Goal: Task Accomplishment & Management: Use online tool/utility

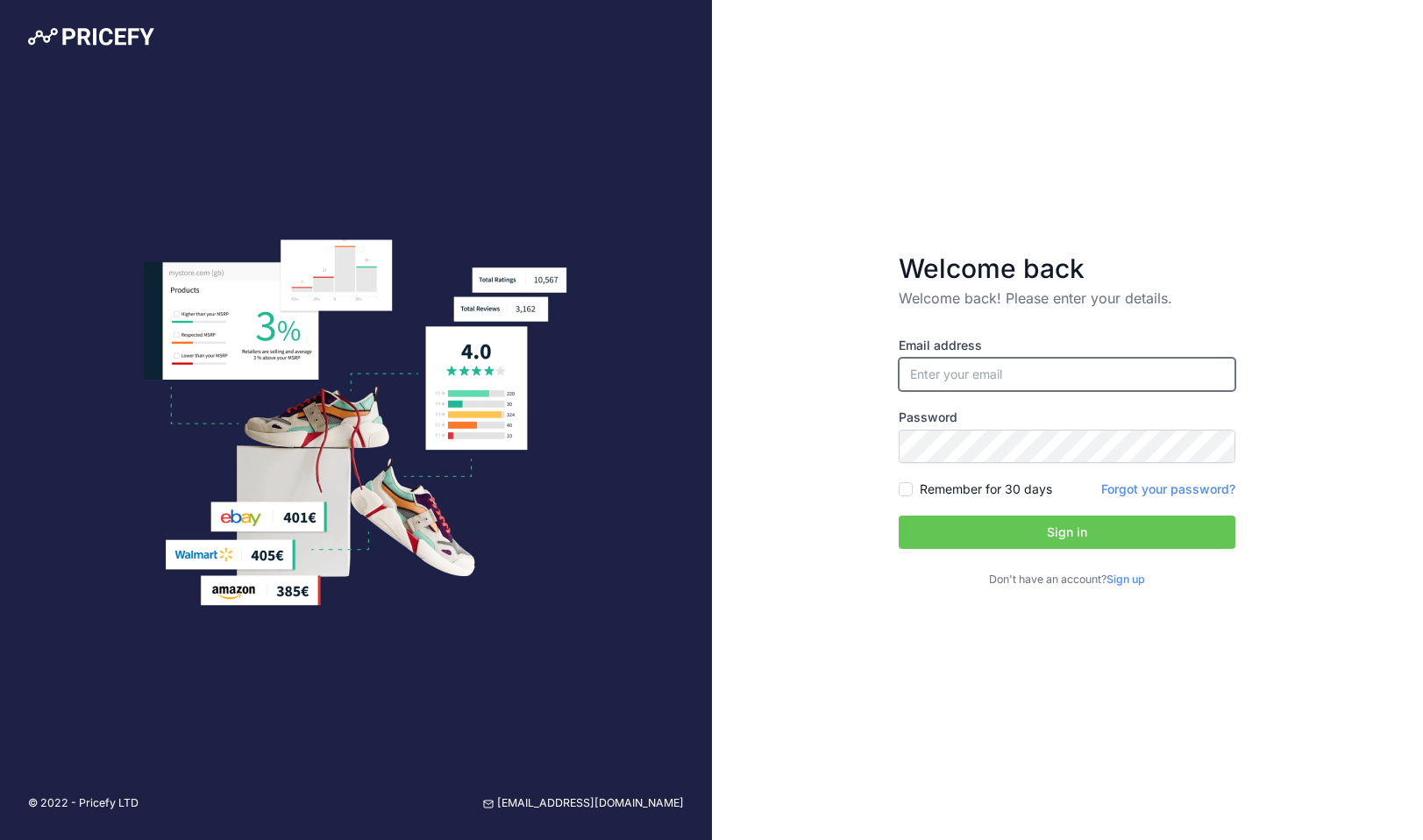
click at [1047, 375] on input "email" at bounding box center [1067, 374] width 337 height 33
click at [1047, 374] on input "email" at bounding box center [1067, 374] width 337 height 33
type input "[PERSON_NAME][EMAIL_ADDRESS][PERSON_NAME][DOMAIN_NAME]"
click at [980, 538] on button "Sign in" at bounding box center [1067, 532] width 337 height 33
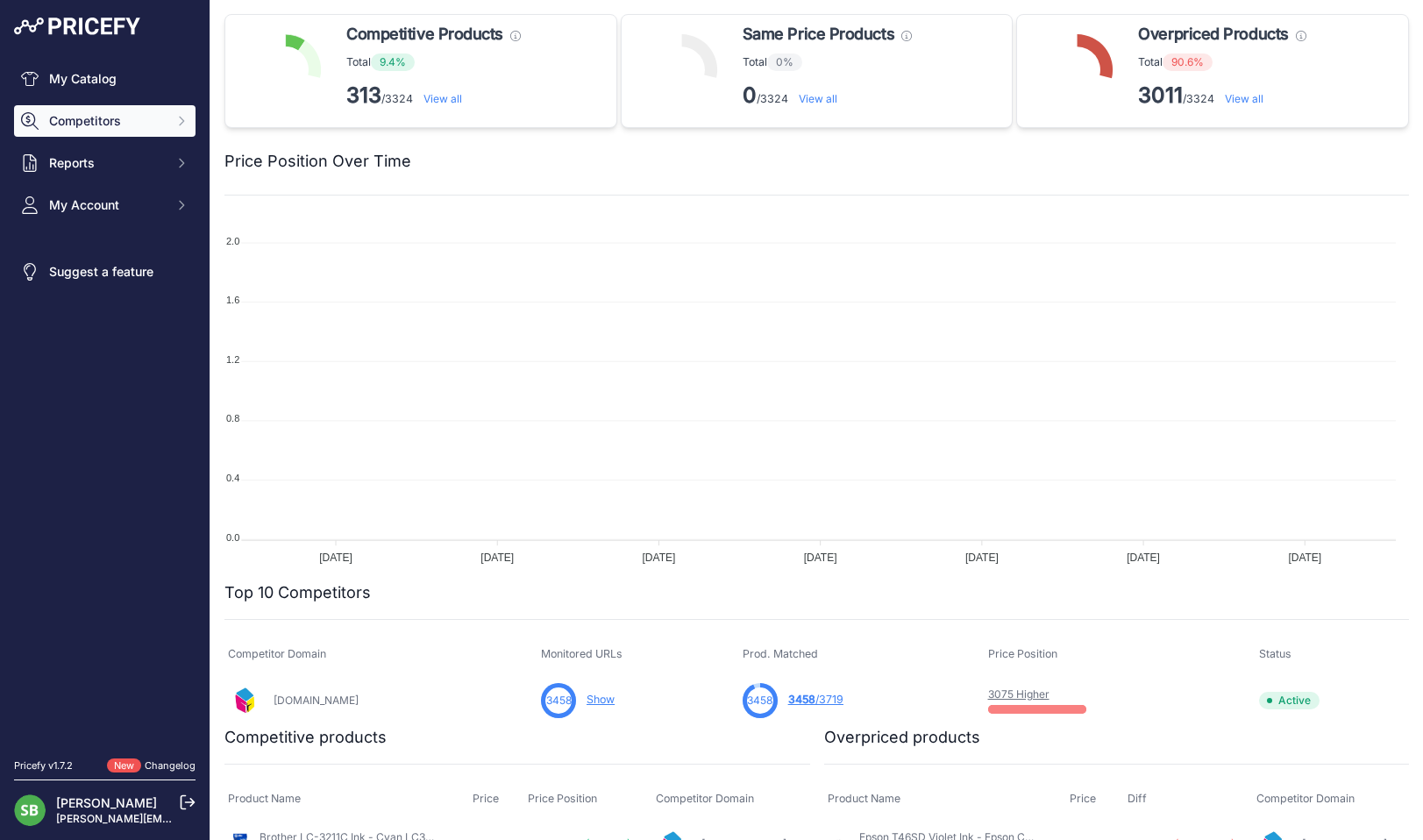
click at [114, 124] on span "Competitors" at bounding box center [106, 121] width 115 height 18
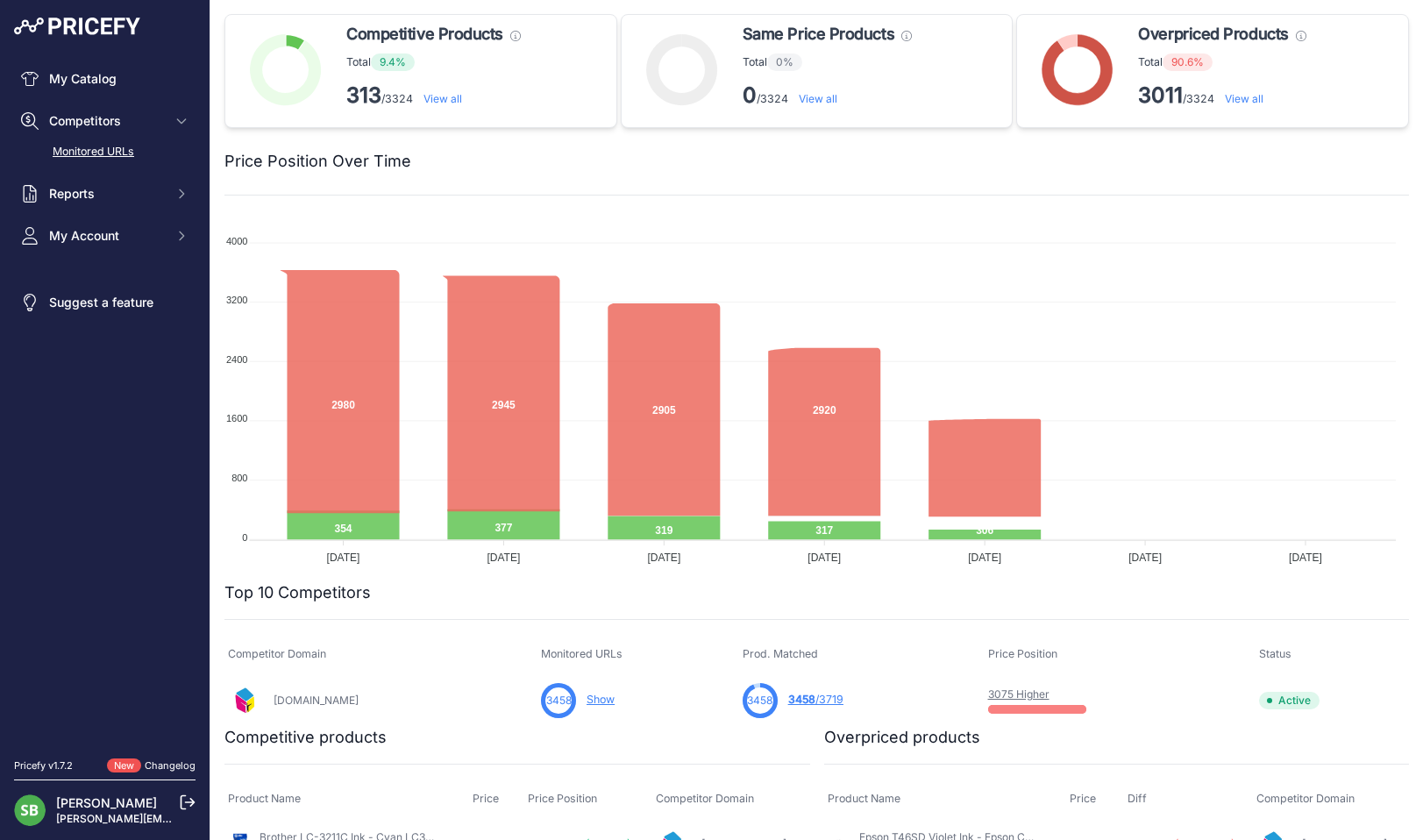
click at [100, 153] on link "Monitored URLs" at bounding box center [104, 151] width 181 height 30
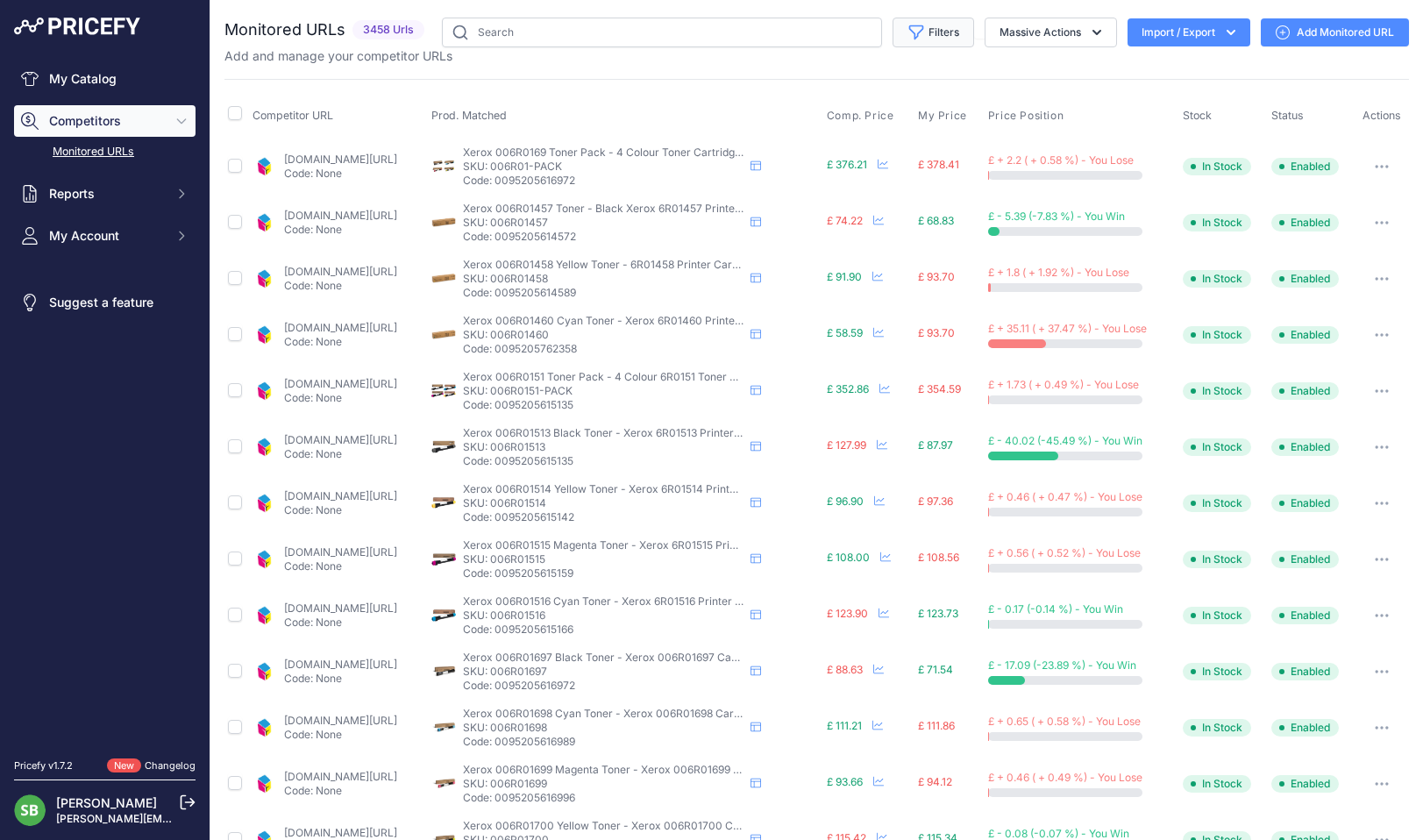
click at [917, 37] on button "Filters" at bounding box center [934, 32] width 82 height 30
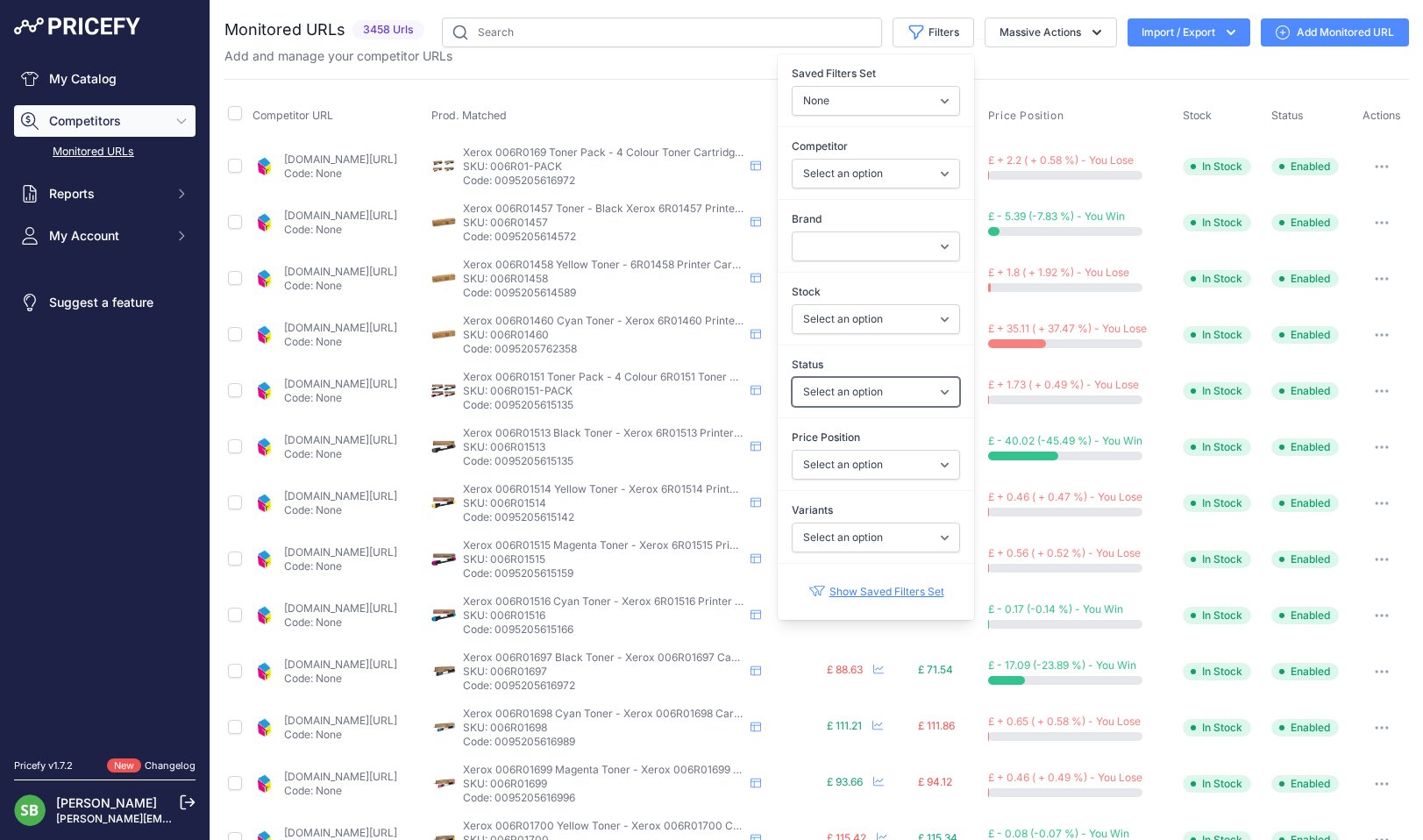
click at [834, 390] on select "Select an option Enabled Disabled In progress Scraping Failed Not Found Missing…" at bounding box center [875, 392] width 169 height 30
select select "0"
click at [791, 377] on select "Select an option Enabled Disabled In progress Scraping Failed Not Found Missing…" at bounding box center [875, 392] width 169 height 30
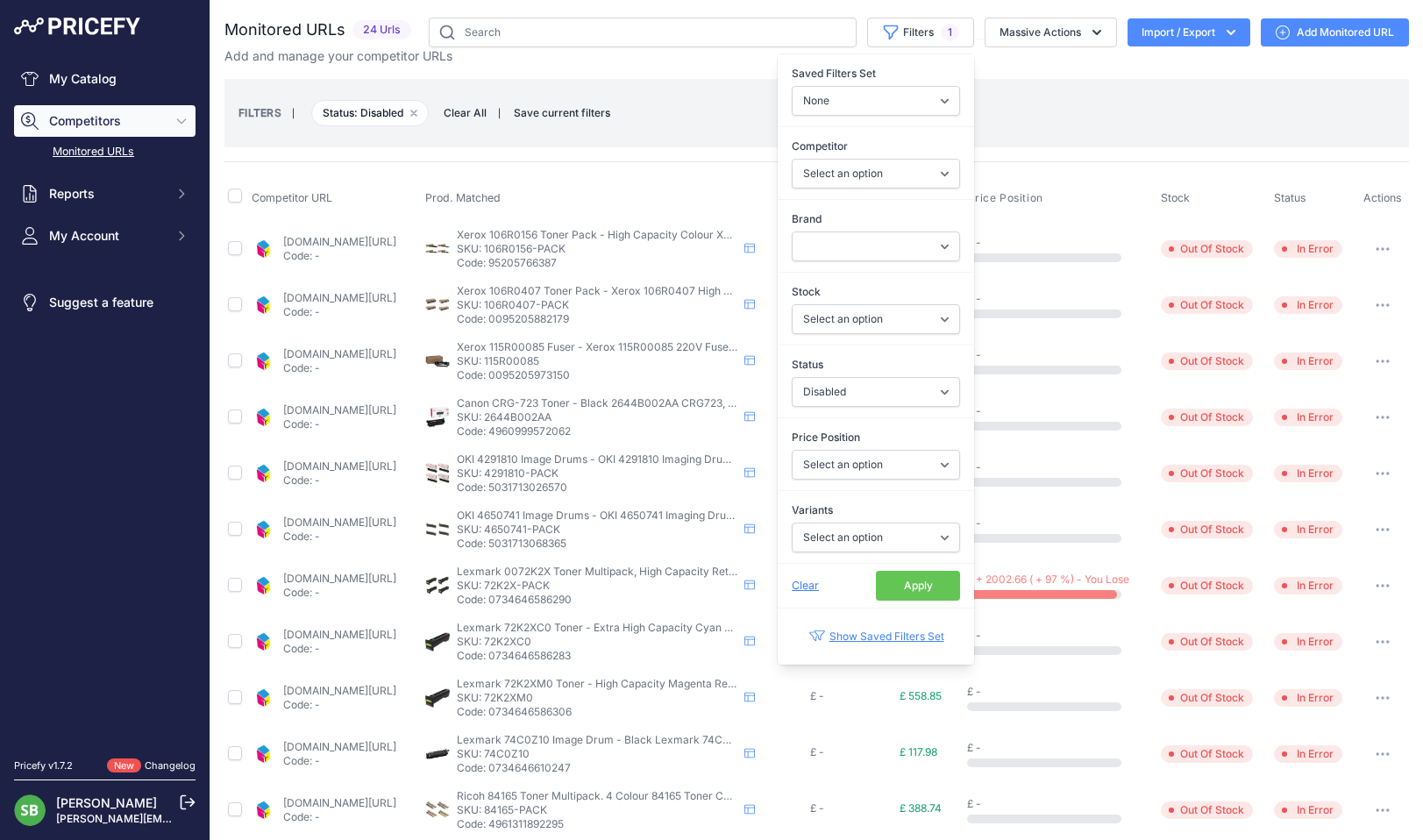
click at [644, 87] on div "FILTERS | Status: Disabled Remove filter option Clear All | Save current filter…" at bounding box center [817, 113] width 1185 height 68
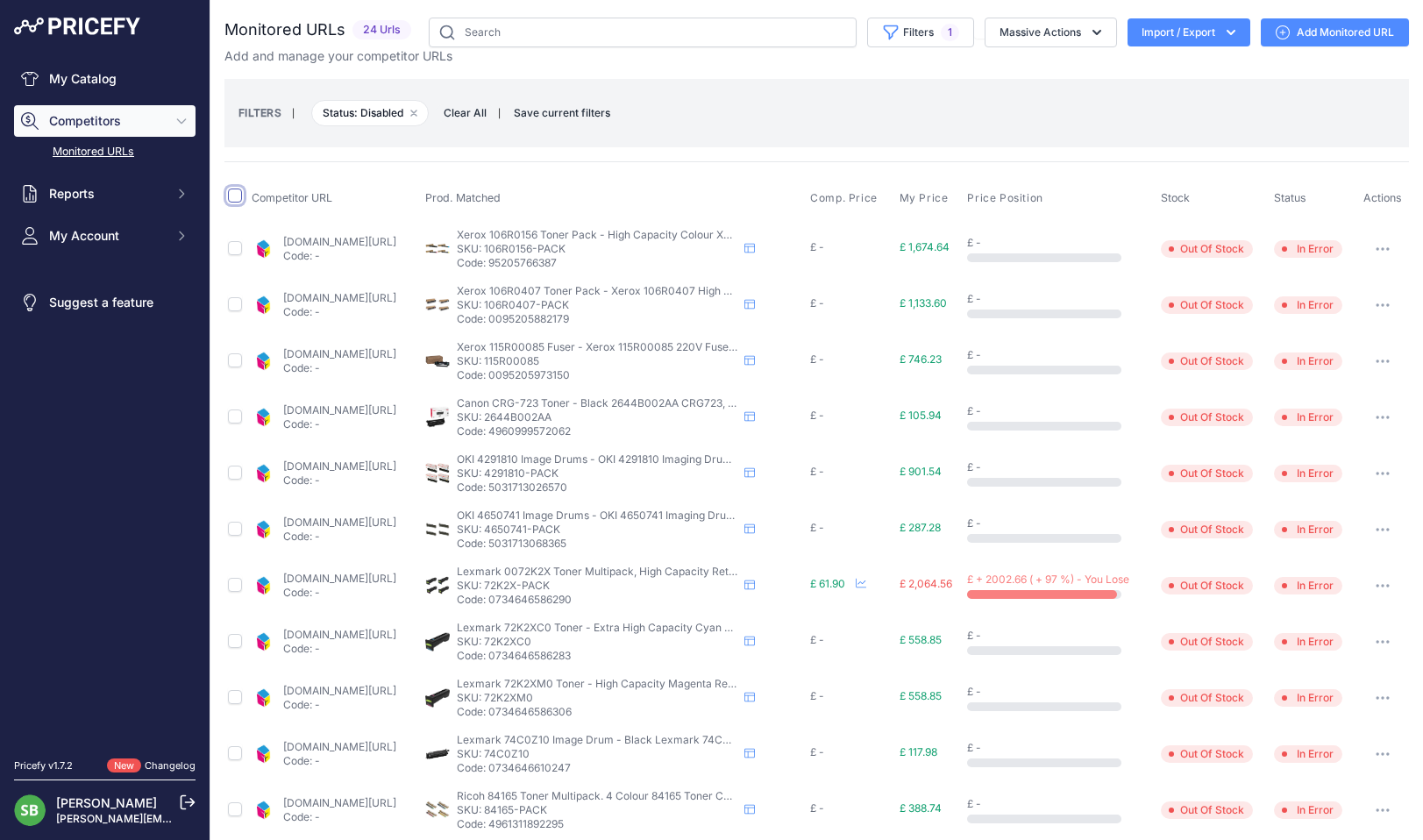
click at [237, 195] on input "checkbox" at bounding box center [235, 195] width 14 height 14
checkbox input "true"
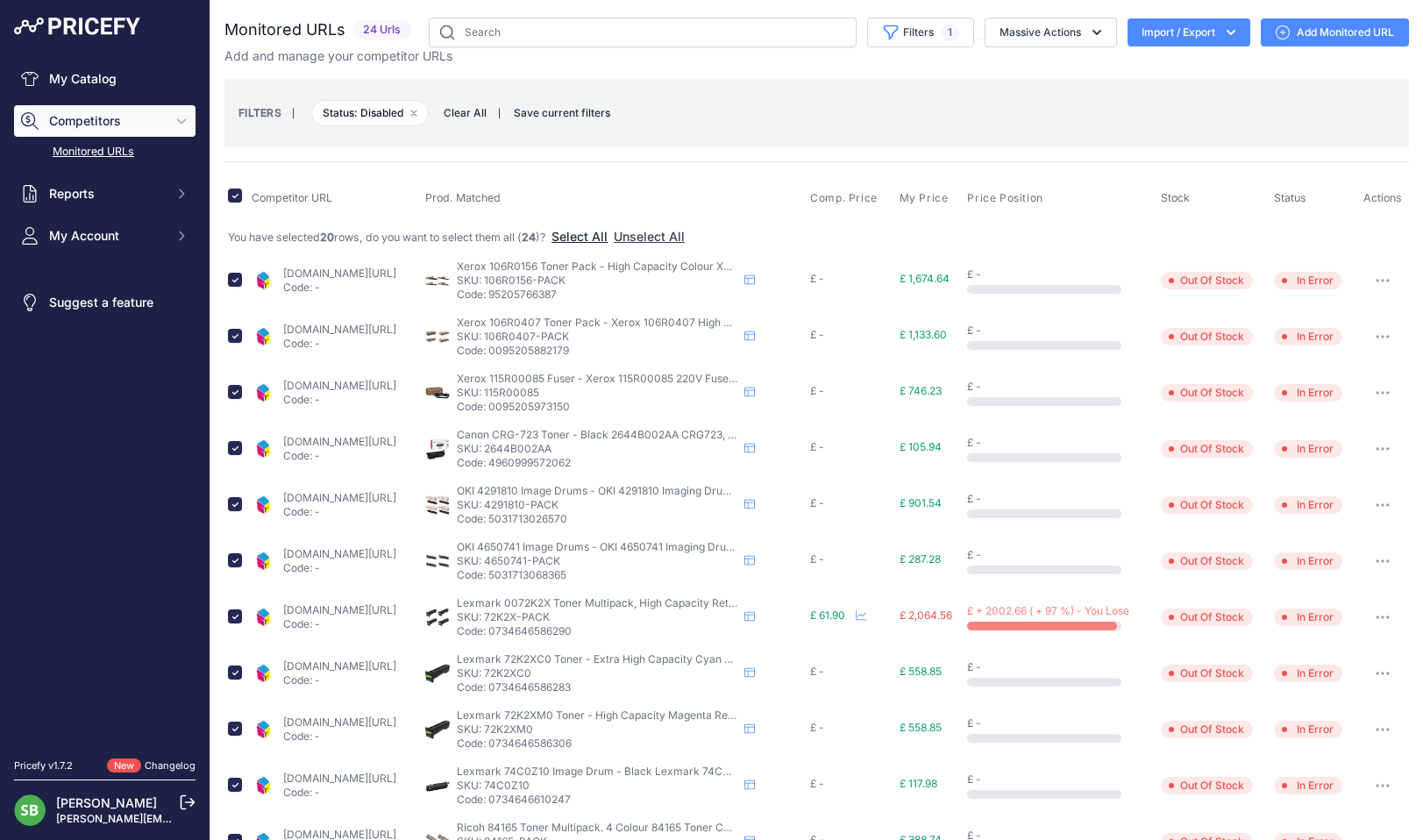
click at [579, 237] on button "Select All" at bounding box center [580, 237] width 57 height 18
click at [1051, 30] on button "Massive Actions" at bounding box center [1051, 32] width 133 height 30
click at [1028, 166] on span "Restore Urls" at bounding box center [1025, 168] width 69 height 15
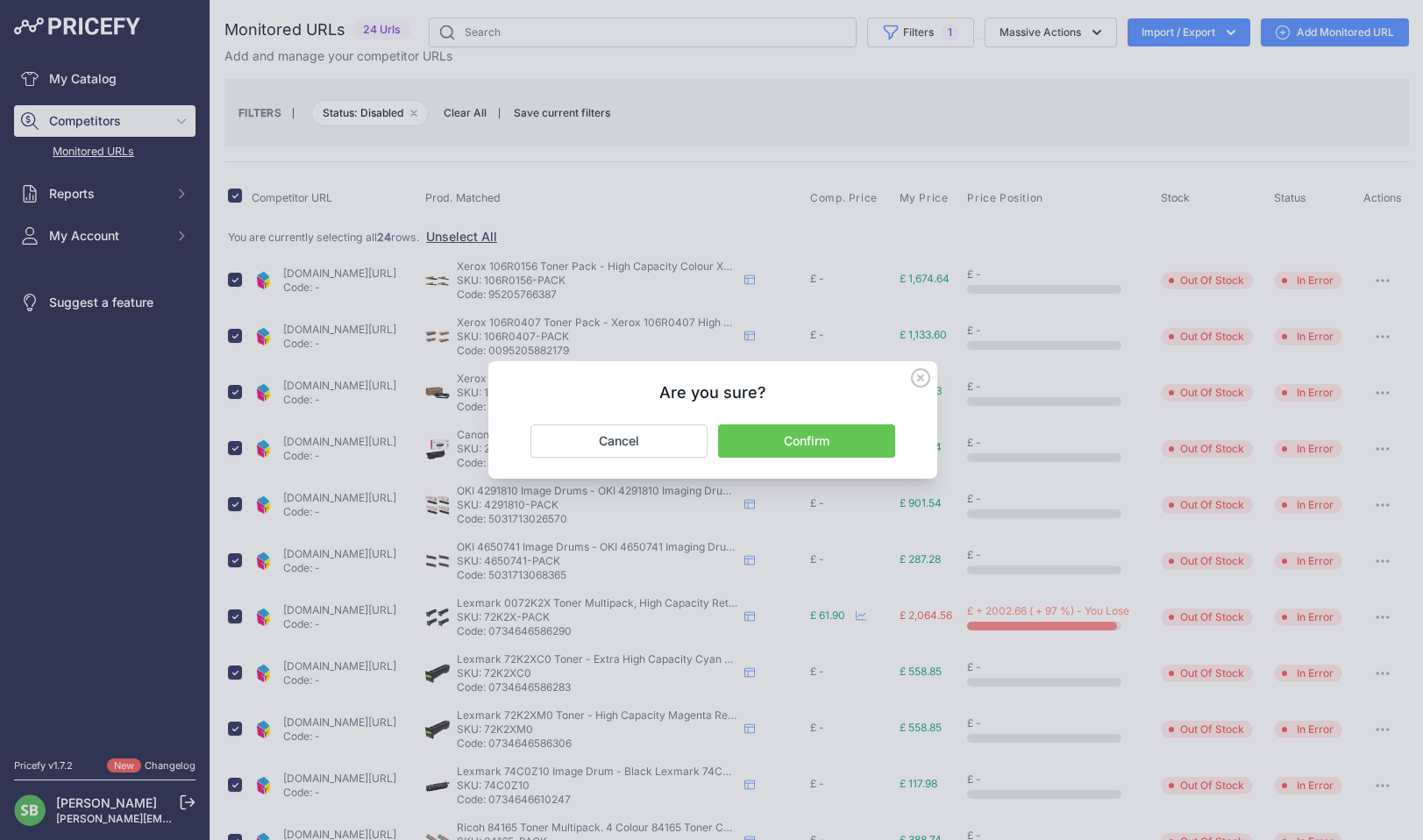
click at [787, 433] on button "Confirm" at bounding box center [807, 440] width 177 height 33
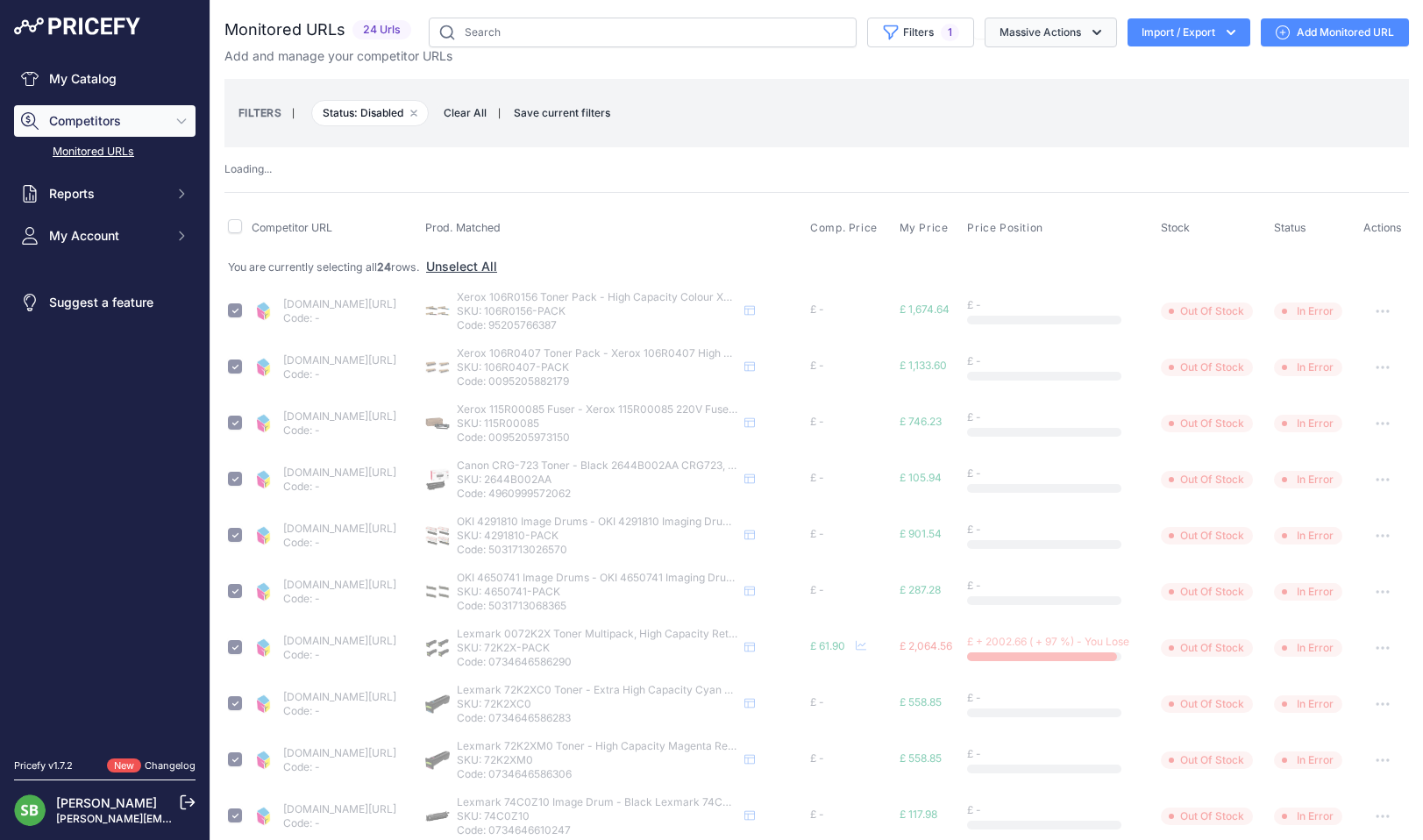
checkbox input "false"
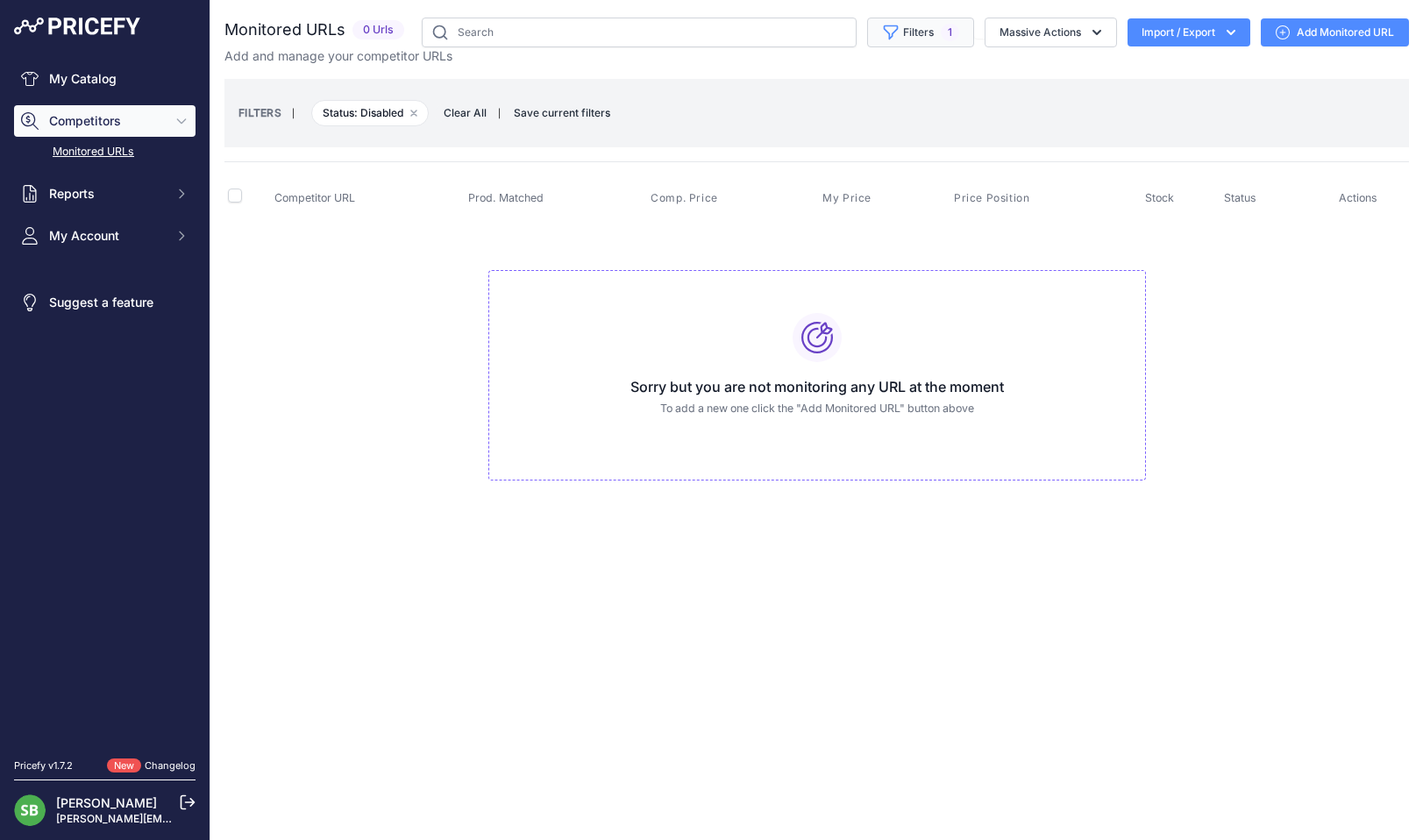
click at [874, 37] on button "Filters 1" at bounding box center [921, 32] width 107 height 30
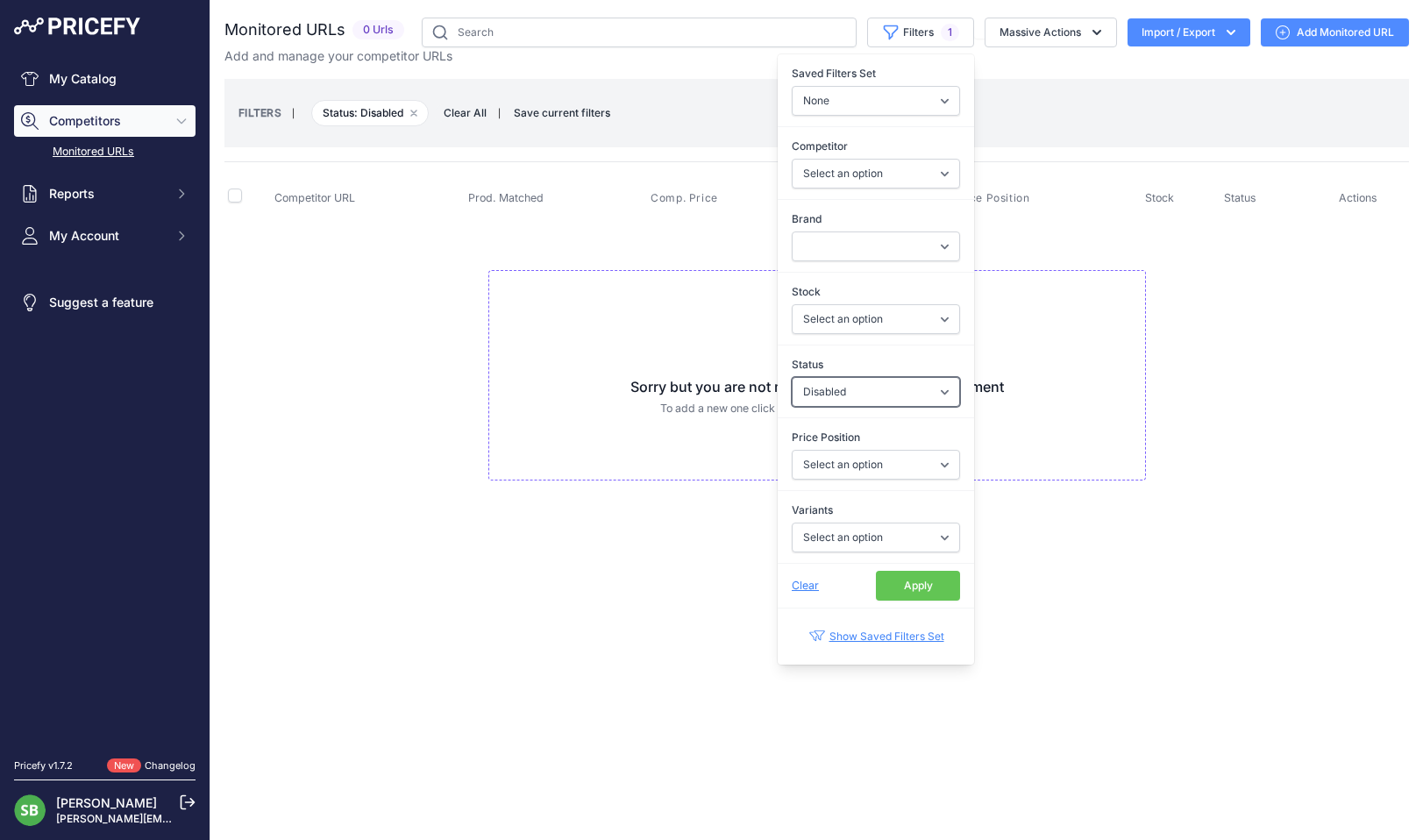
click at [845, 385] on select "Select an option Enabled Disabled In progress Scraping Failed Not Found Missing…" at bounding box center [875, 392] width 169 height 30
select select "5"
click at [791, 377] on select "Select an option Enabled Disabled In progress Scraping Failed Not Found Missing…" at bounding box center [875, 392] width 169 height 30
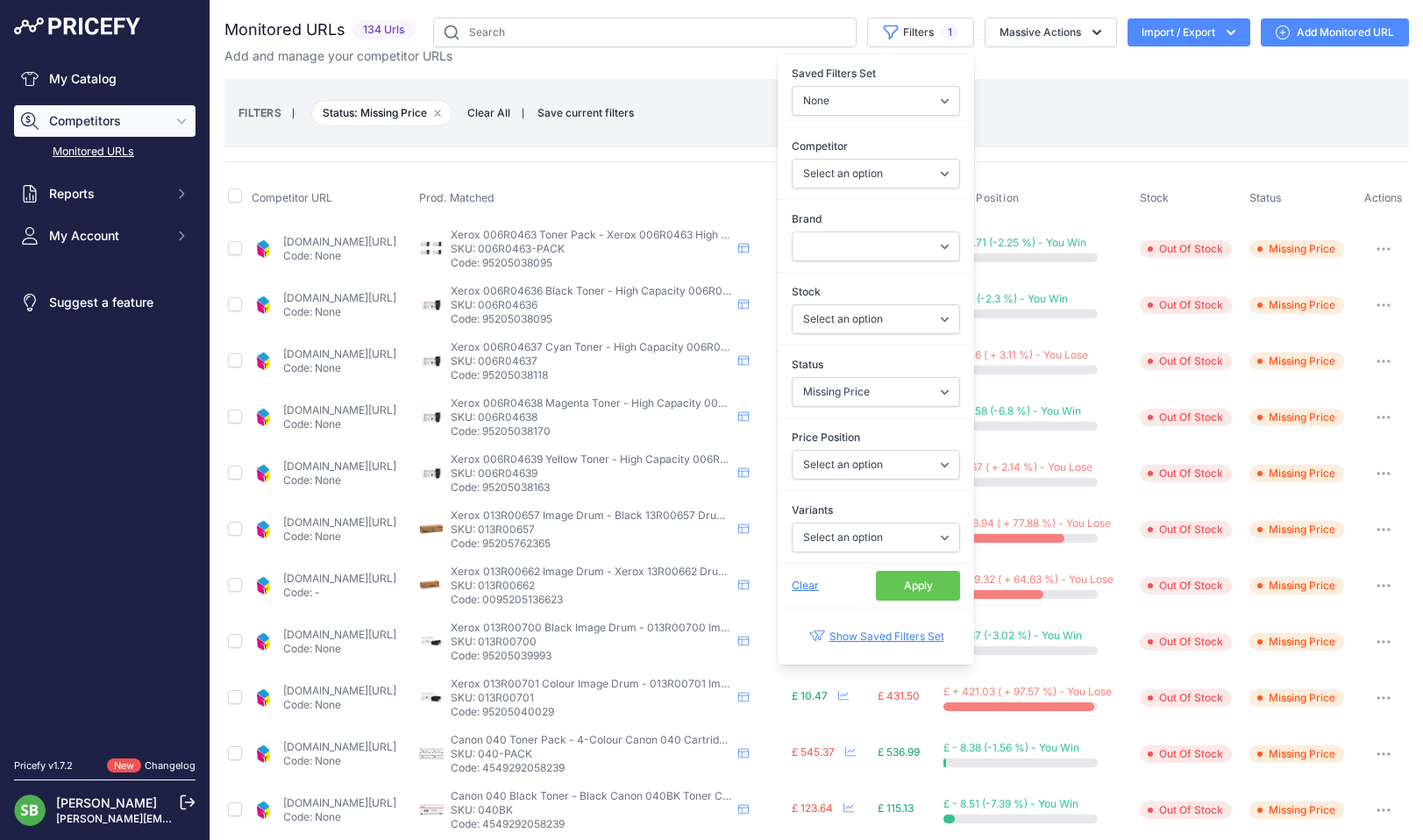
click at [683, 124] on div "FILTERS | Status: Missing Price Remove filter option Clear All | Save current f…" at bounding box center [817, 113] width 1157 height 48
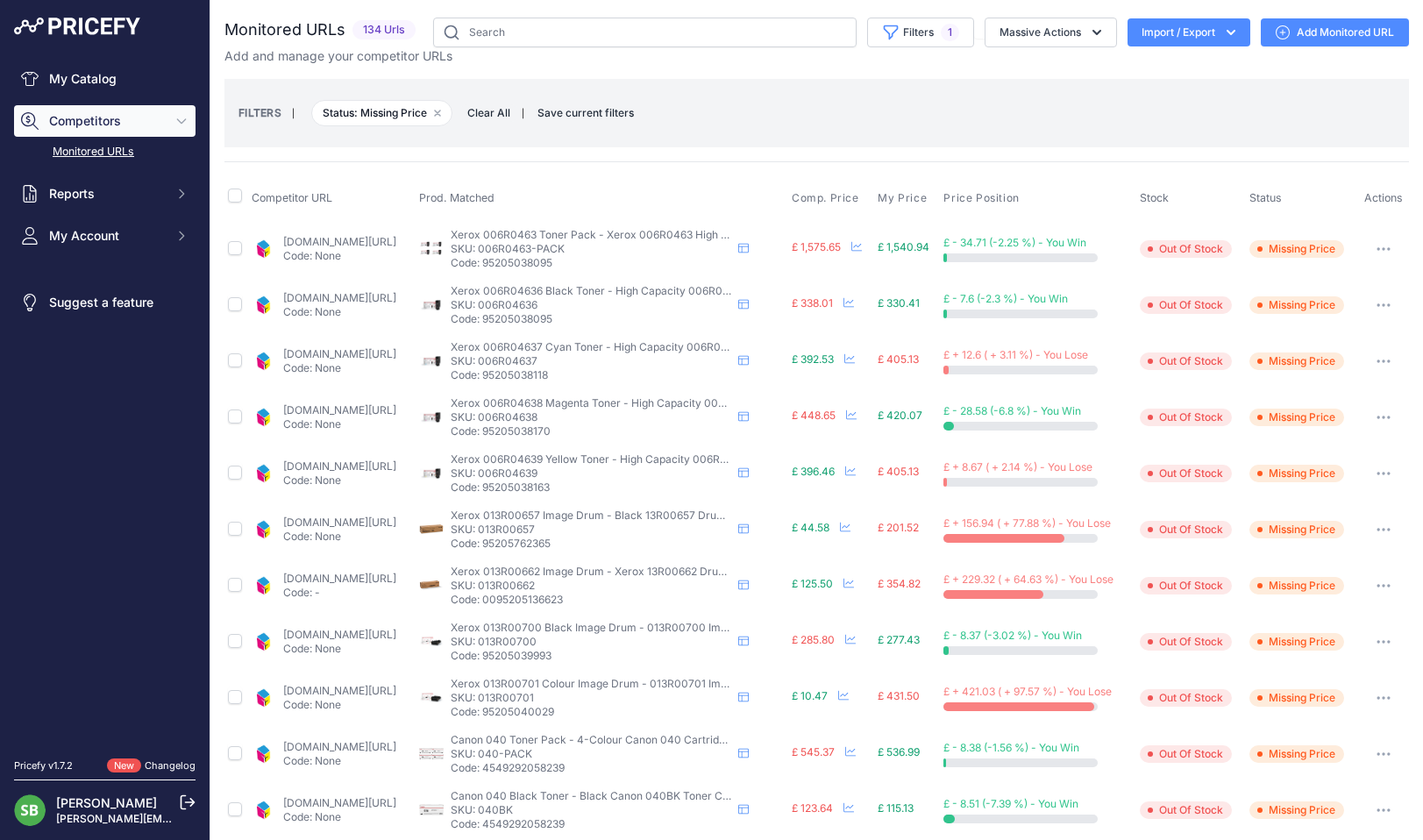
click at [227, 195] on th at bounding box center [236, 198] width 23 height 44
click at [234, 196] on input "checkbox" at bounding box center [235, 195] width 14 height 14
checkbox input "true"
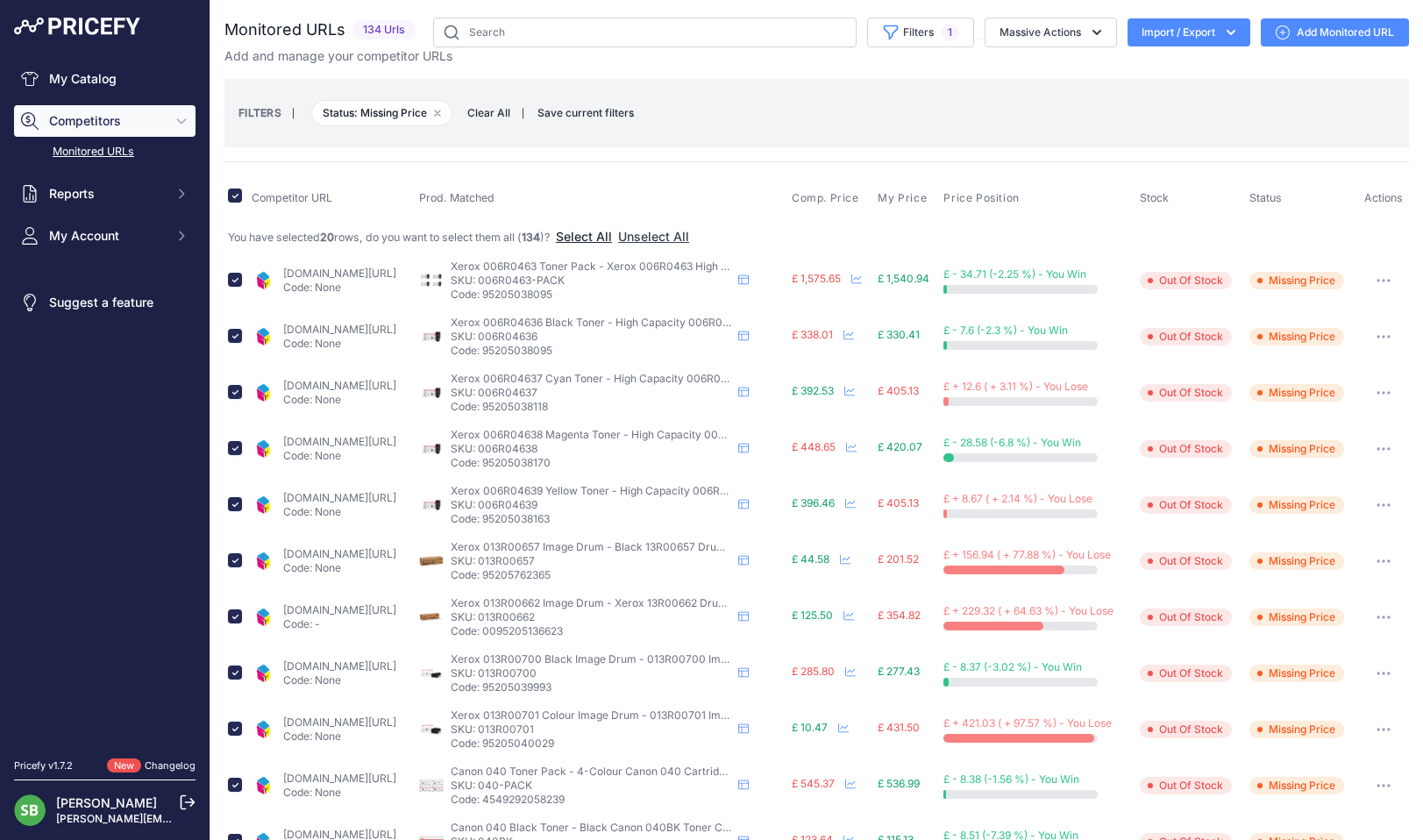
click at [600, 232] on button "Select All" at bounding box center [584, 237] width 57 height 18
click at [1037, 32] on button "Massive Actions" at bounding box center [1051, 32] width 133 height 30
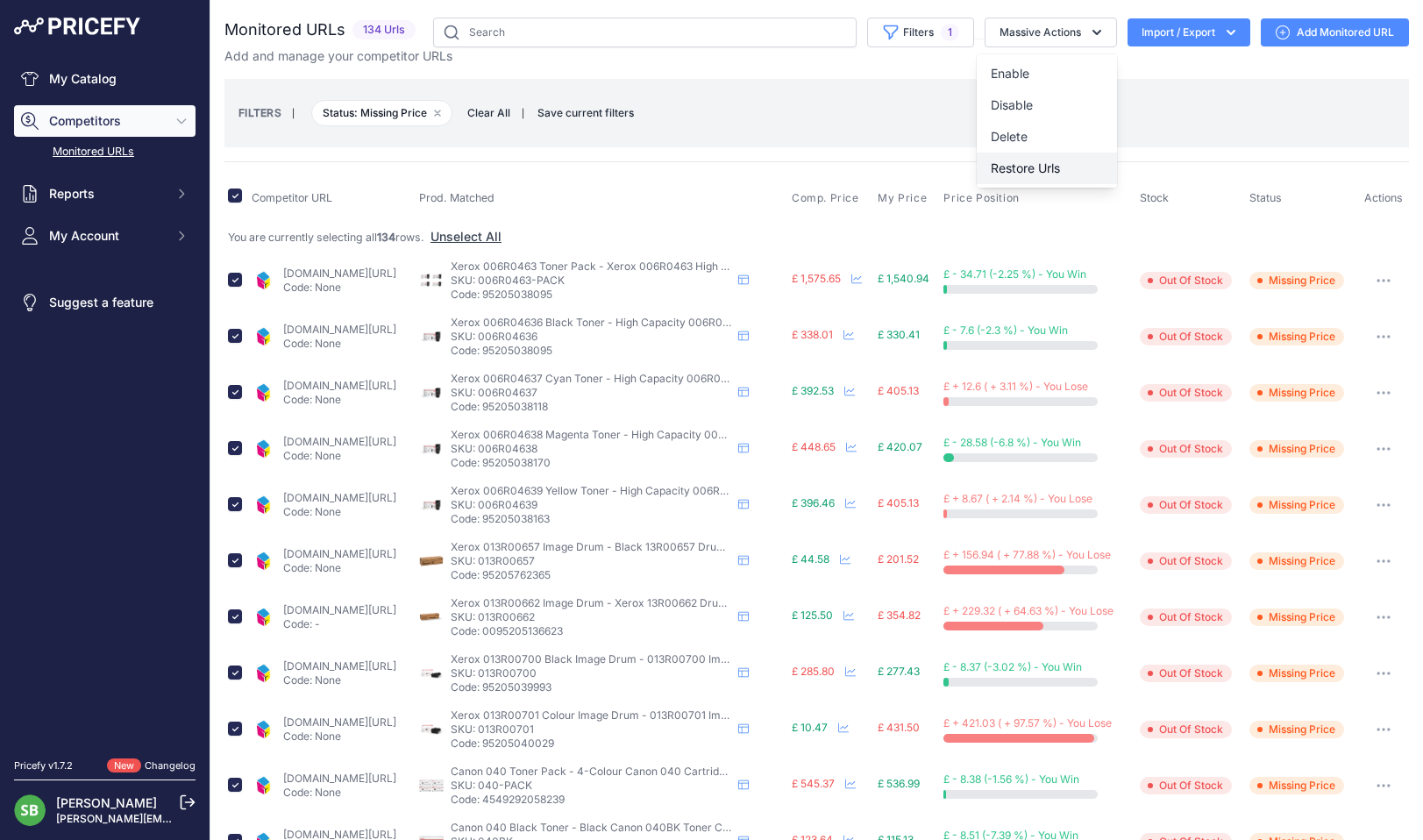
click at [1013, 162] on span "Restore Urls" at bounding box center [1025, 168] width 69 height 15
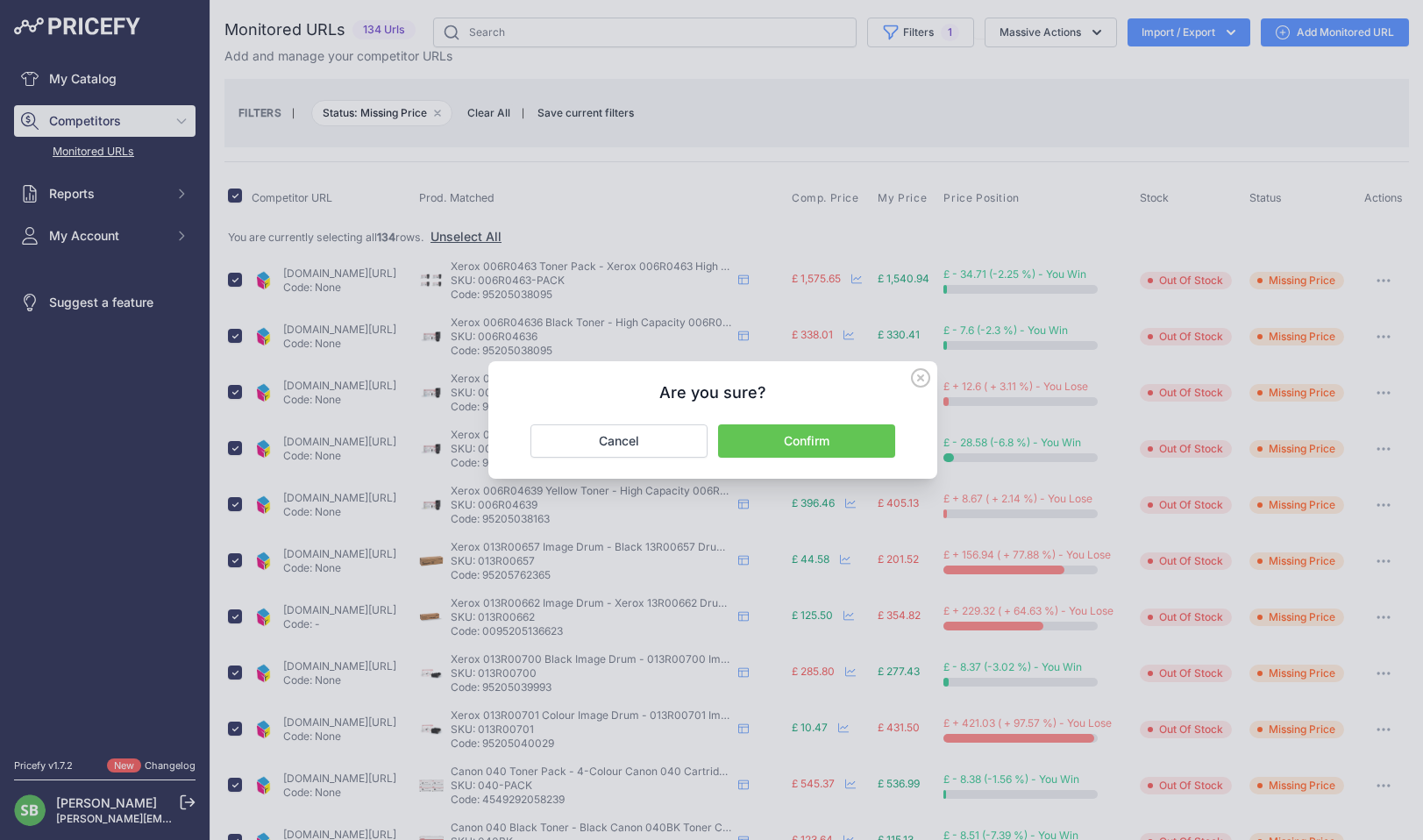
click at [836, 435] on button "Confirm" at bounding box center [807, 440] width 177 height 33
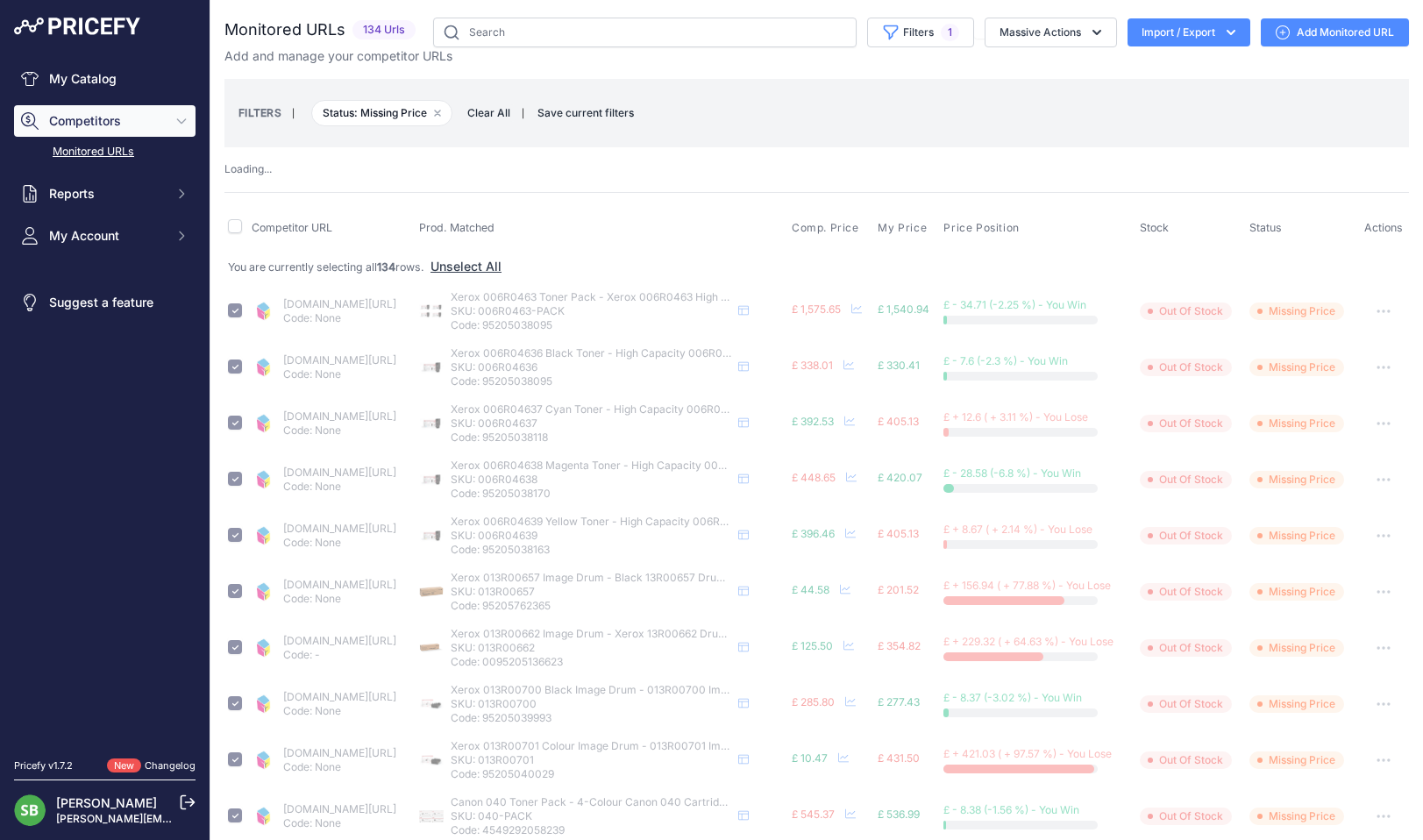
checkbox input "false"
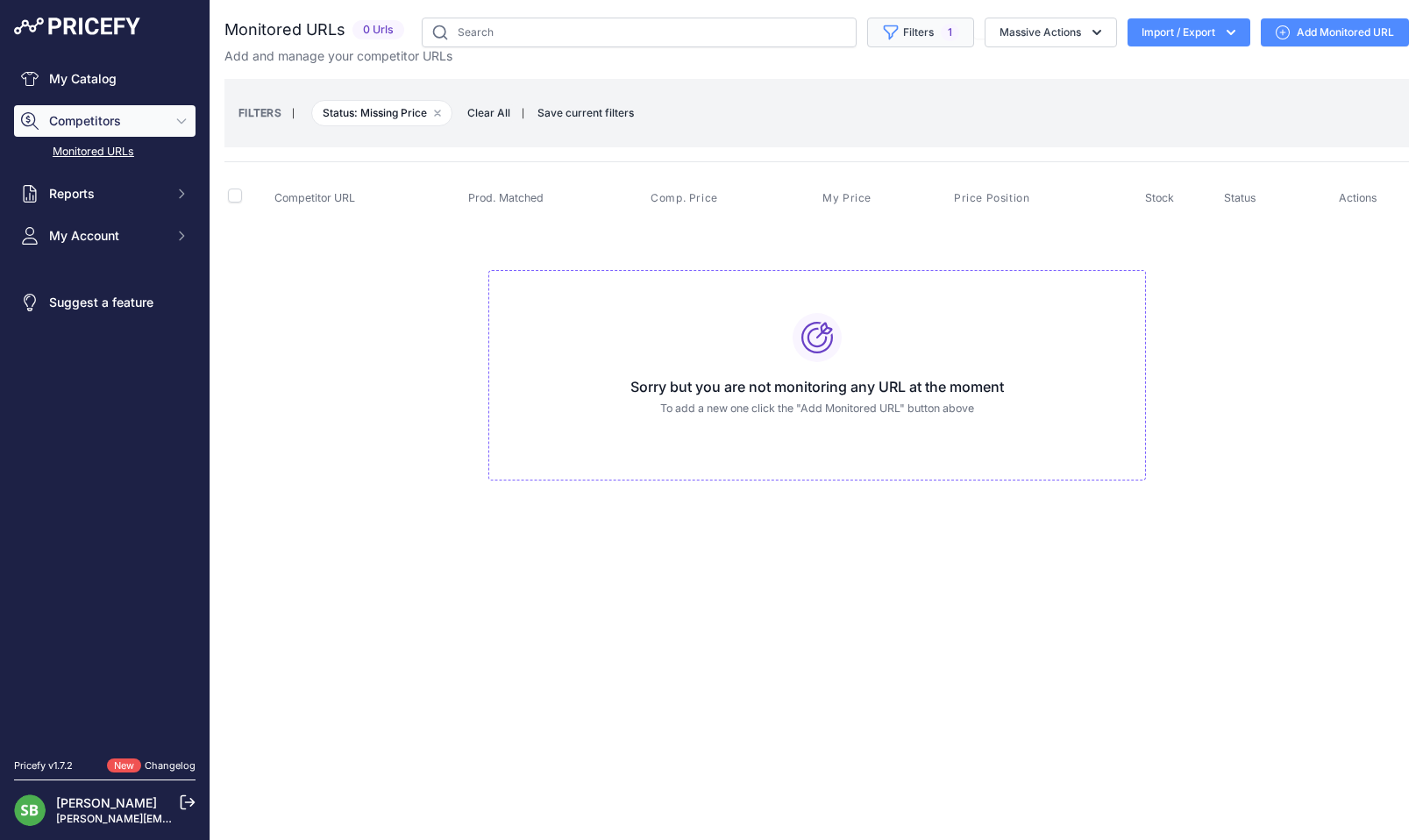
click at [894, 39] on icon "button" at bounding box center [891, 32] width 18 height 18
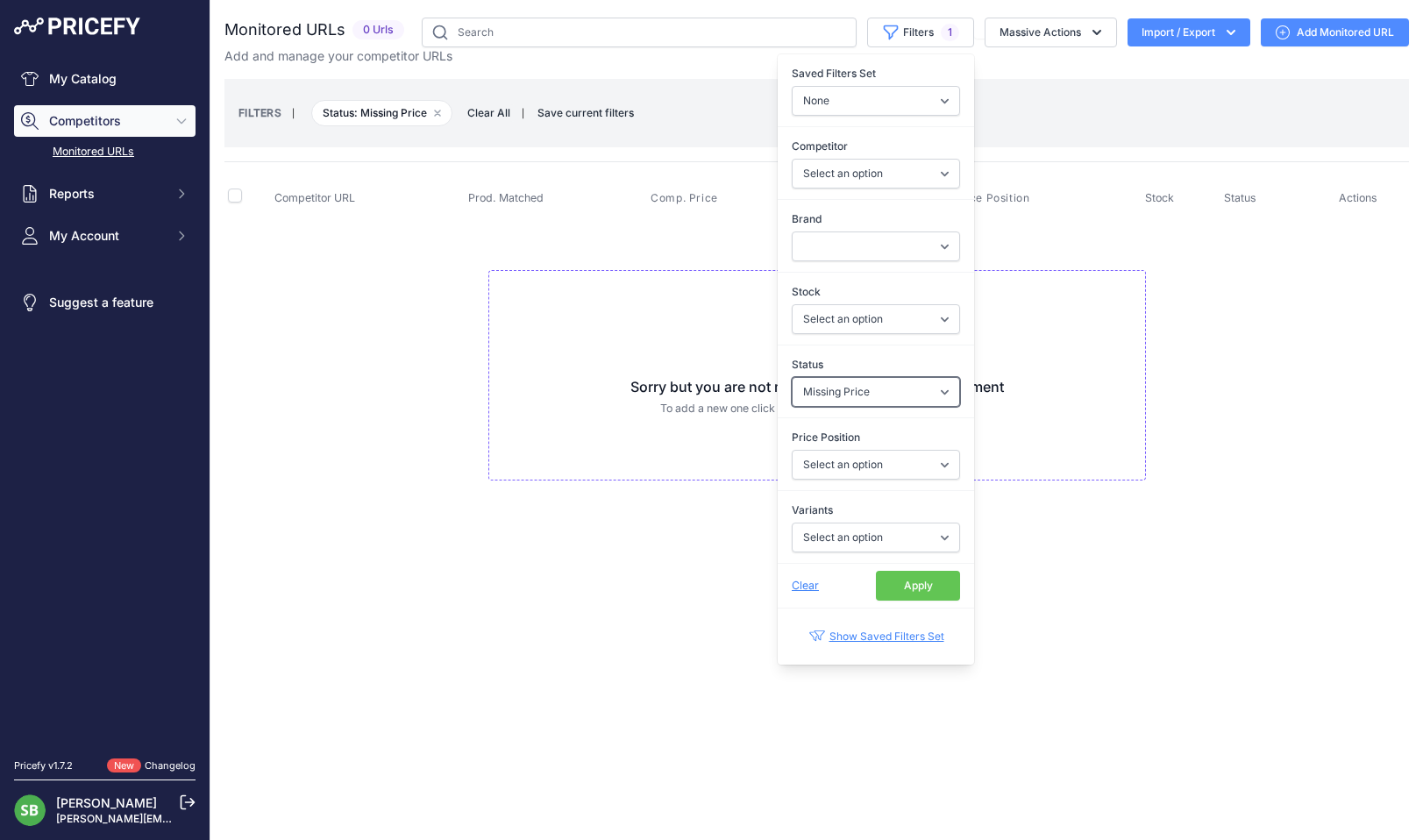
click at [845, 397] on select "Select an option Enabled Disabled In progress Scraping Failed Not Found Missing…" at bounding box center [875, 392] width 169 height 30
click at [499, 114] on span "Clear All" at bounding box center [489, 113] width 60 height 18
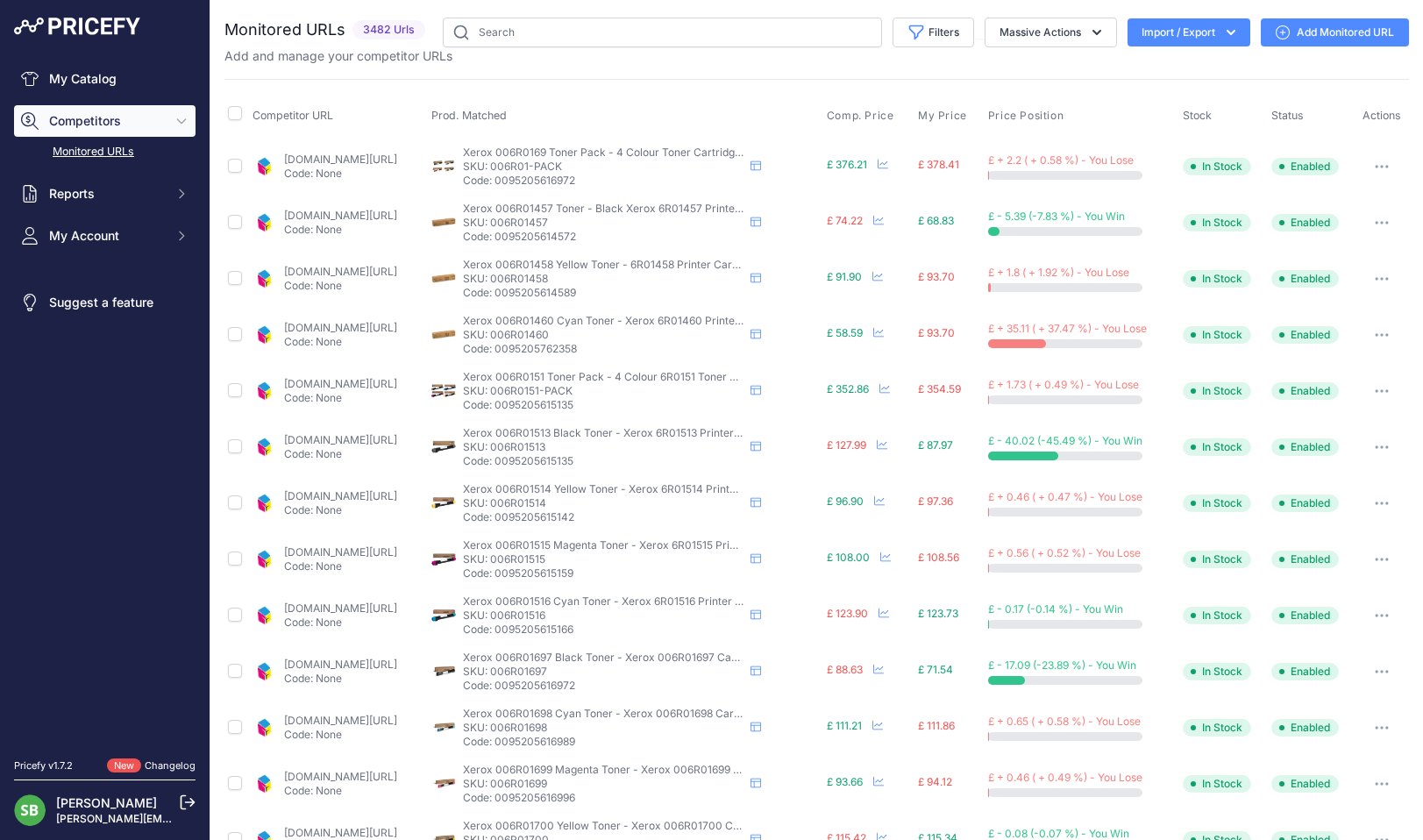
click at [488, 112] on th "Prod. Matched" at bounding box center [626, 115] width 396 height 44
click at [1033, 111] on span "Price Position" at bounding box center [1025, 116] width 75 height 14
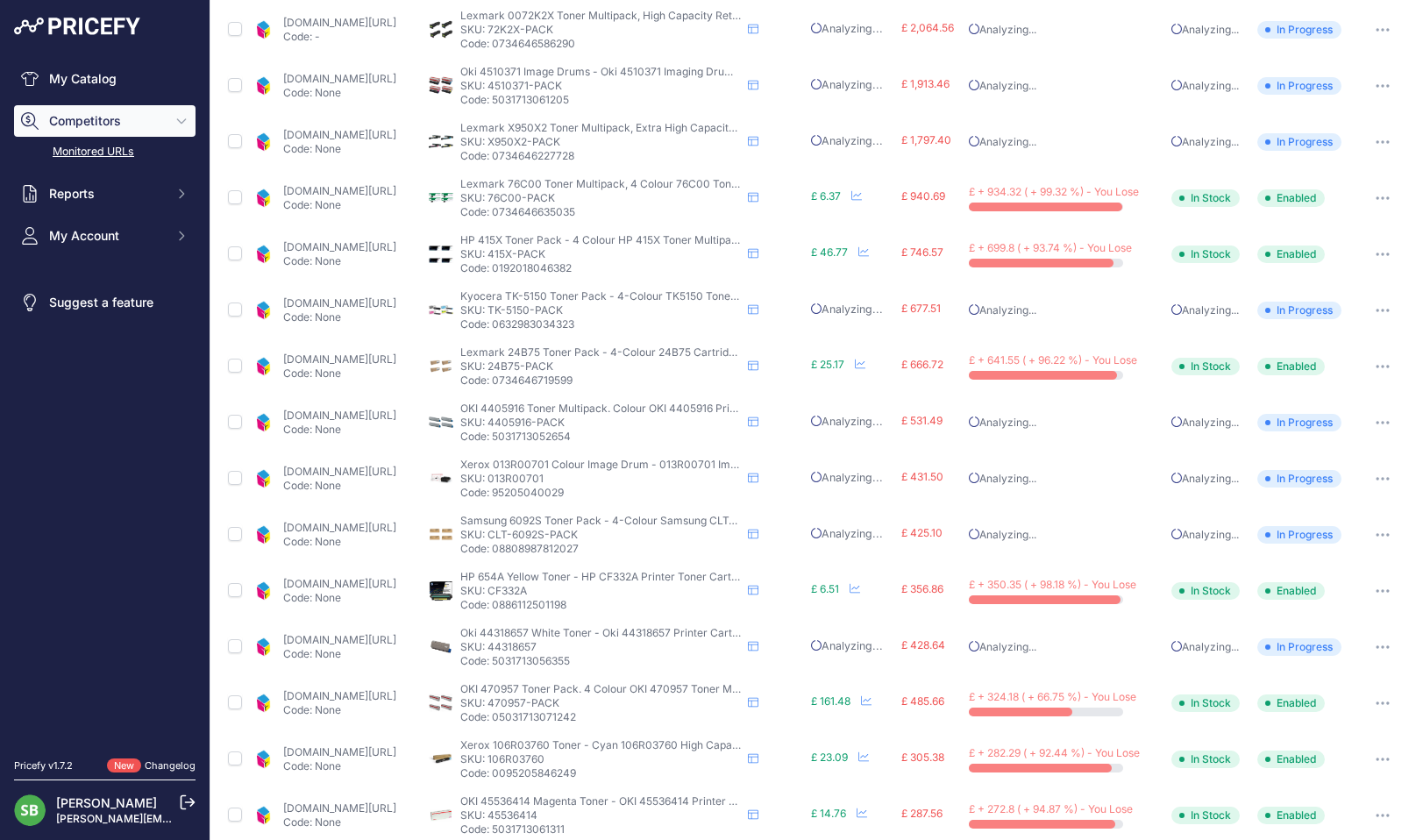
scroll to position [175, 0]
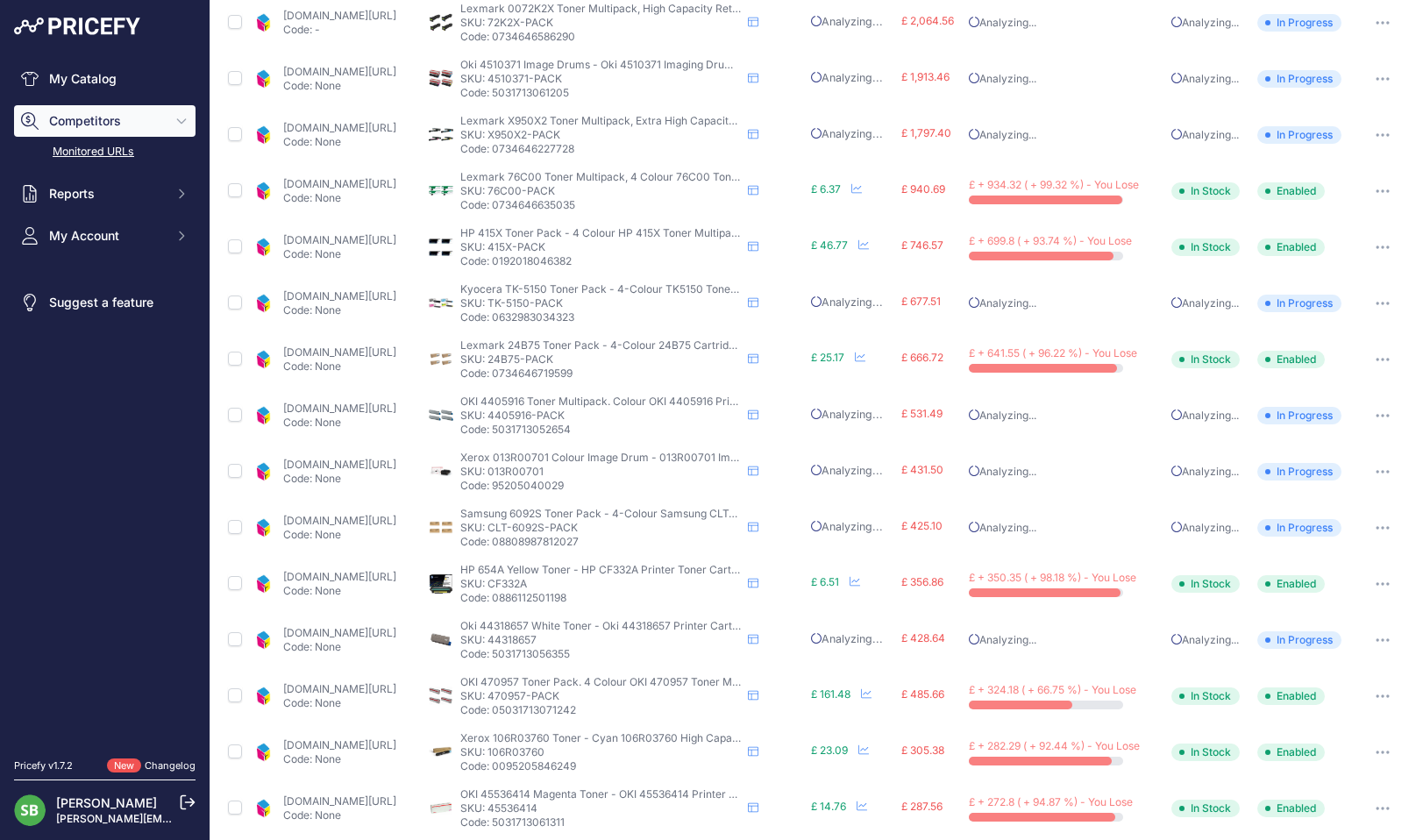
click at [313, 188] on link "cartridgepeople.com/toner/lexmark-76c00k0-76c00c0-76c00m0-76c00y0-original-4-to…" at bounding box center [340, 183] width 113 height 13
click at [1378, 192] on icon "button" at bounding box center [1379, 191] width 2 height 2
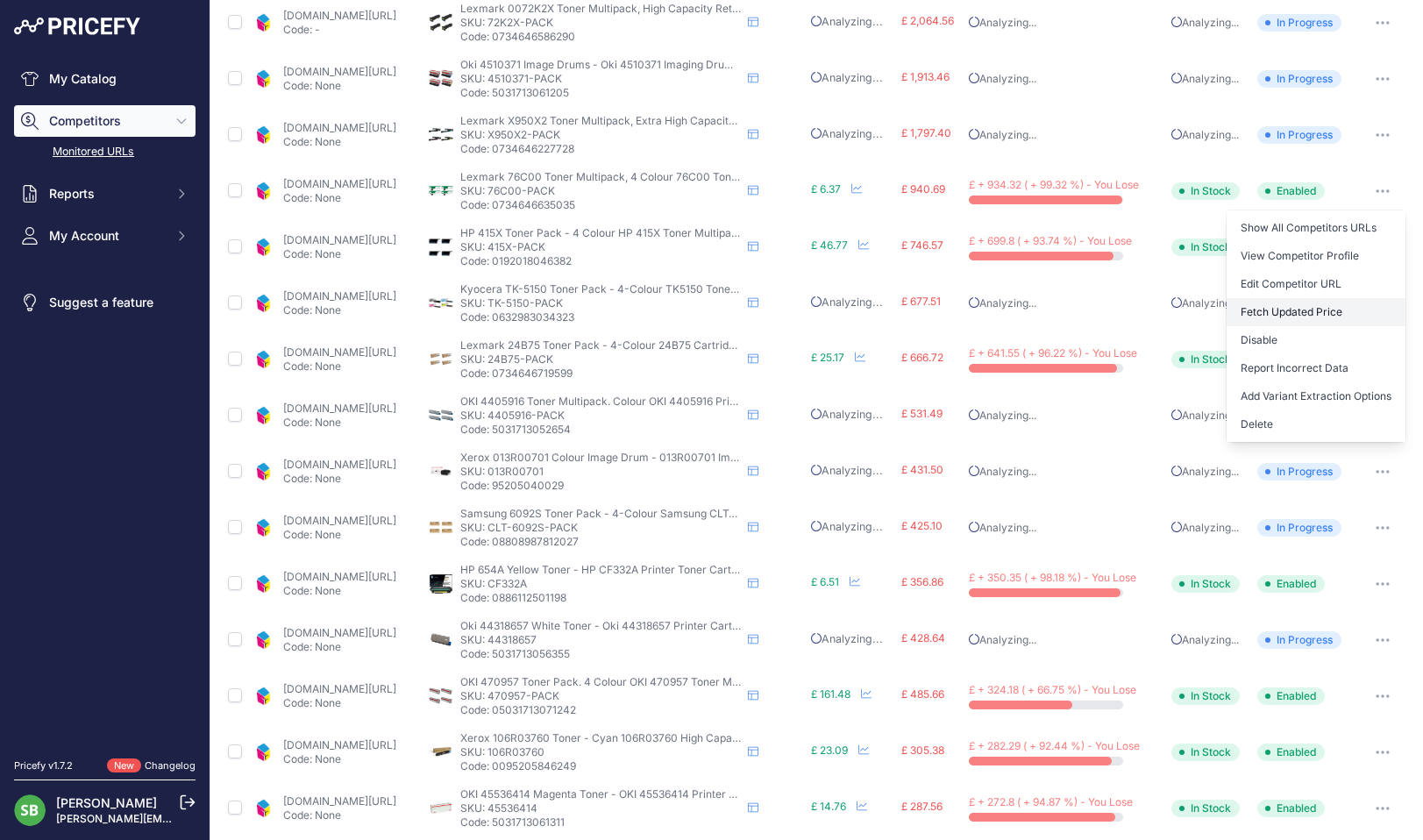
click at [1293, 316] on button "Fetch Updated Price" at bounding box center [1317, 312] width 179 height 28
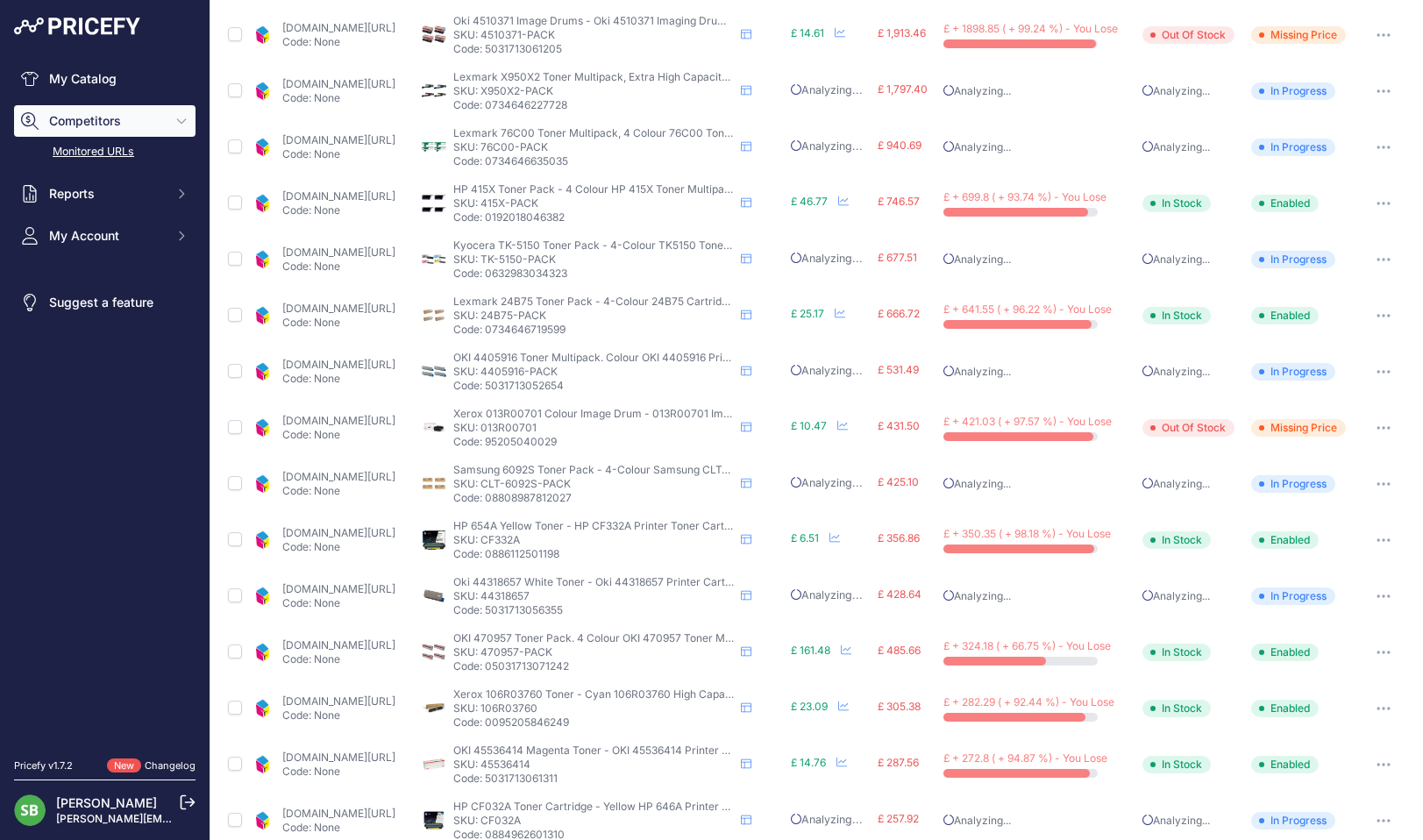
scroll to position [174, 0]
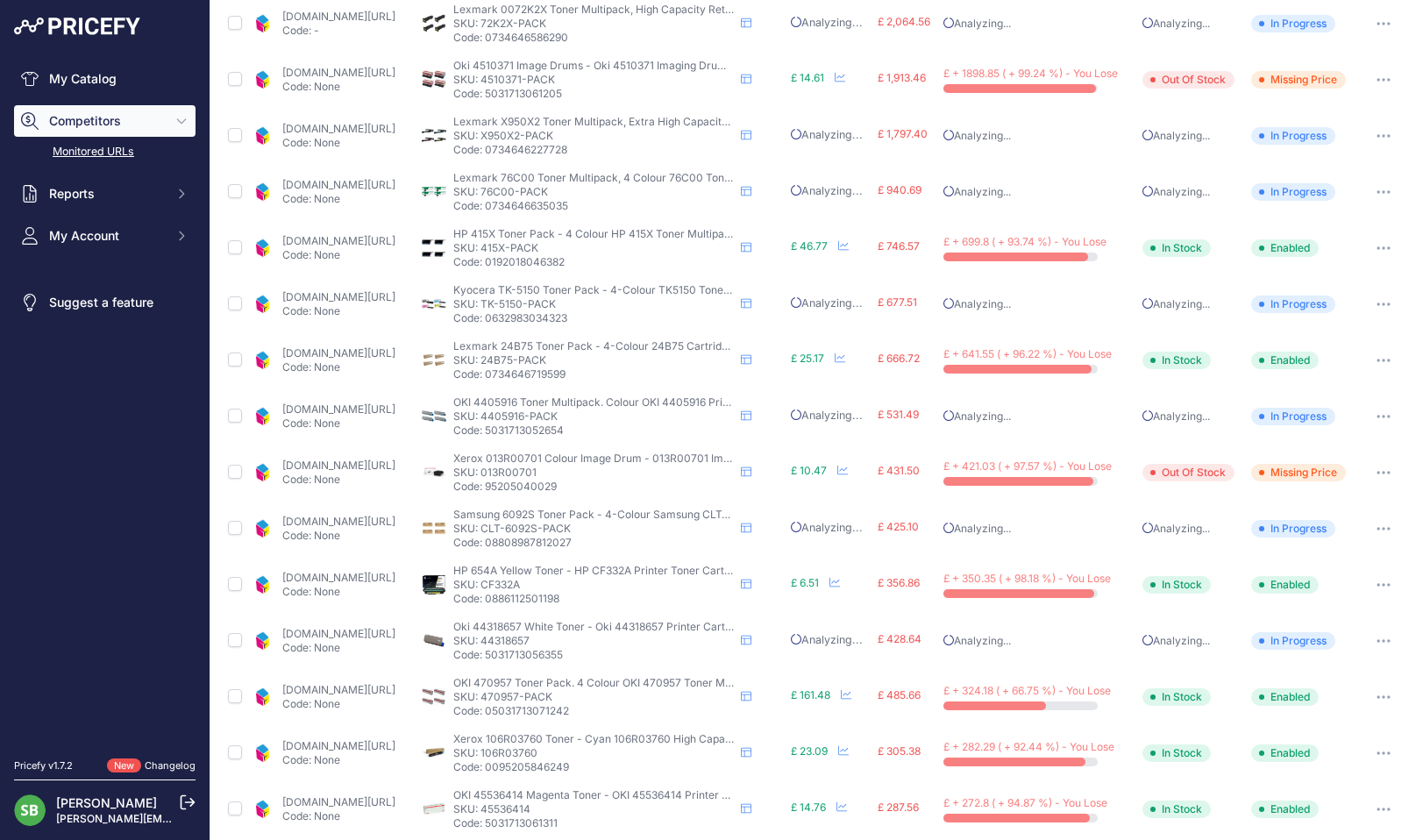
click at [365, 246] on link "cartridgepeople.com/toner/hp-w2030x-w2031x-w2032x-w2033x-high-capacity-original…" at bounding box center [339, 240] width 113 height 13
click at [1377, 247] on icon "button" at bounding box center [1384, 248] width 14 height 4
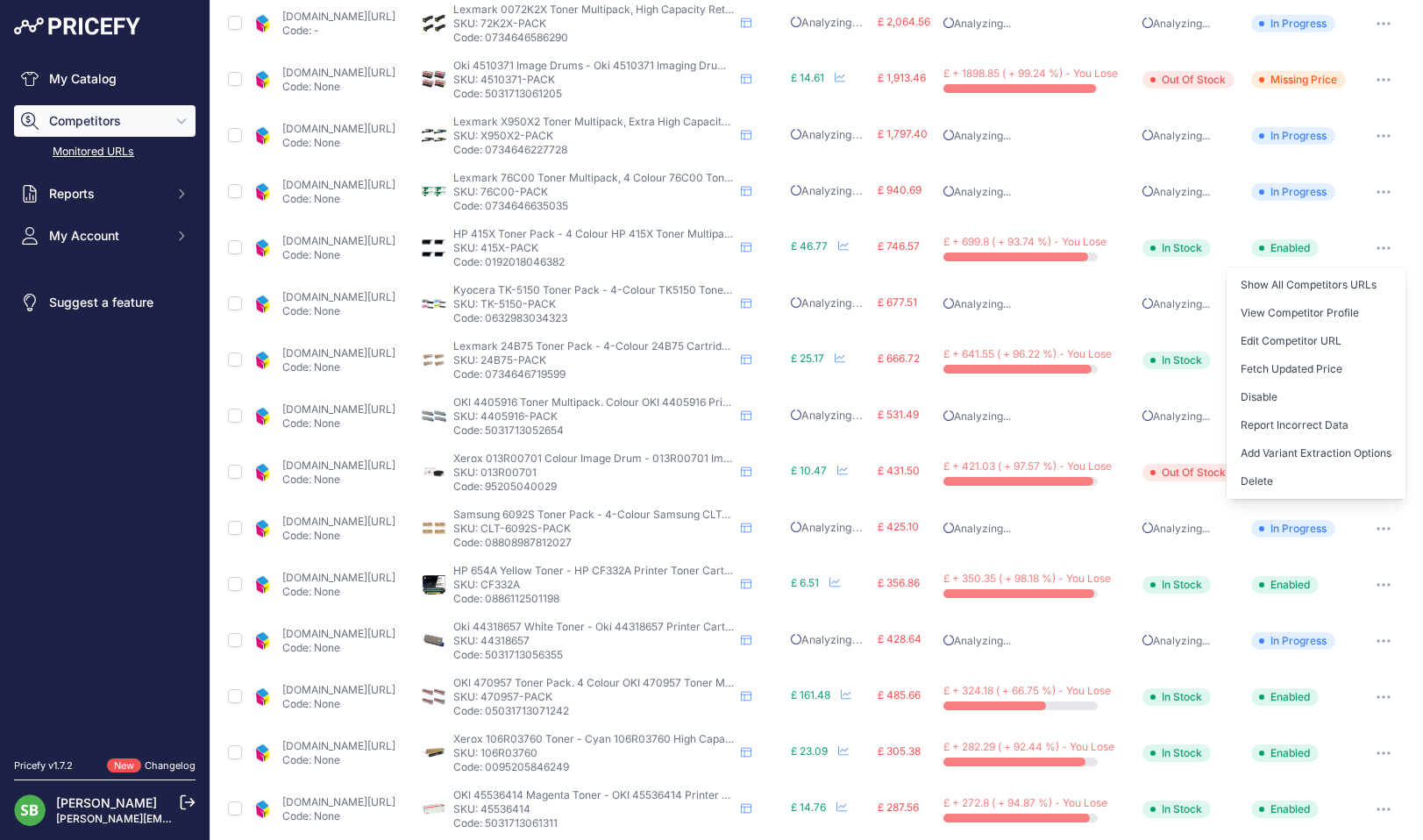
click at [1292, 366] on button "Fetch Updated Price" at bounding box center [1317, 368] width 179 height 28
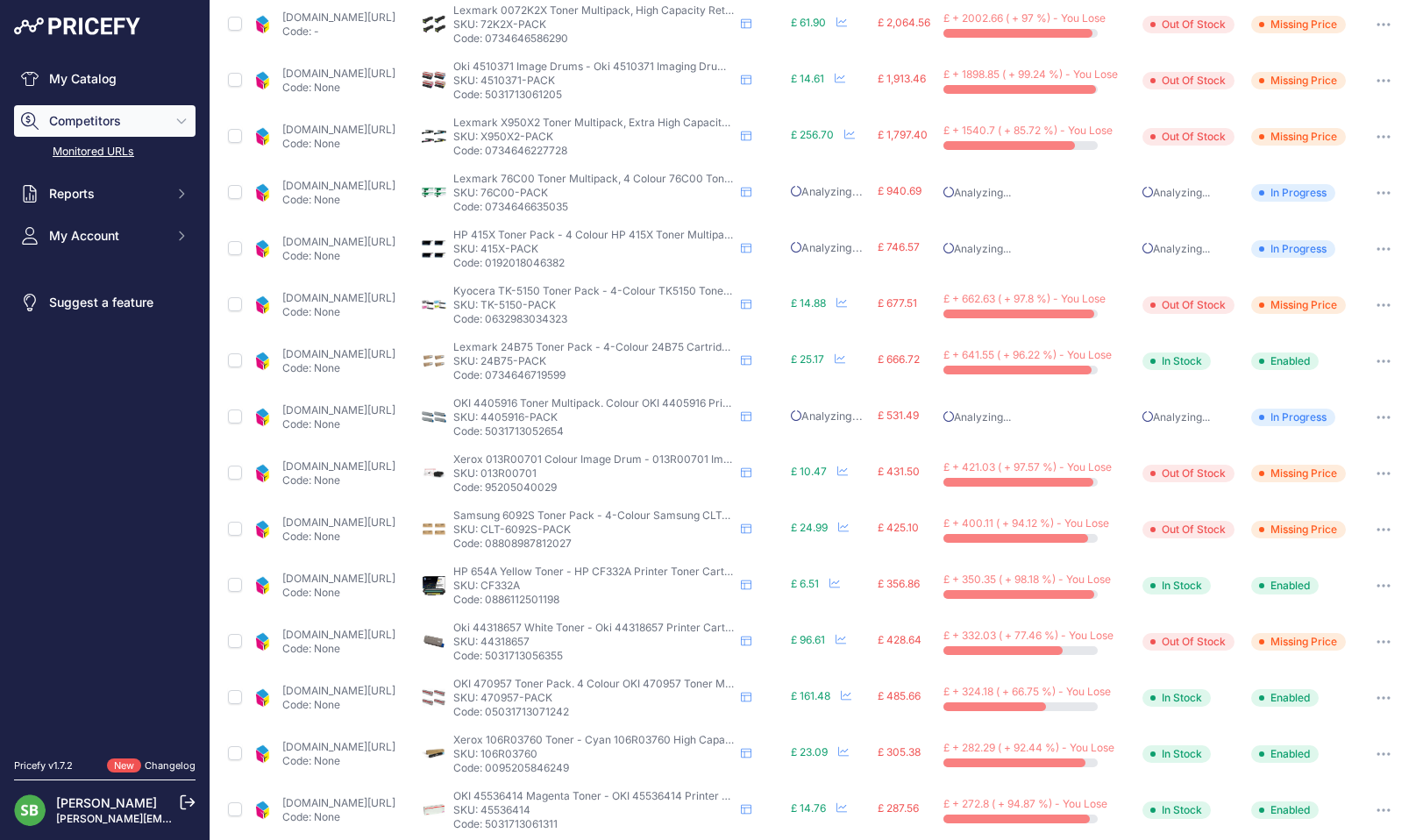
scroll to position [261, 0]
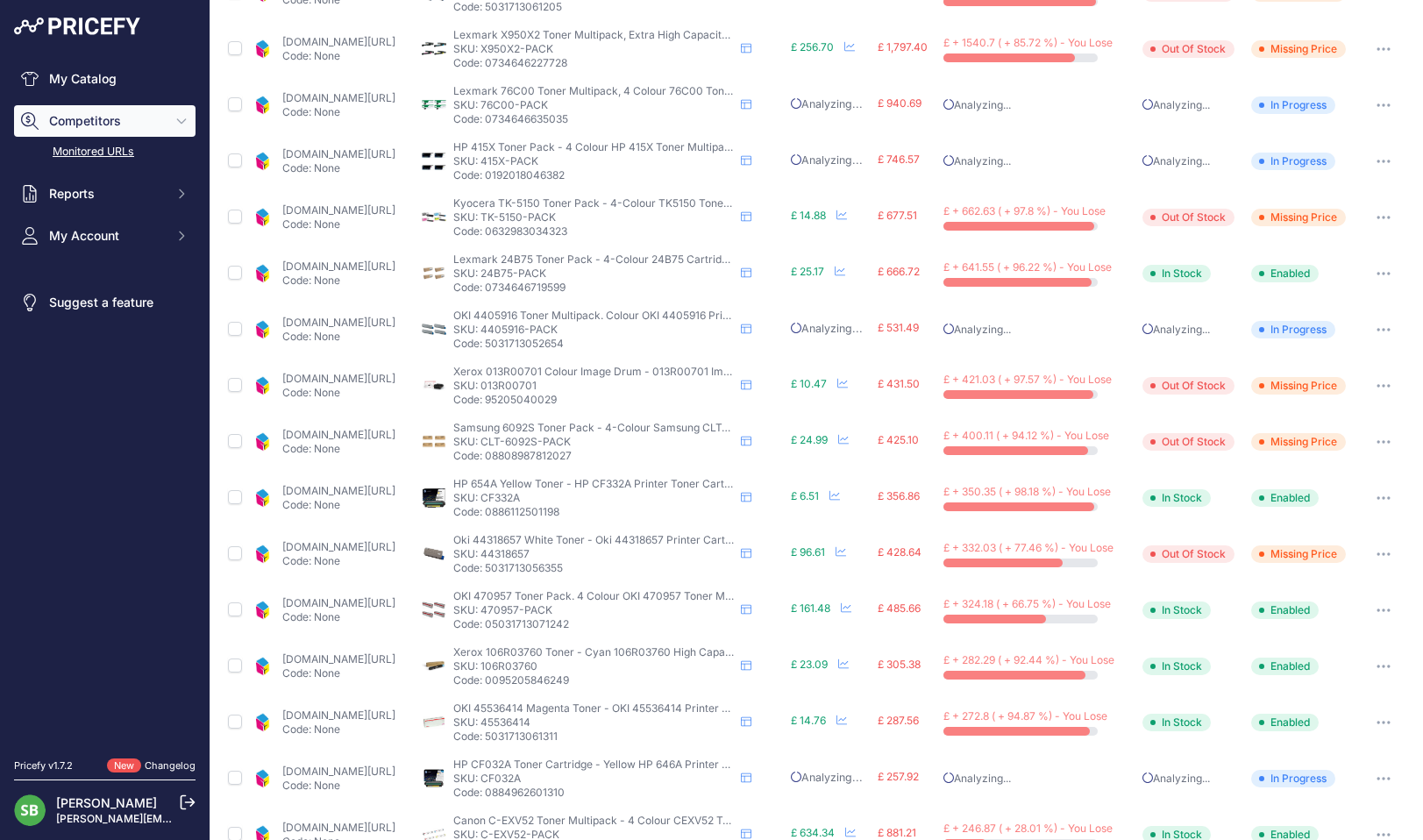
click at [396, 264] on link "cartridgepeople.com/toner/lexmark-24b7-original-black-and-colour-4-toner-cartri…" at bounding box center [339, 265] width 113 height 13
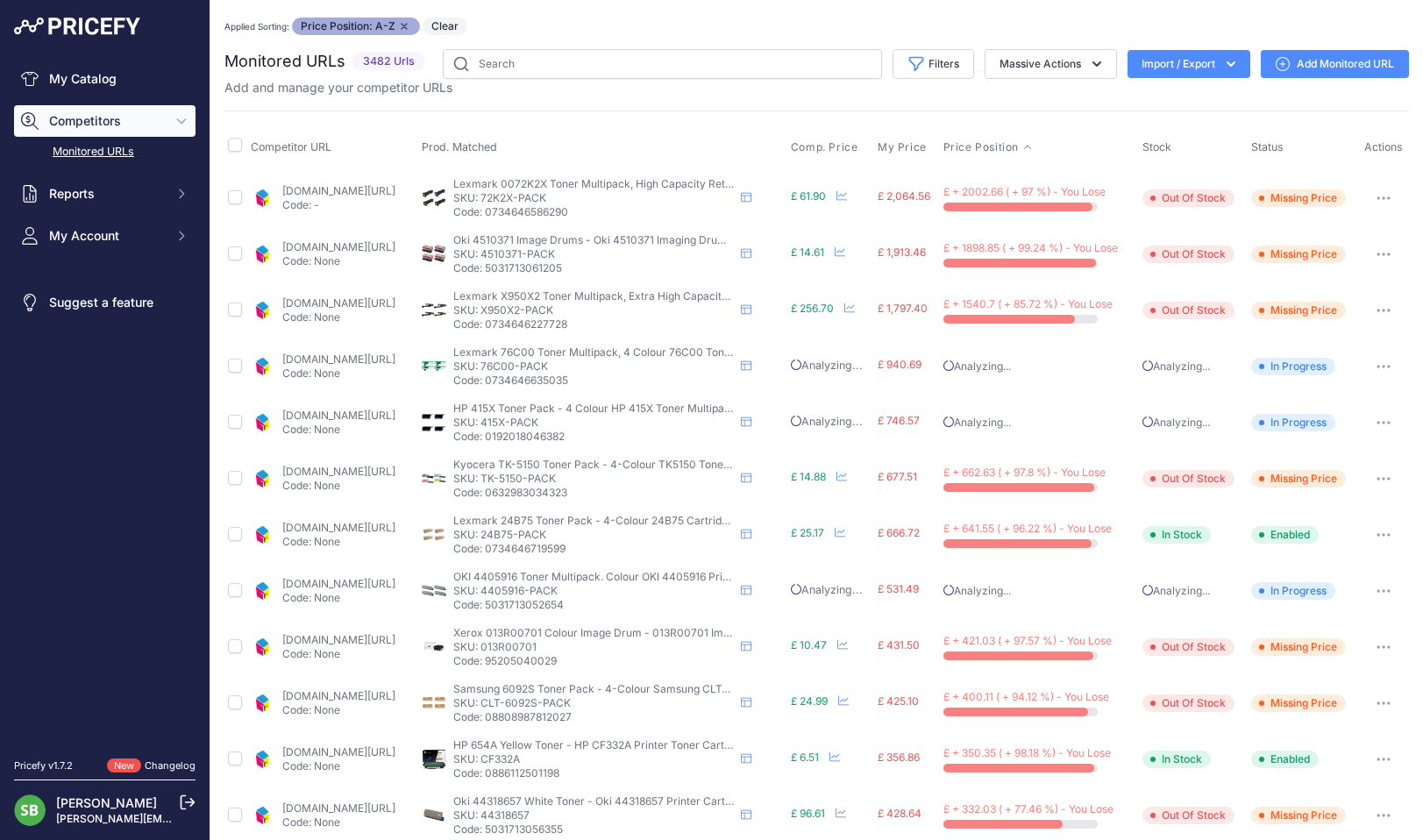
scroll to position [261, 0]
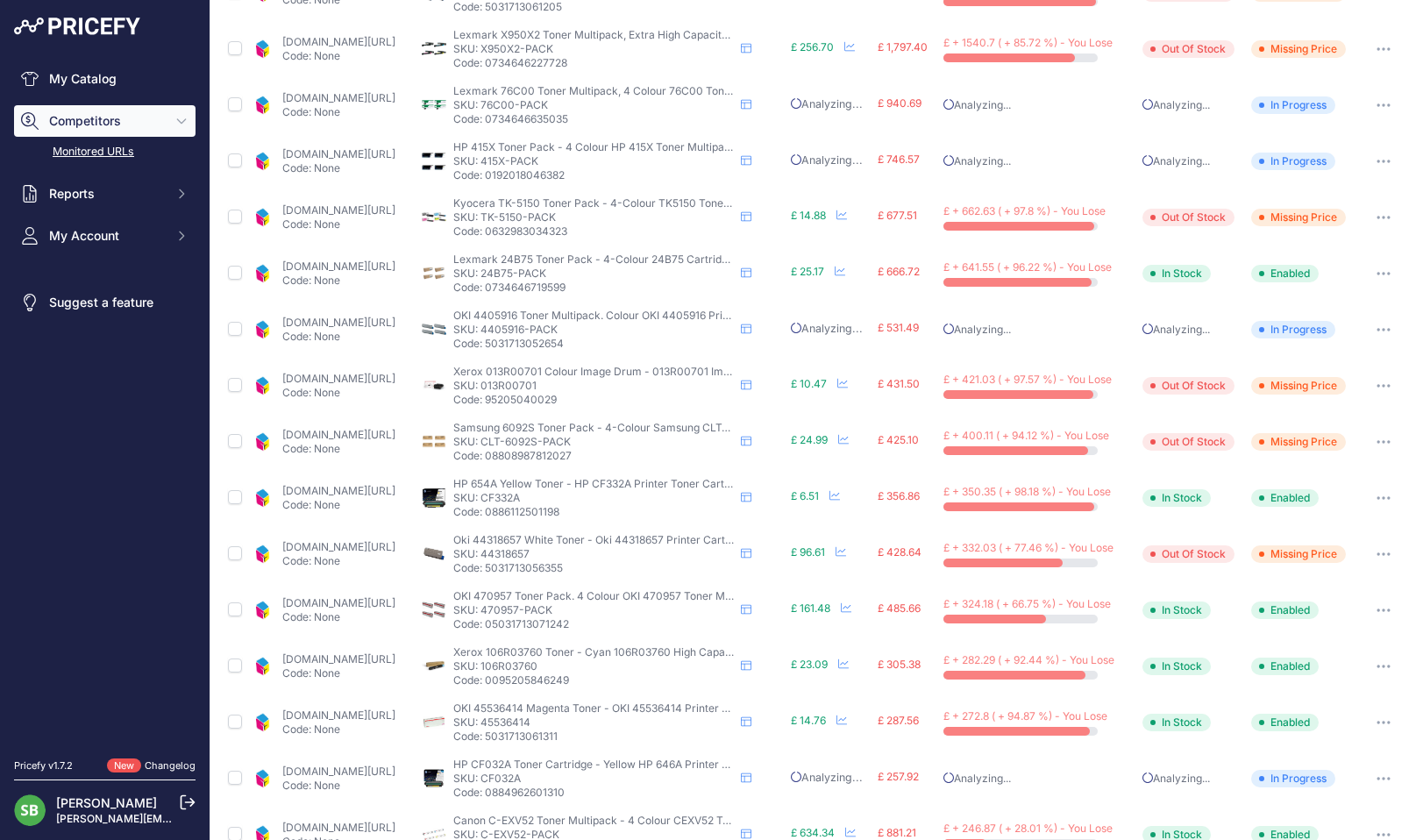
click at [1377, 274] on icon "button" at bounding box center [1384, 274] width 14 height 4
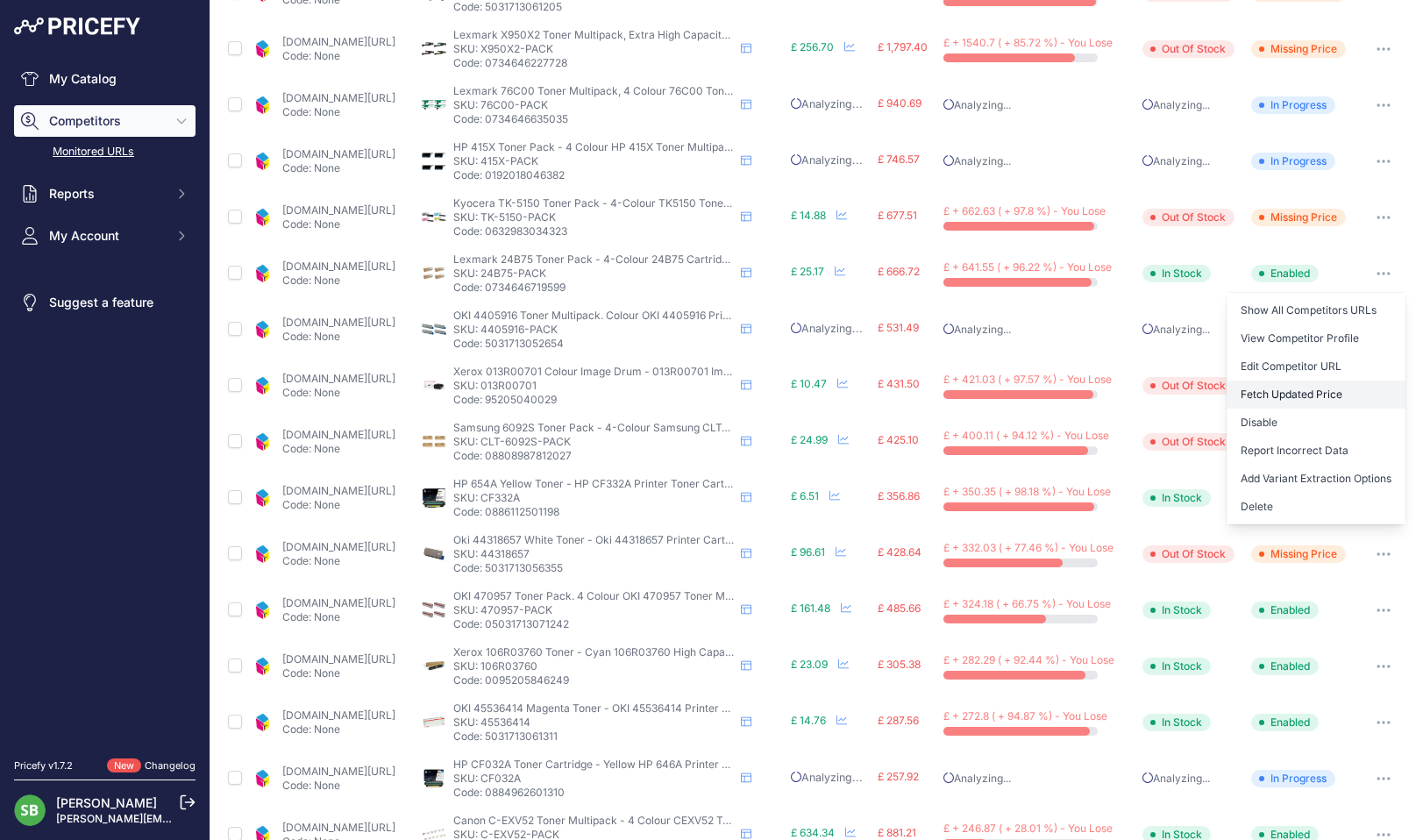
click at [1278, 396] on button "Fetch Updated Price" at bounding box center [1317, 394] width 179 height 28
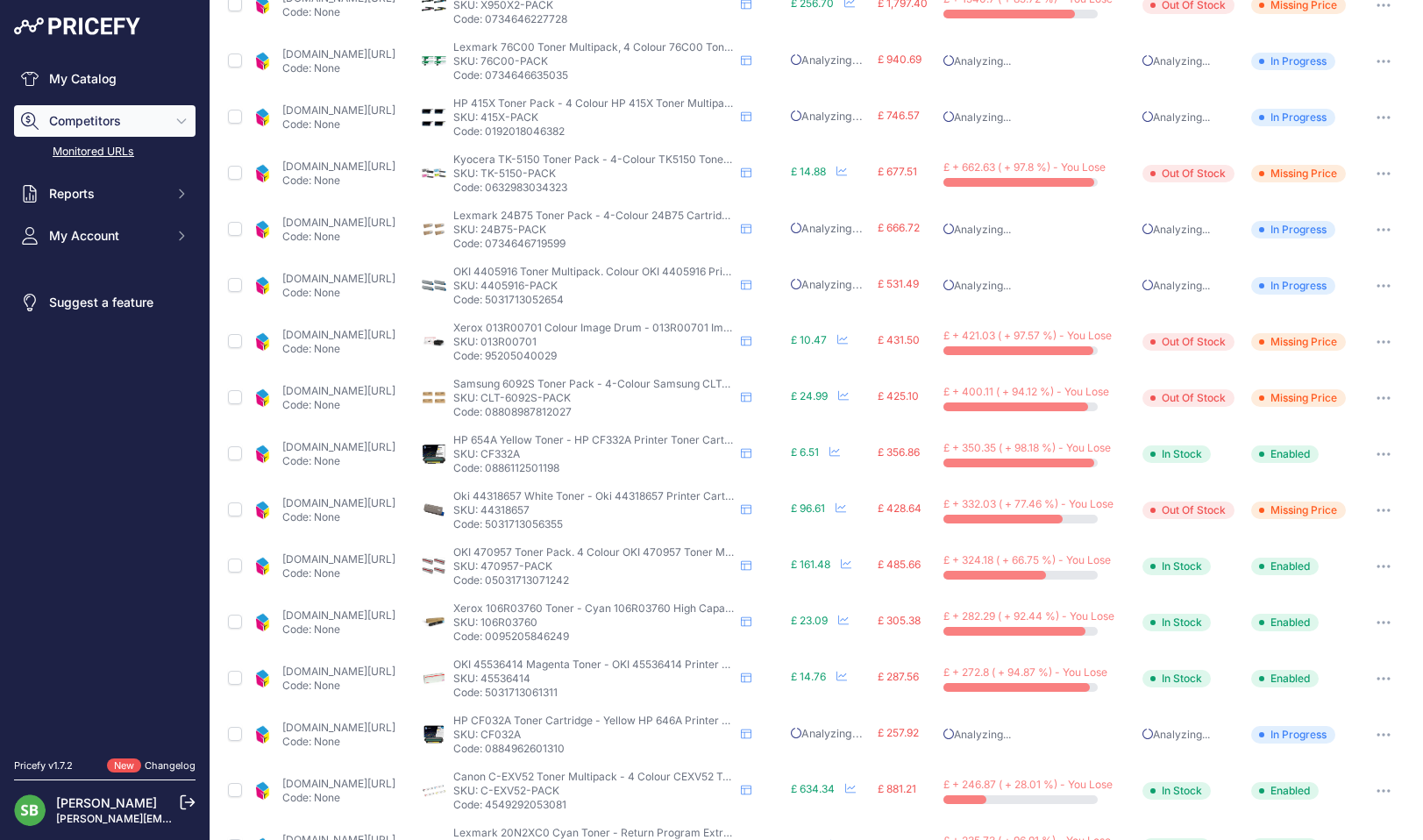
scroll to position [436, 0]
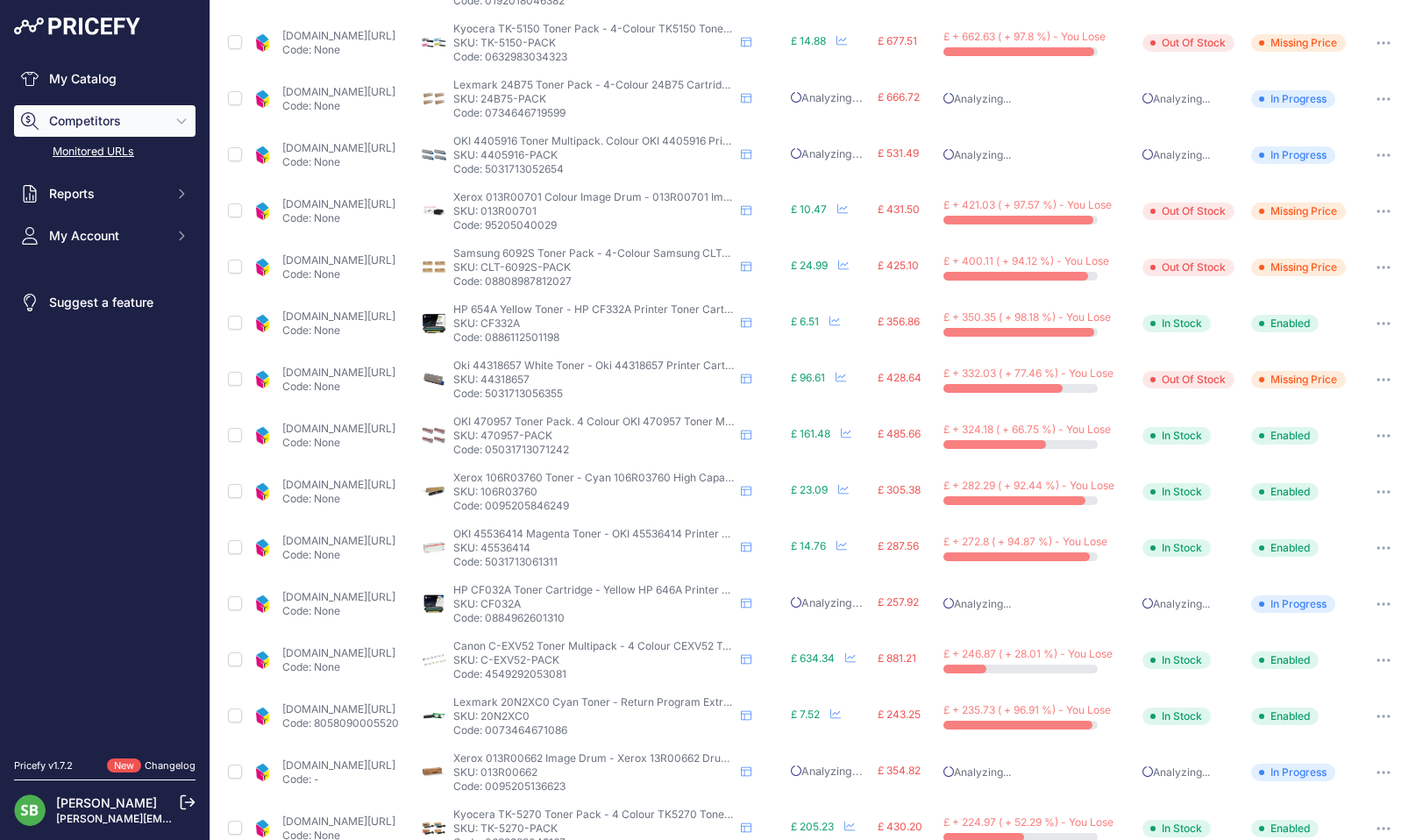
click at [1377, 215] on button "button" at bounding box center [1384, 210] width 35 height 24
click at [1377, 210] on icon "button" at bounding box center [1384, 211] width 14 height 4
click at [1377, 322] on icon "button" at bounding box center [1384, 324] width 14 height 4
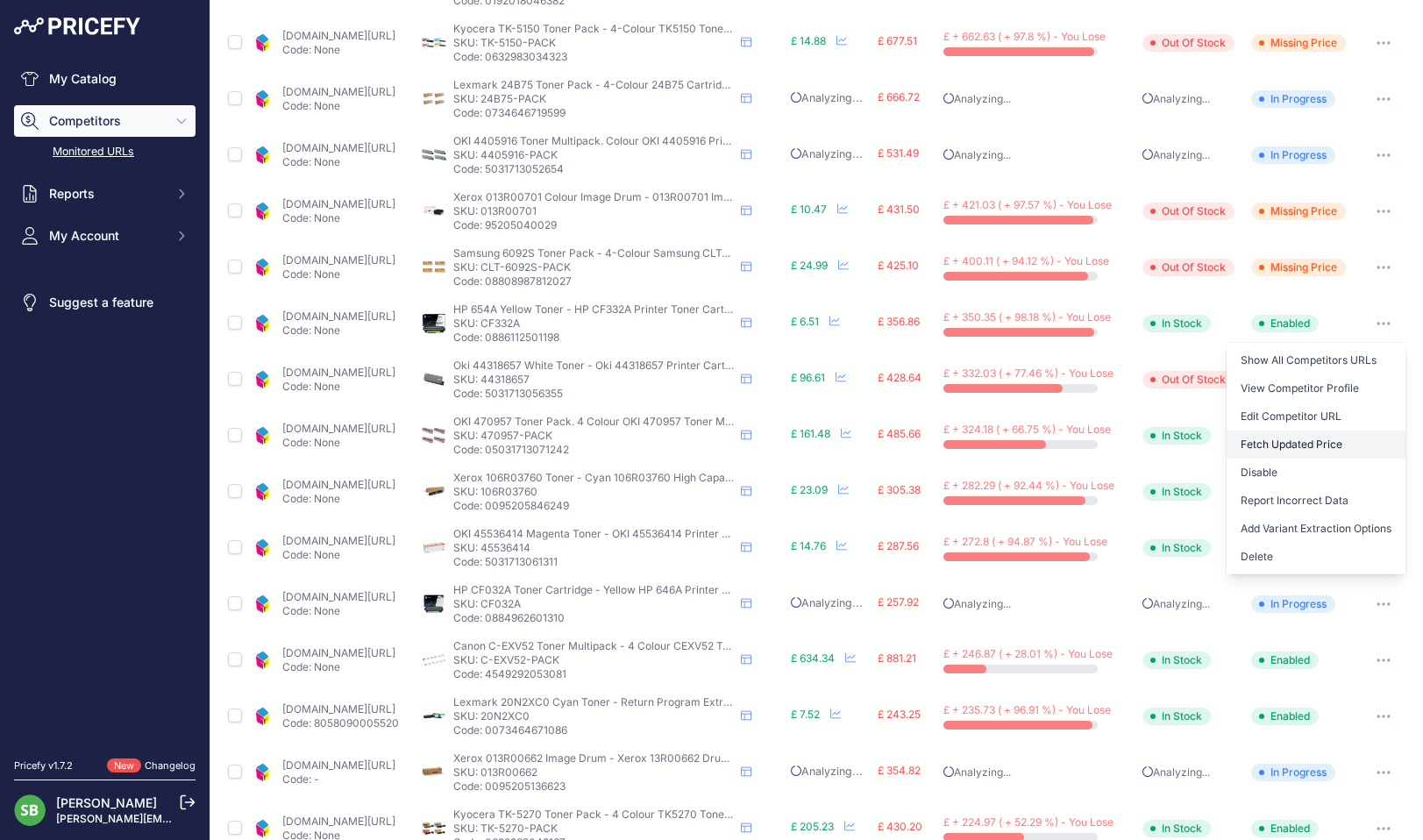
click at [1280, 445] on button "Fetch Updated Price" at bounding box center [1317, 444] width 179 height 28
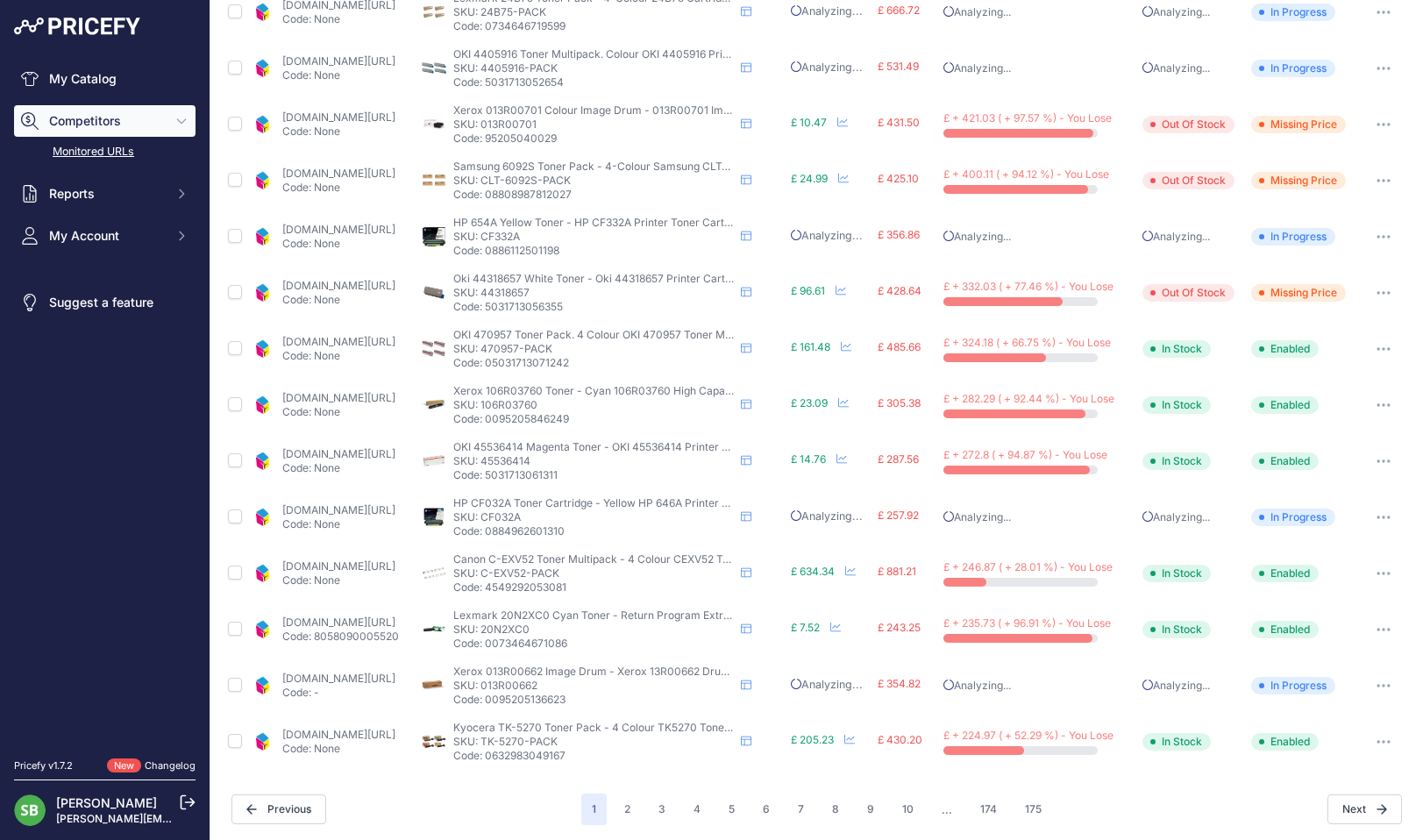
scroll to position [525, 0]
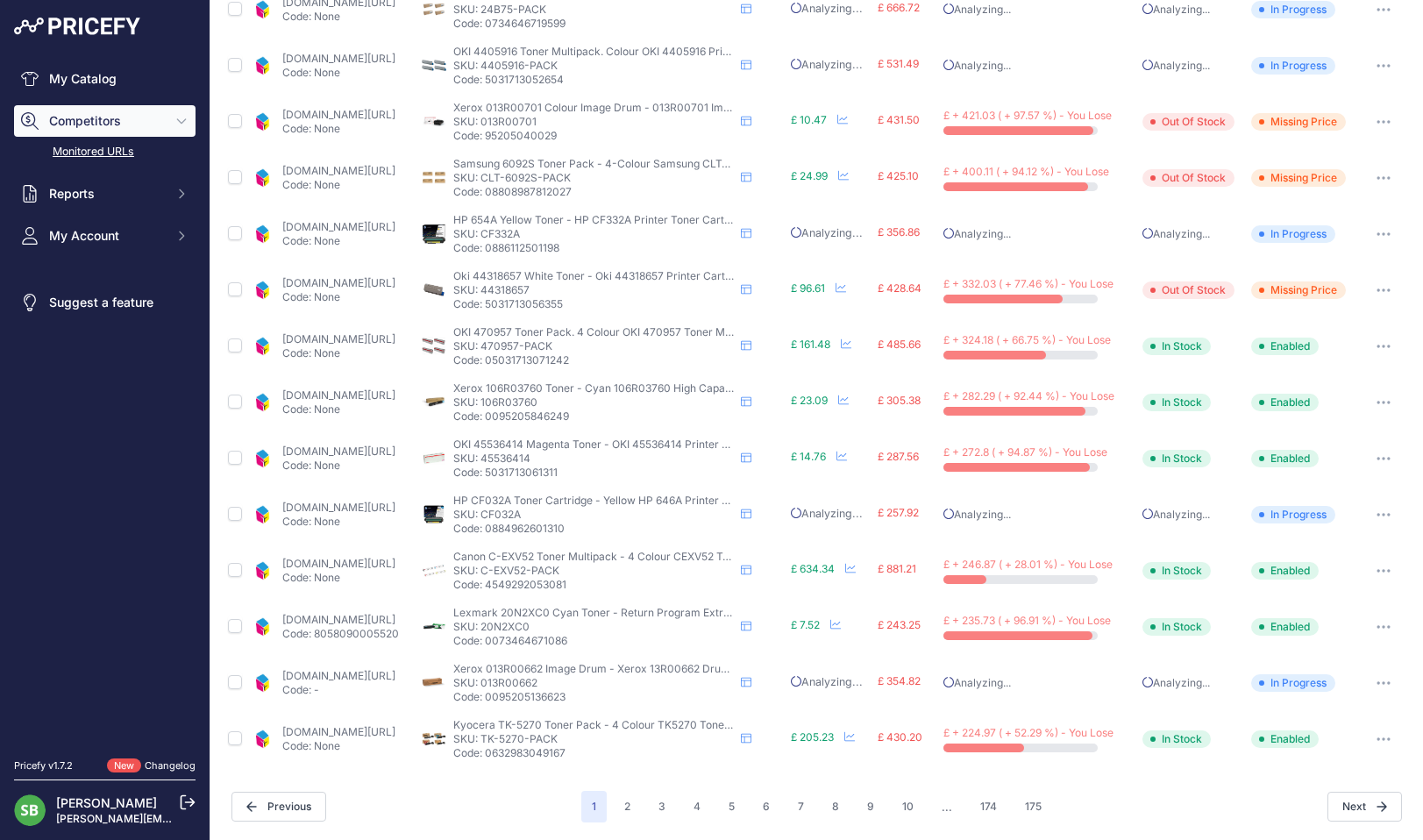
click at [361, 340] on link "cartridgepeople.com/toner/oki-47095704-3-2-1-original-black-and-colour-4-toner-…" at bounding box center [339, 338] width 113 height 13
click at [1369, 342] on button "button" at bounding box center [1384, 346] width 35 height 24
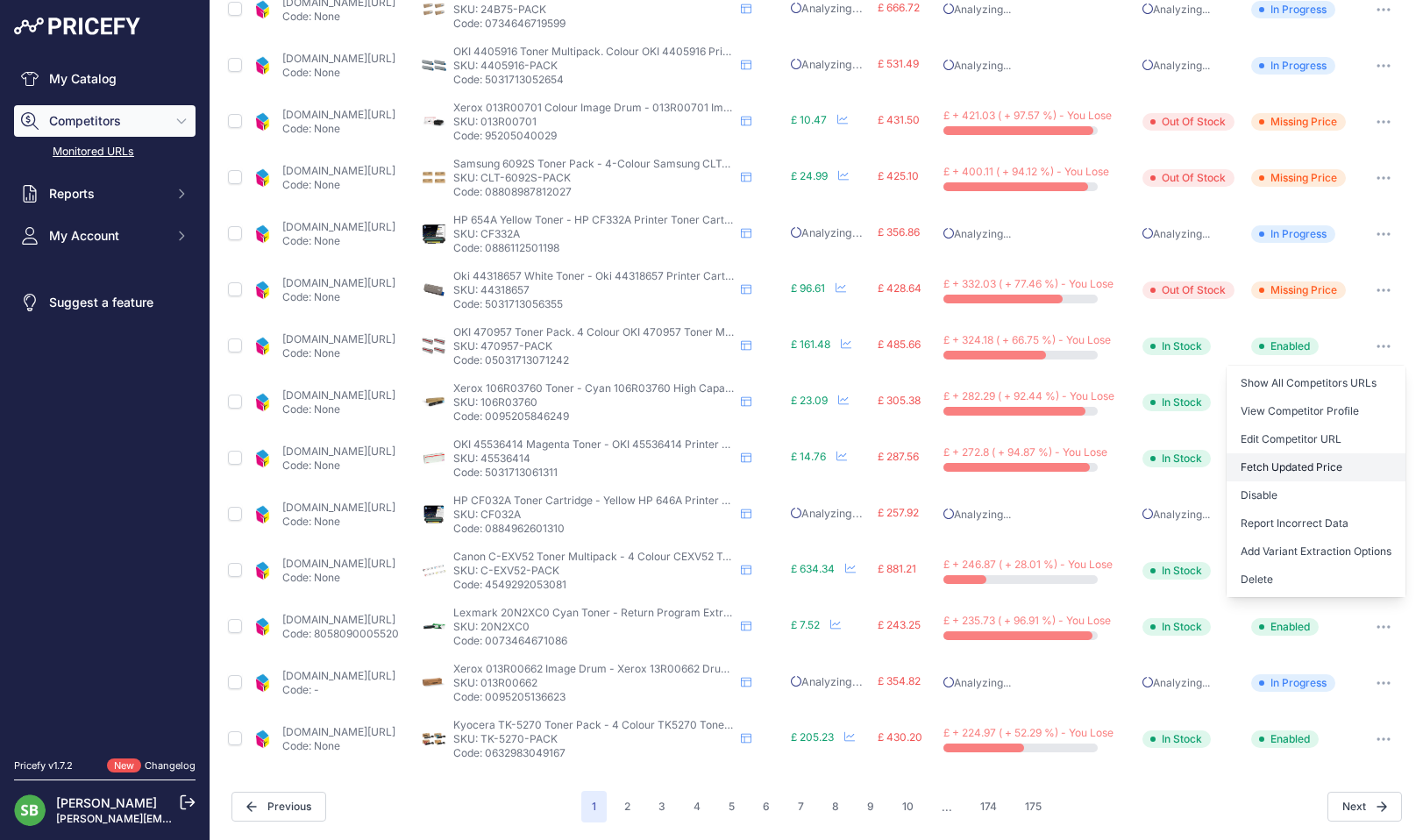
click at [1262, 466] on button "Fetch Updated Price" at bounding box center [1317, 467] width 179 height 28
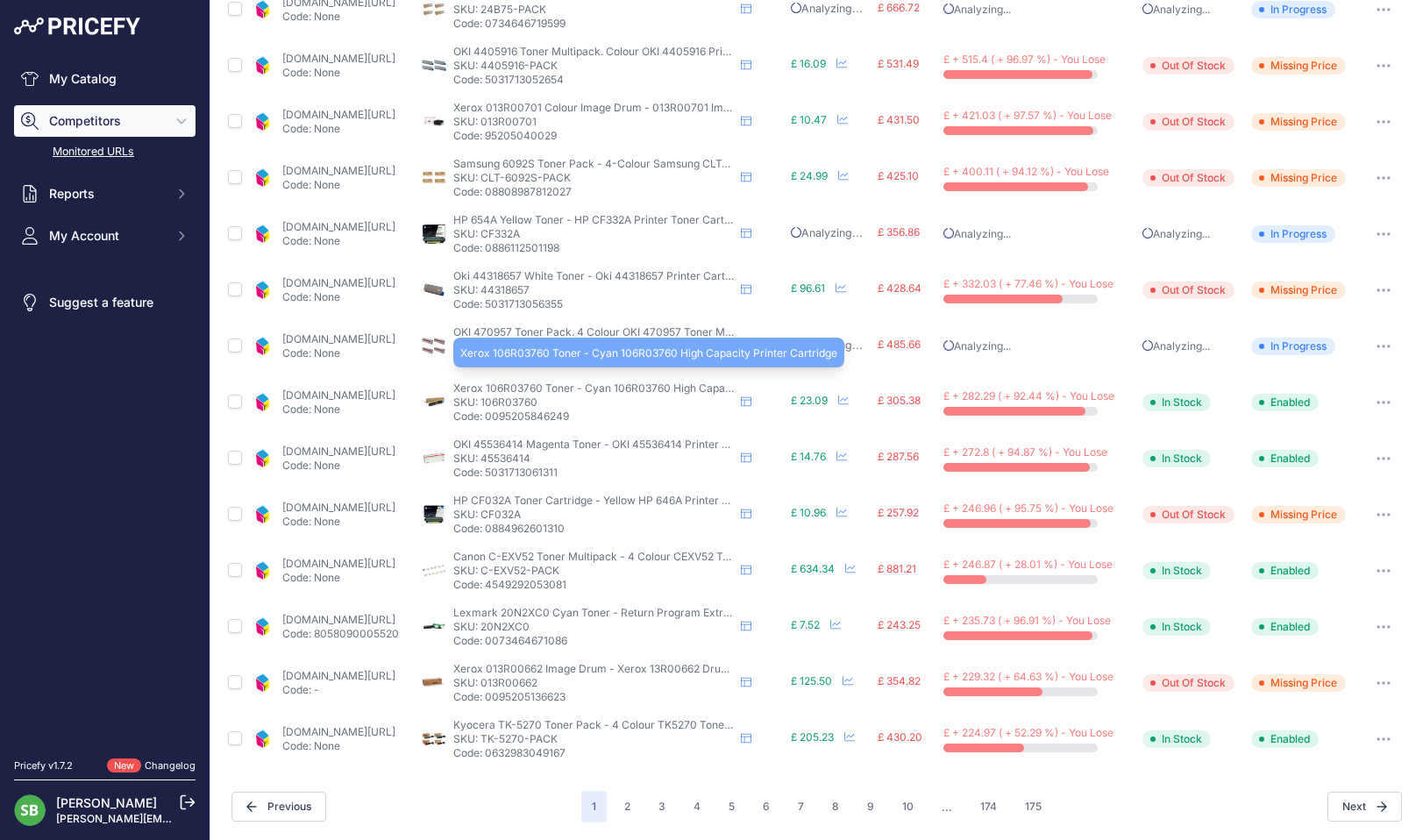
scroll to position [524, 0]
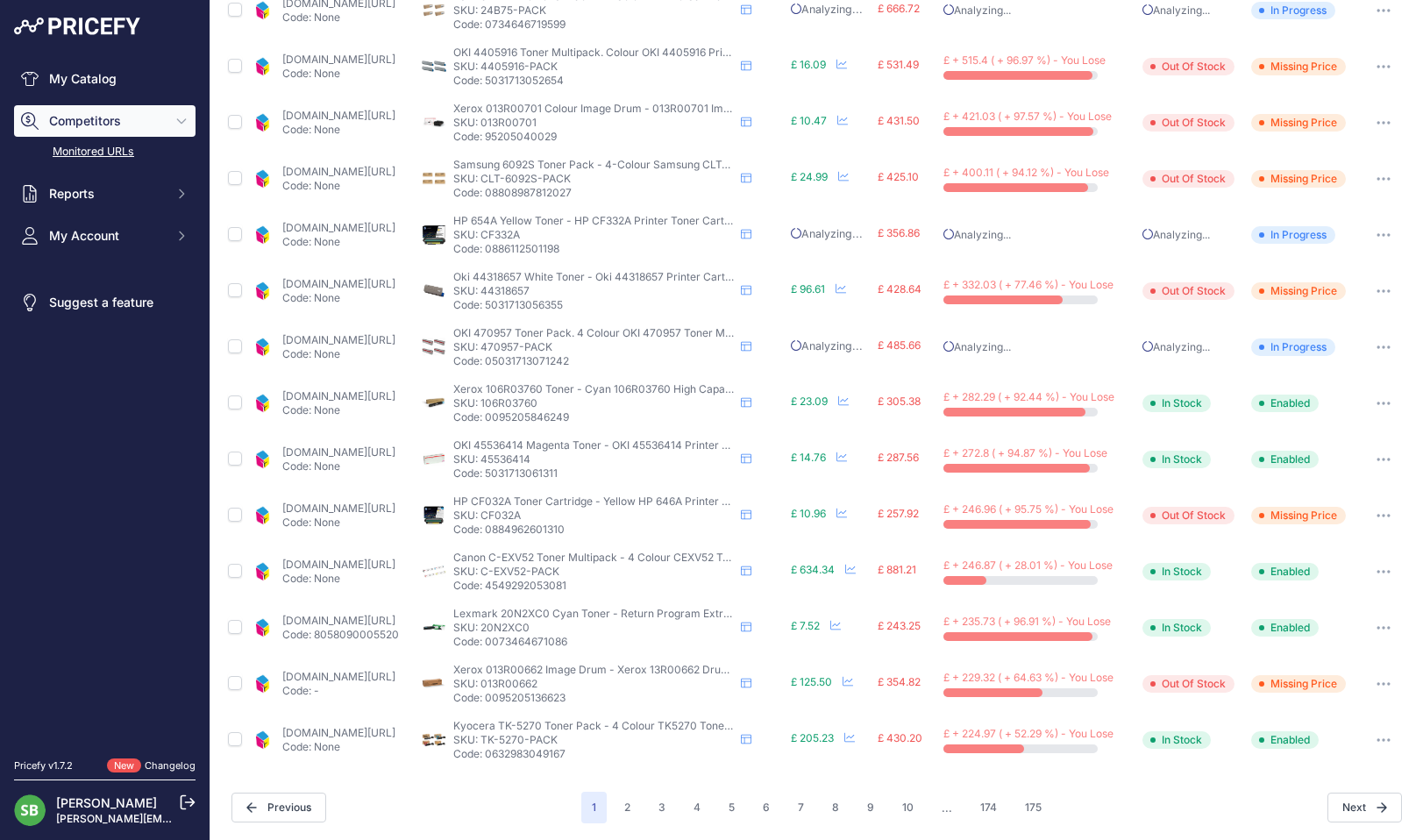
click at [390, 393] on link "cartridgepeople.com/toner/xerox-106r03760-high-capacity-original-cyan-toner-car…" at bounding box center [339, 395] width 113 height 13
click at [1367, 400] on button "button" at bounding box center [1384, 402] width 35 height 24
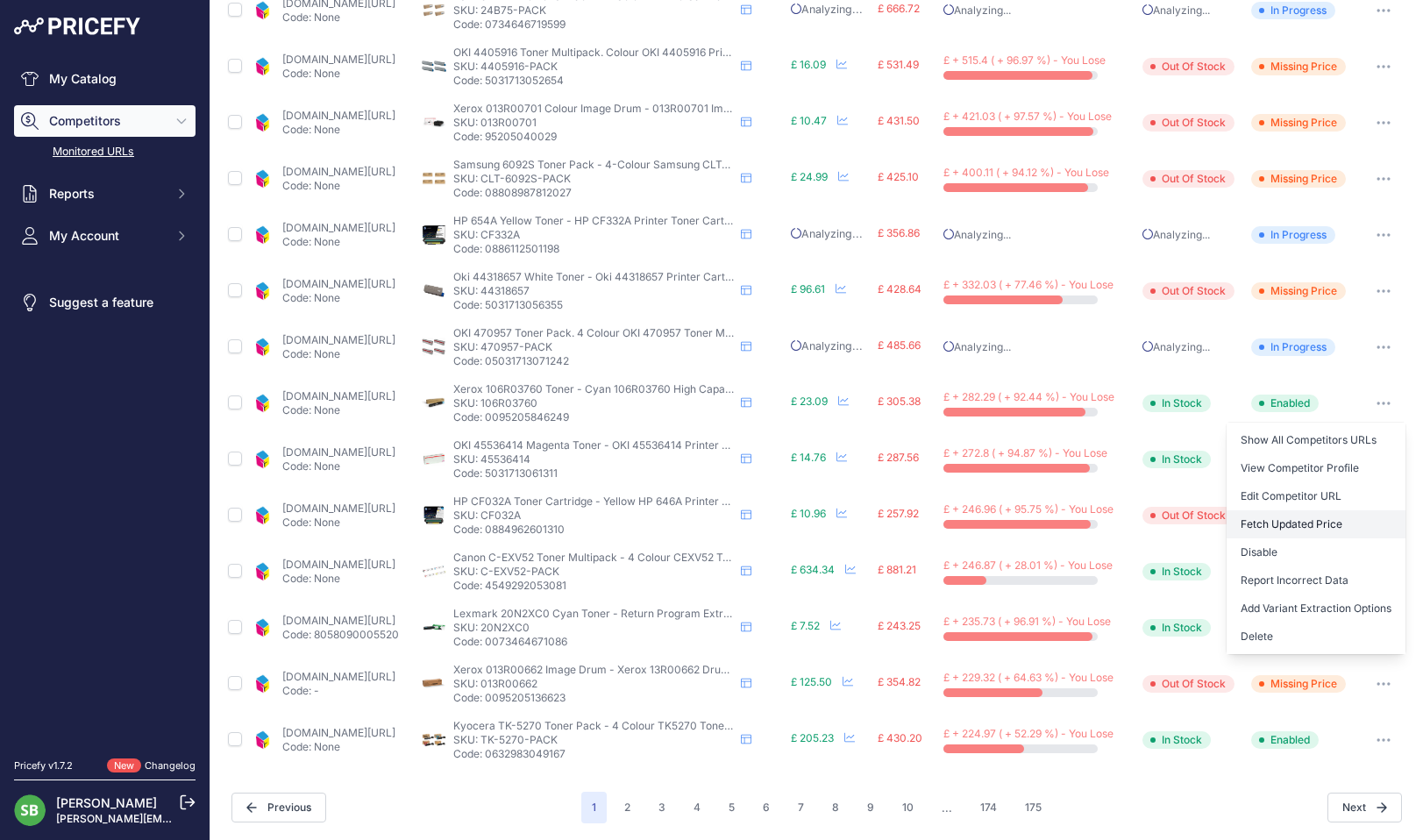
click at [1266, 525] on button "Fetch Updated Price" at bounding box center [1317, 524] width 179 height 28
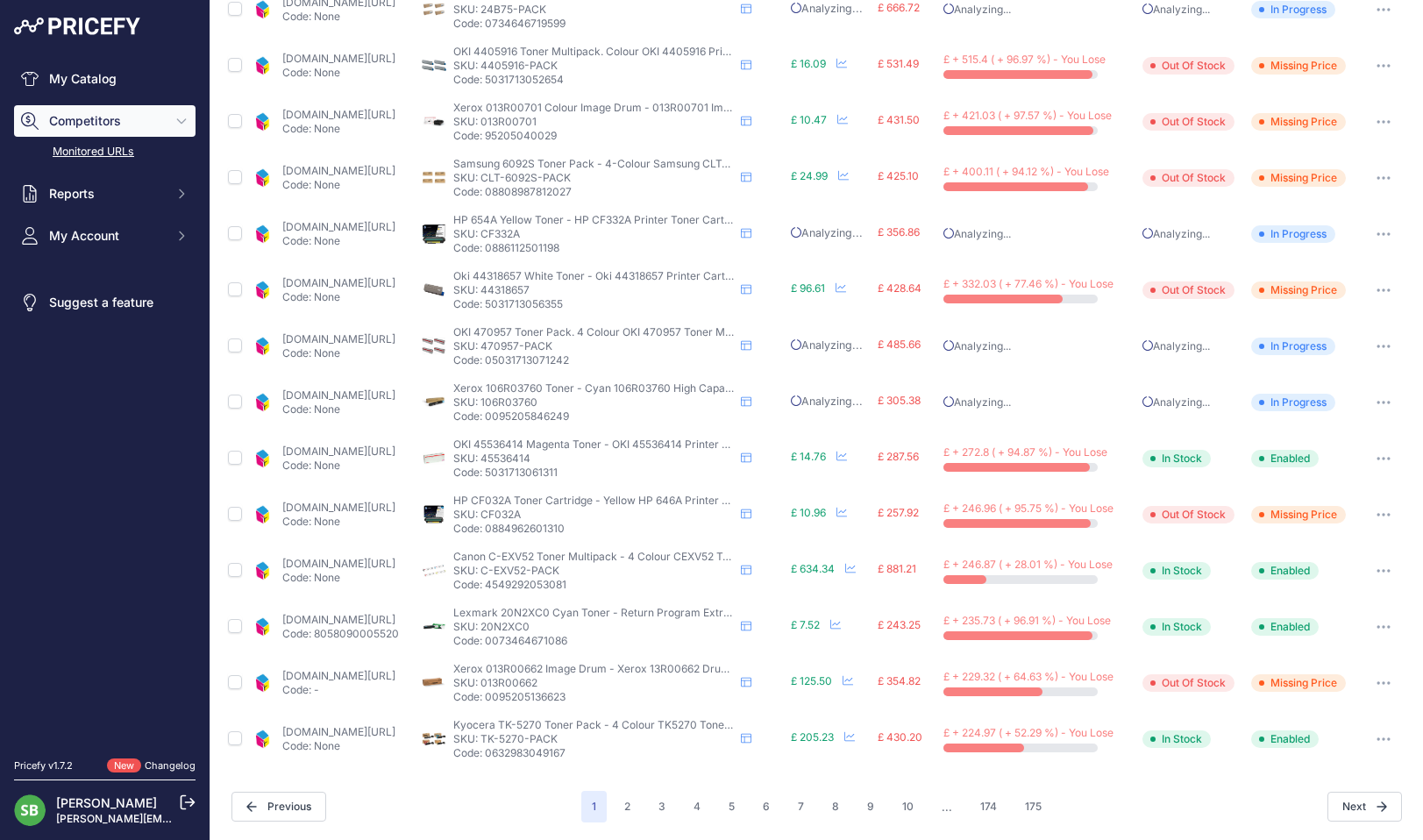
scroll to position [523, 0]
click at [346, 457] on link "cartridgepeople.com/toner/oki-45536414-original-magenta-toner-cartridge-70705.h…" at bounding box center [339, 452] width 113 height 13
click at [369, 565] on link "cartridgepeople.com/toner/canon-c-exv52-original-4-toner-cartridge-pack-17224.h…" at bounding box center [339, 562] width 113 height 13
click at [369, 632] on p "Code: 8058090005520" at bounding box center [341, 633] width 117 height 14
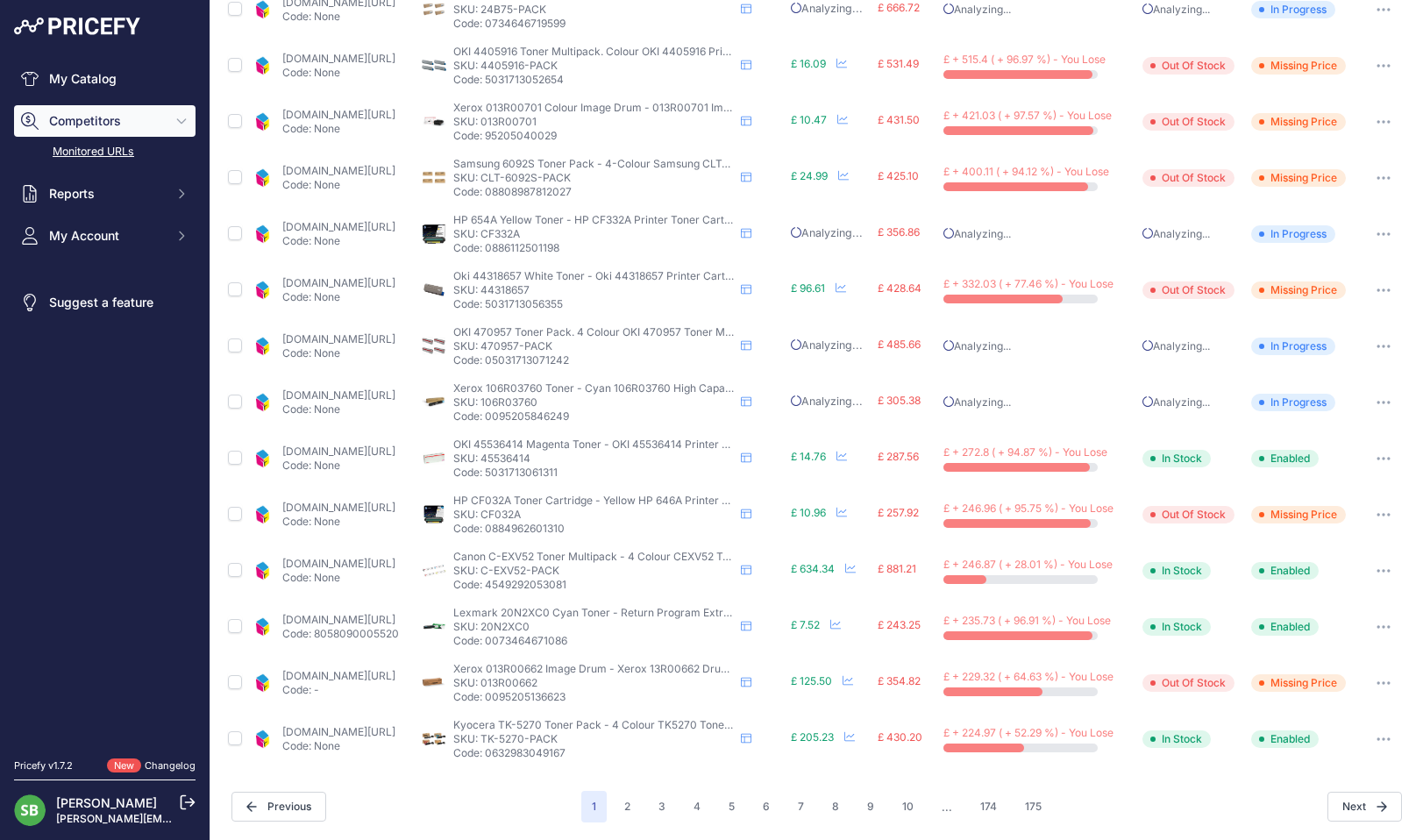
click at [380, 626] on link "cartridgepeople.com/toner/lexmark-20n2xc0-high-high-capacity-original-cyan-tone…" at bounding box center [339, 619] width 113 height 13
click at [1376, 630] on button "button" at bounding box center [1384, 627] width 35 height 24
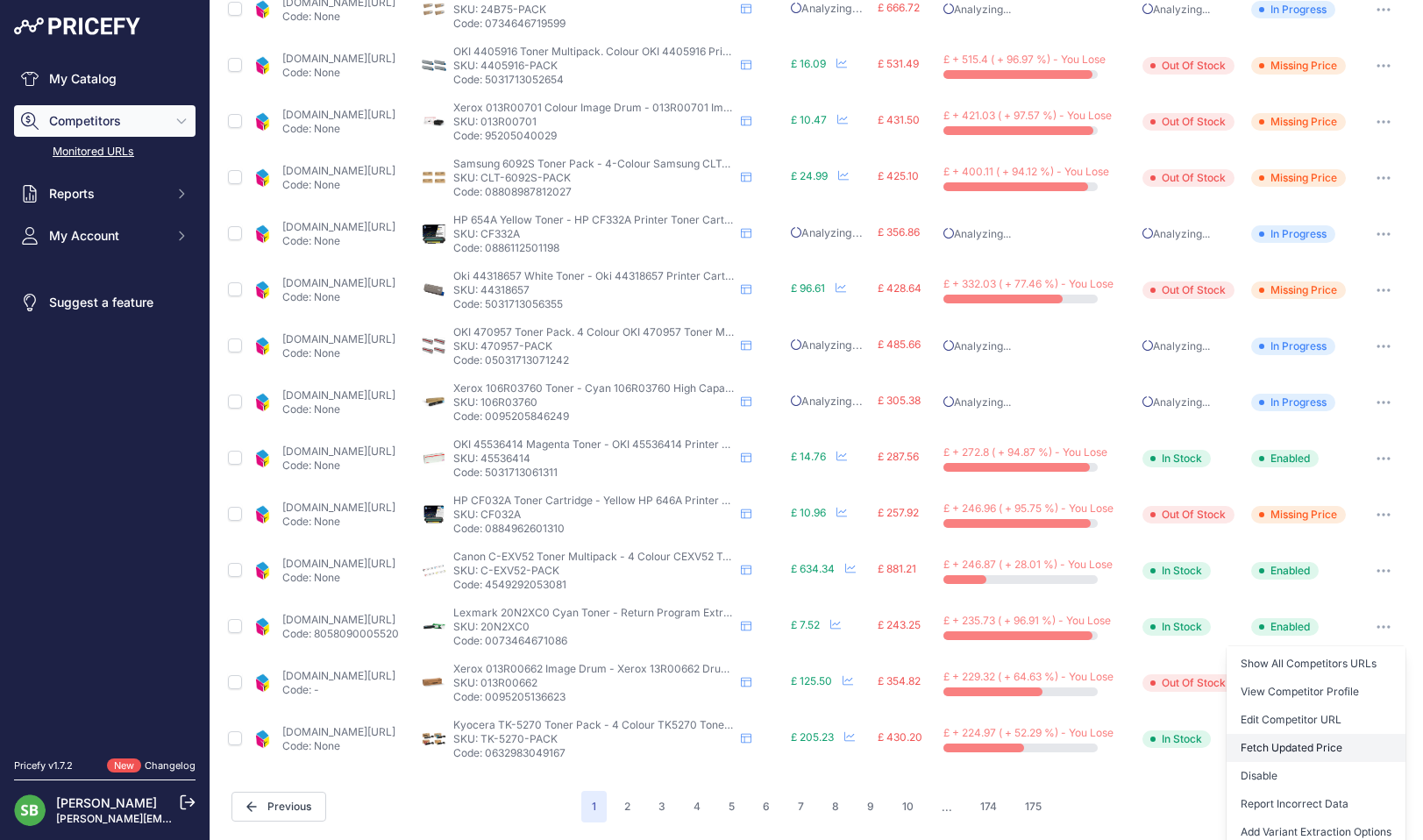
click at [1259, 745] on button "Fetch Updated Price" at bounding box center [1317, 747] width 179 height 28
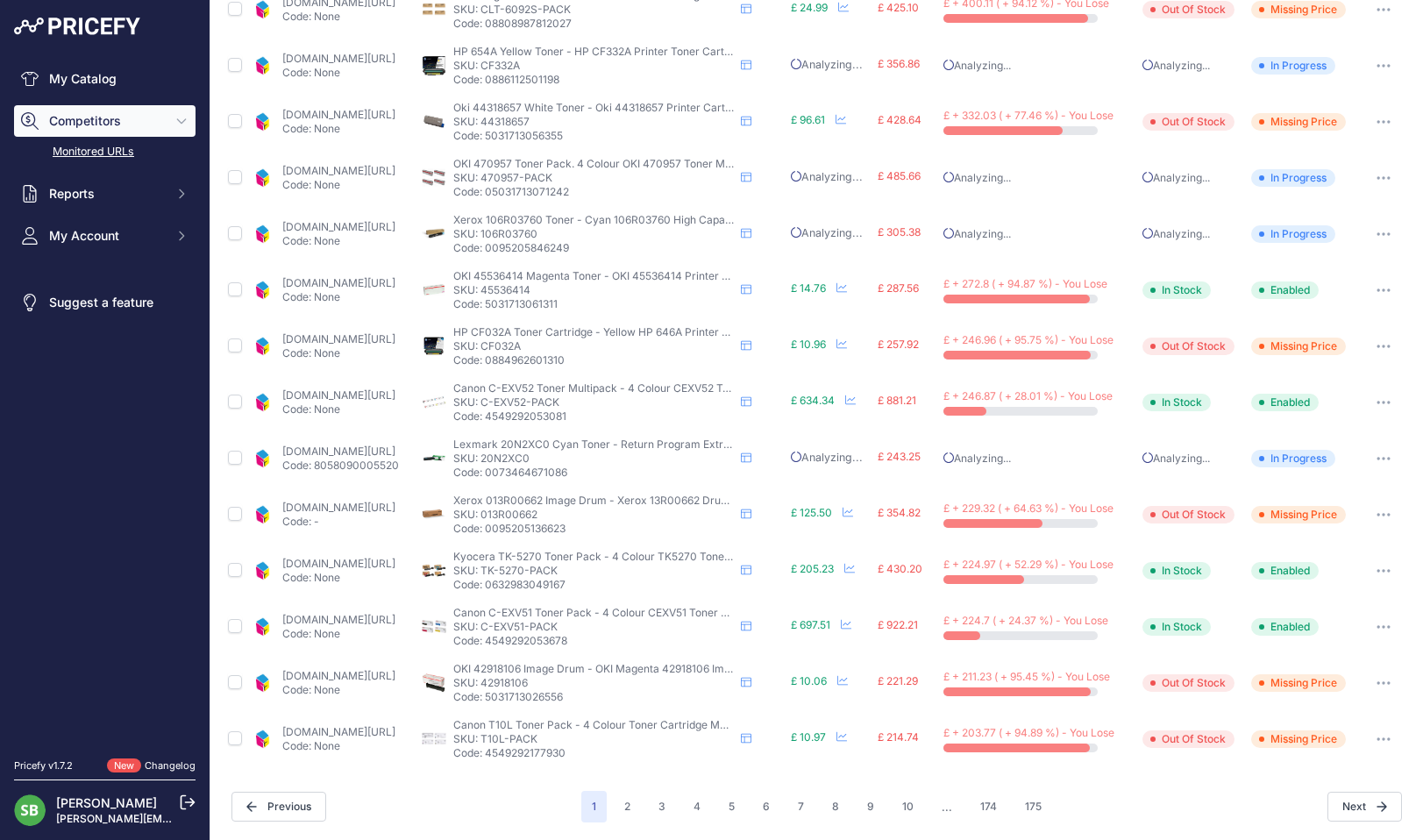
scroll to position [524, 0]
click at [373, 736] on link "cartridgepeople.com/toner/canon-t10l-pack-low-capacity-original-4-toner-cartrid…" at bounding box center [339, 732] width 113 height 13
click at [617, 809] on button "2" at bounding box center [628, 807] width 27 height 31
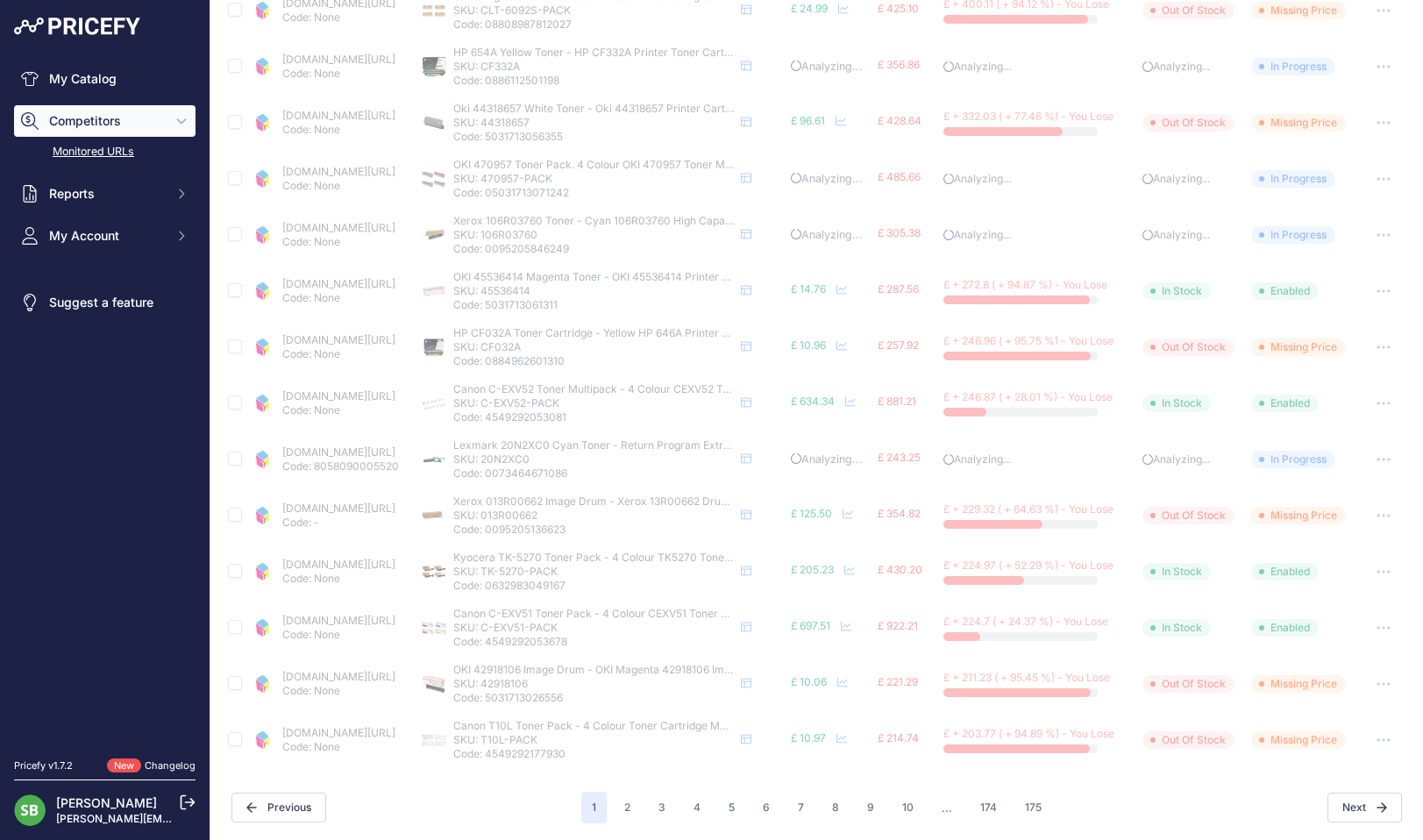
scroll to position [0, 0]
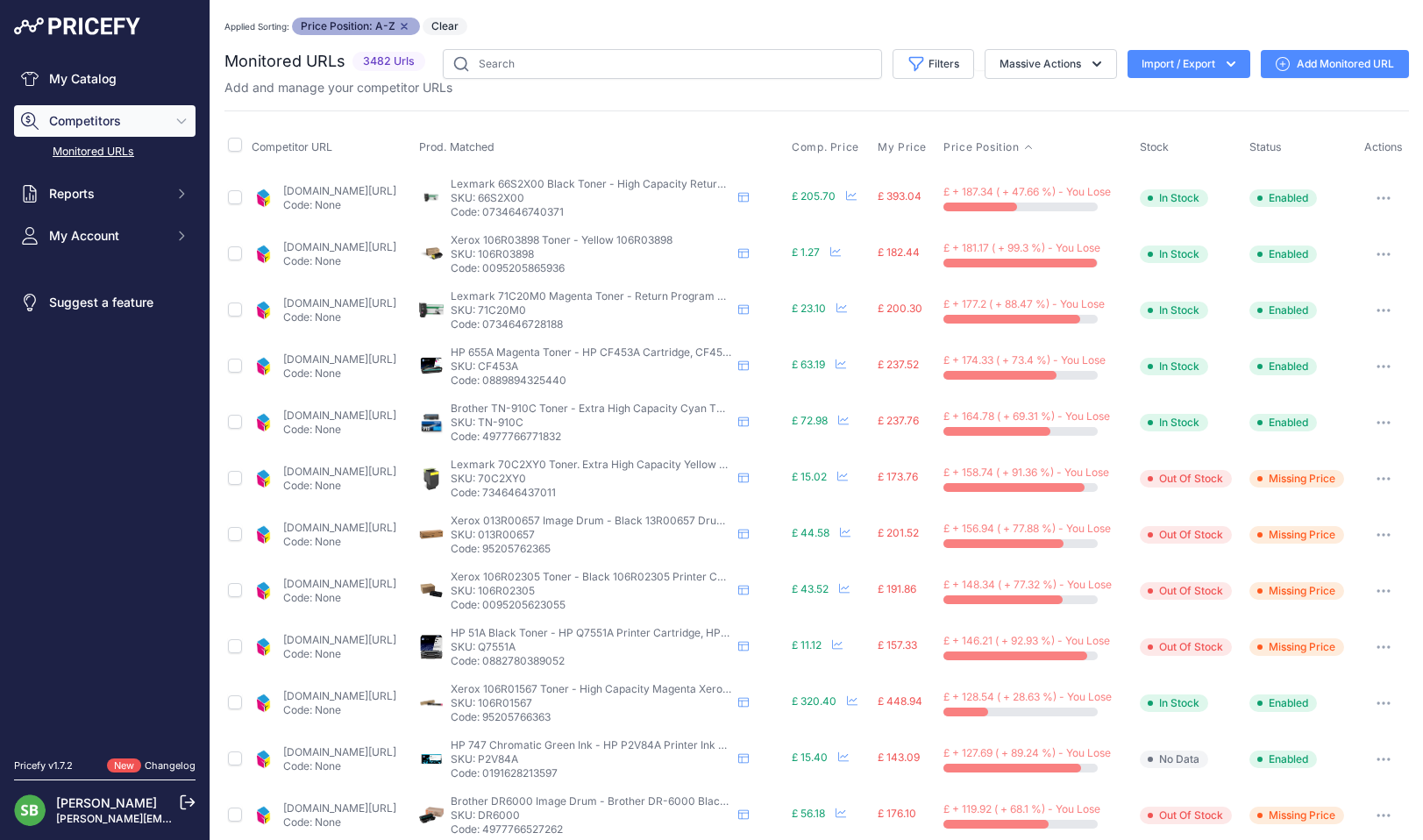
click at [373, 191] on link "cartridgepeople.com/toner/lexmark-66s2x00-high-capacity-original-black-toner-ca…" at bounding box center [340, 190] width 113 height 13
click at [1385, 192] on button "button" at bounding box center [1384, 198] width 35 height 24
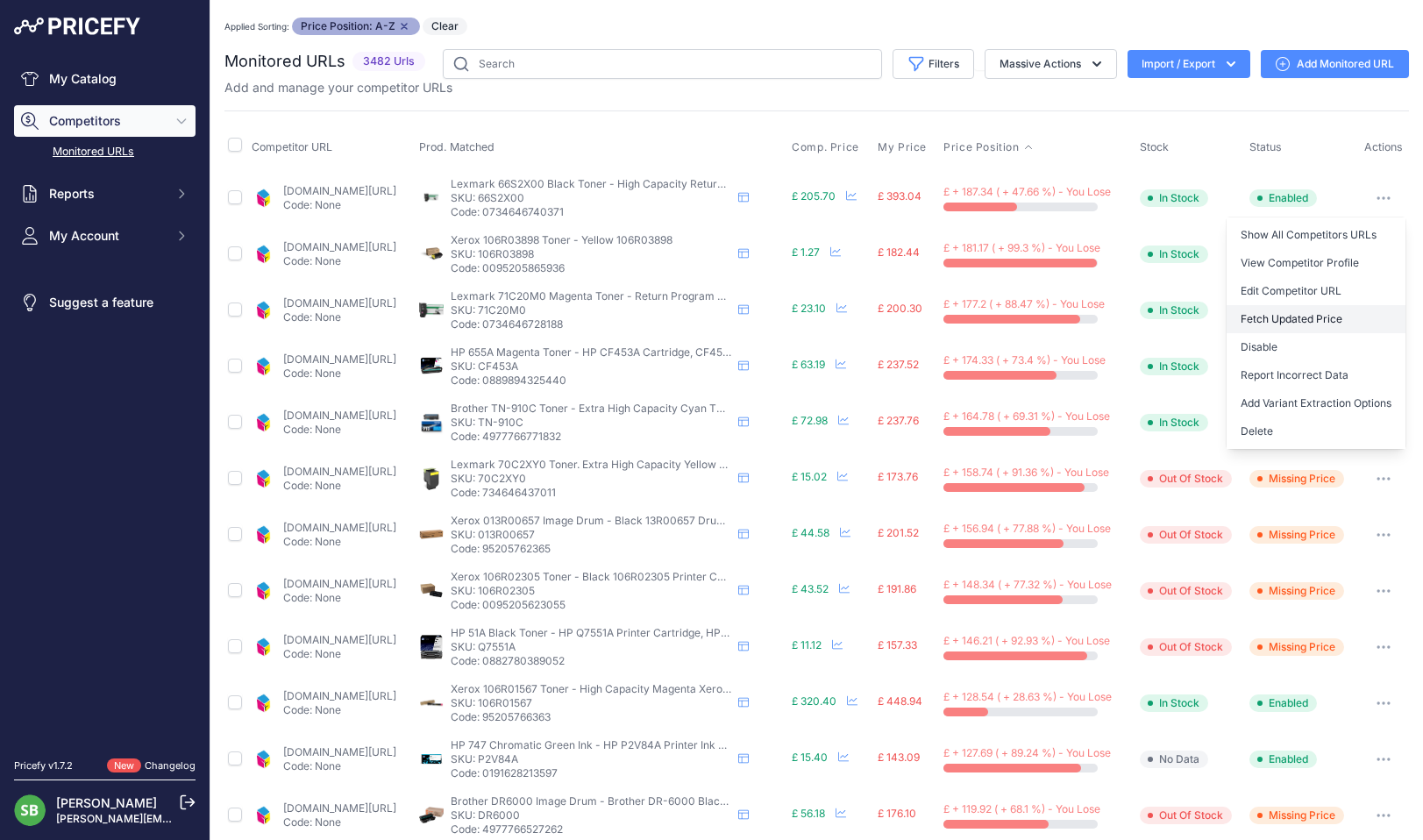
click at [1284, 316] on button "Fetch Updated Price" at bounding box center [1317, 319] width 179 height 28
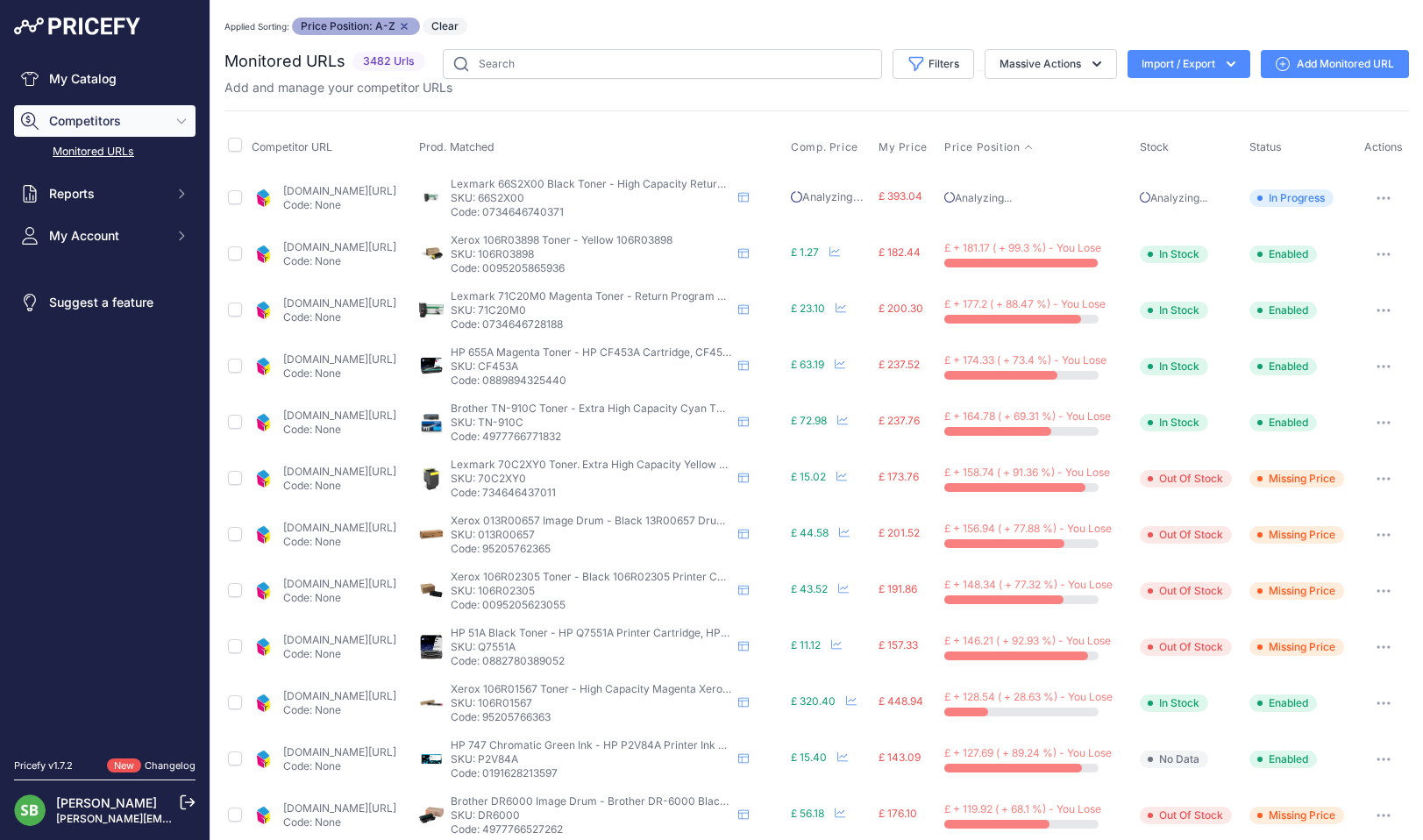
click at [337, 249] on link "cartridgepeople.com/toner/xerox-106r03898-original-yellow-toner-cartridge-72921…" at bounding box center [340, 247] width 113 height 13
click at [1377, 249] on button "button" at bounding box center [1384, 253] width 35 height 24
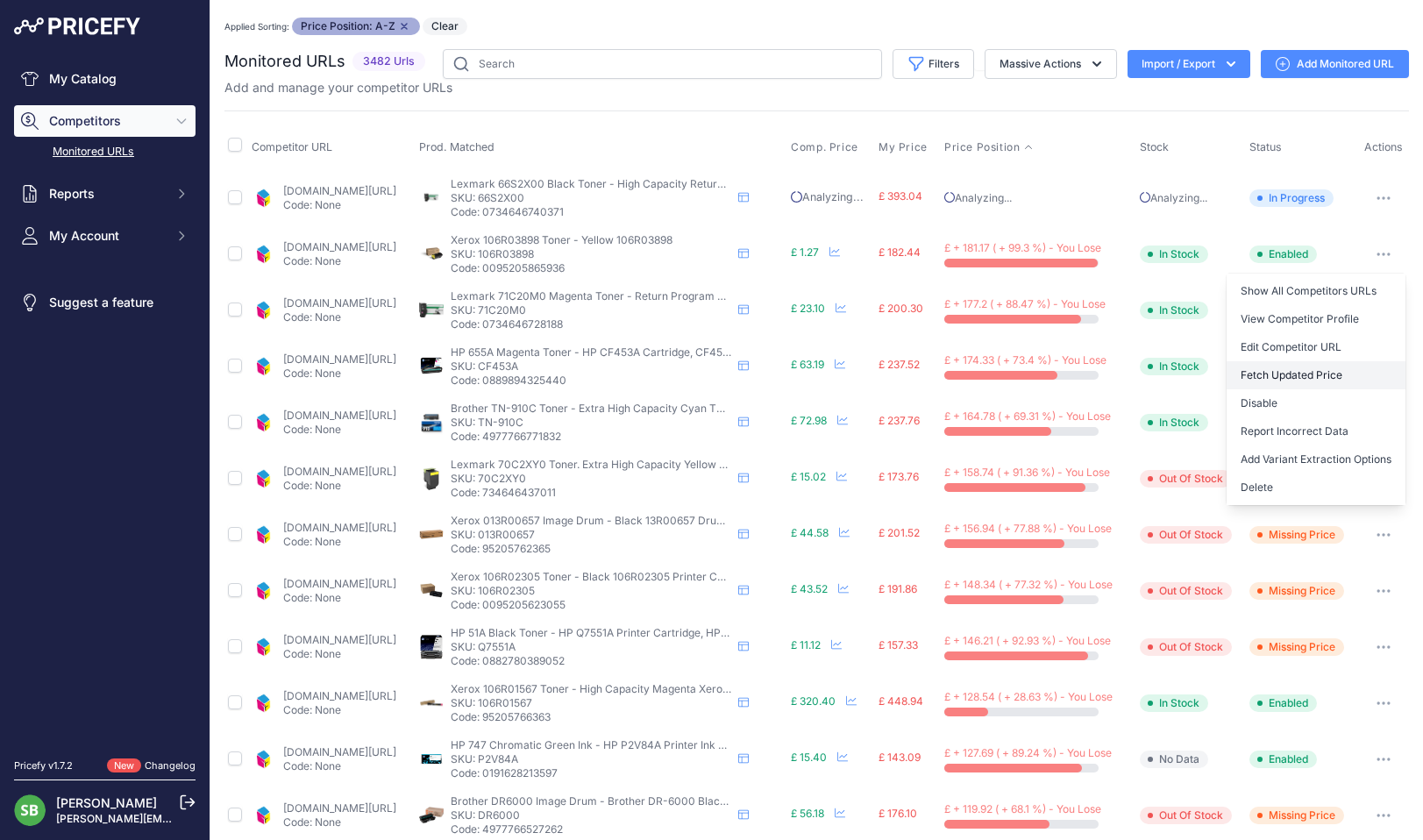
click at [1271, 376] on button "Fetch Updated Price" at bounding box center [1317, 375] width 179 height 28
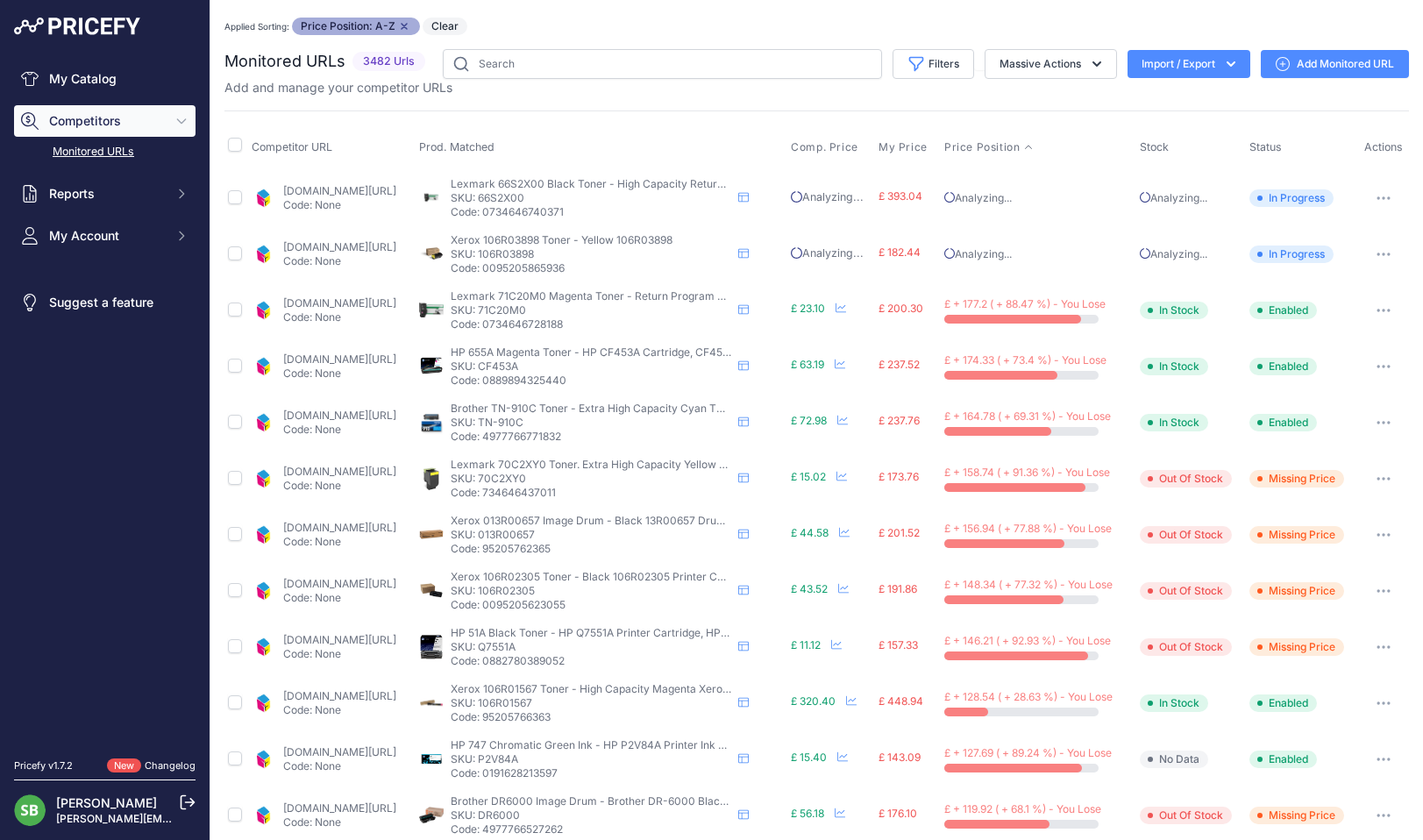
click at [358, 302] on link "cartridgepeople.com/toner/lexmark-71c20m0-original-magenta-toner-cartridge-2954…" at bounding box center [340, 302] width 113 height 13
click at [1388, 311] on icon "button" at bounding box center [1389, 311] width 2 height 2
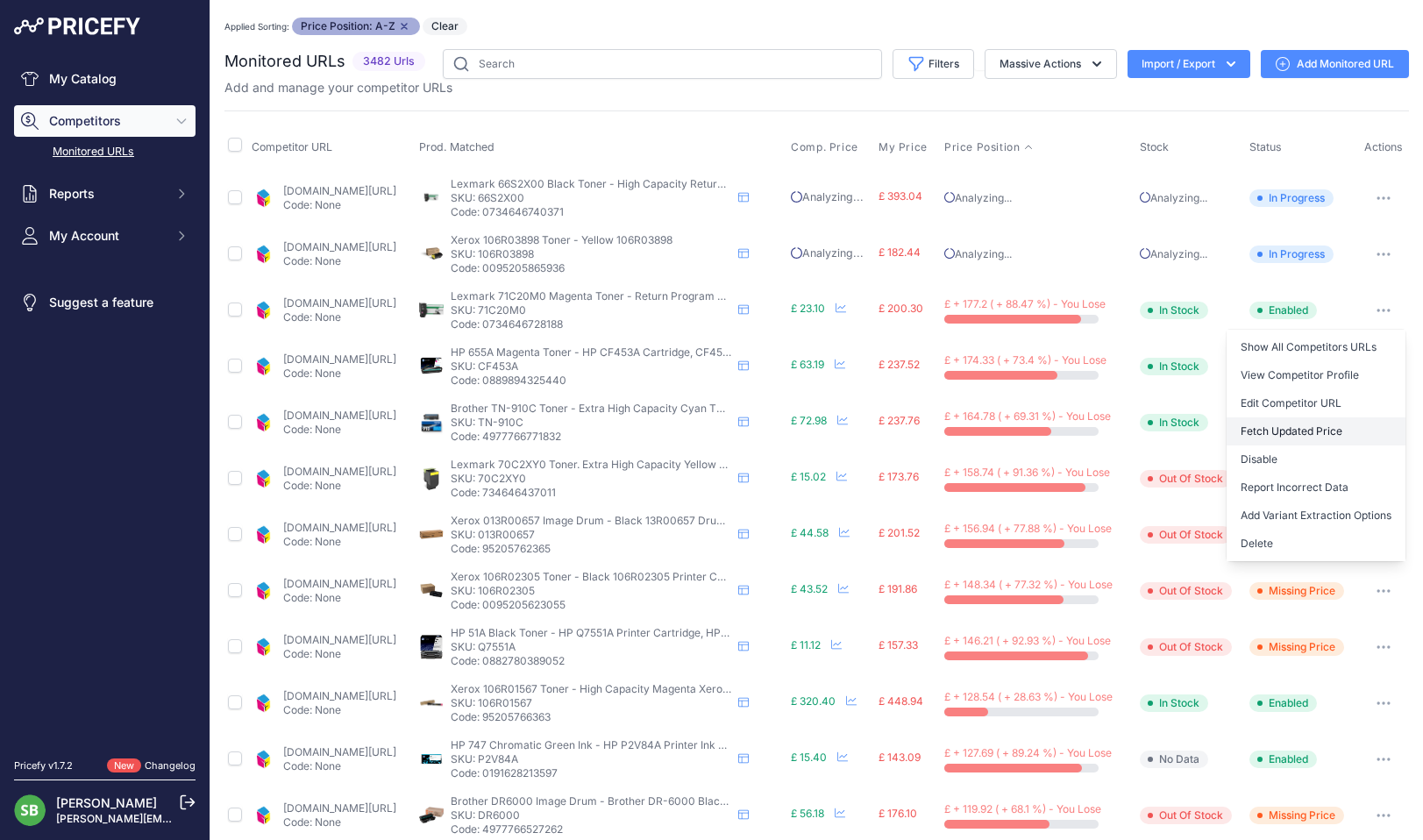
click at [1290, 430] on button "Fetch Updated Price" at bounding box center [1317, 431] width 179 height 28
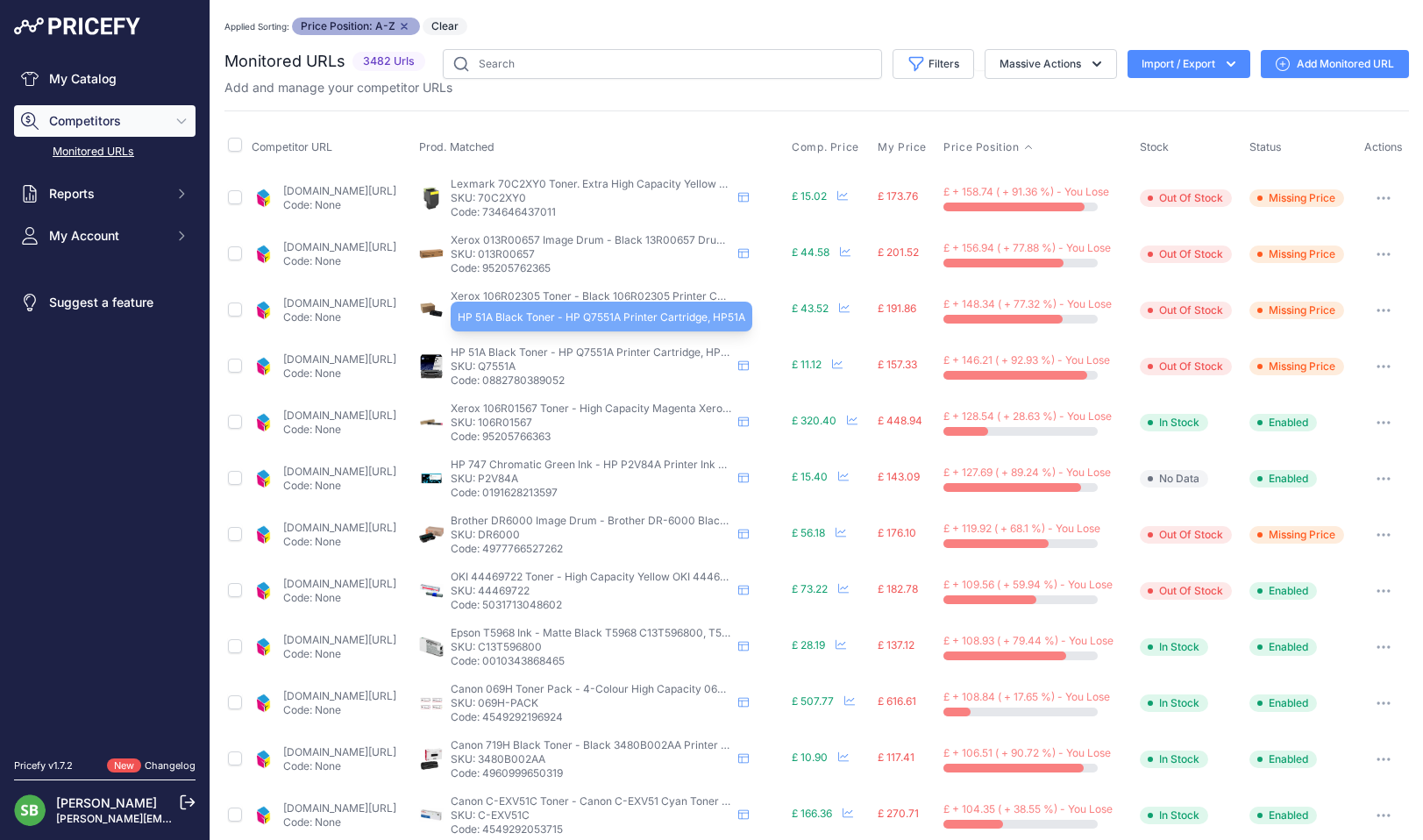
scroll to position [88, 0]
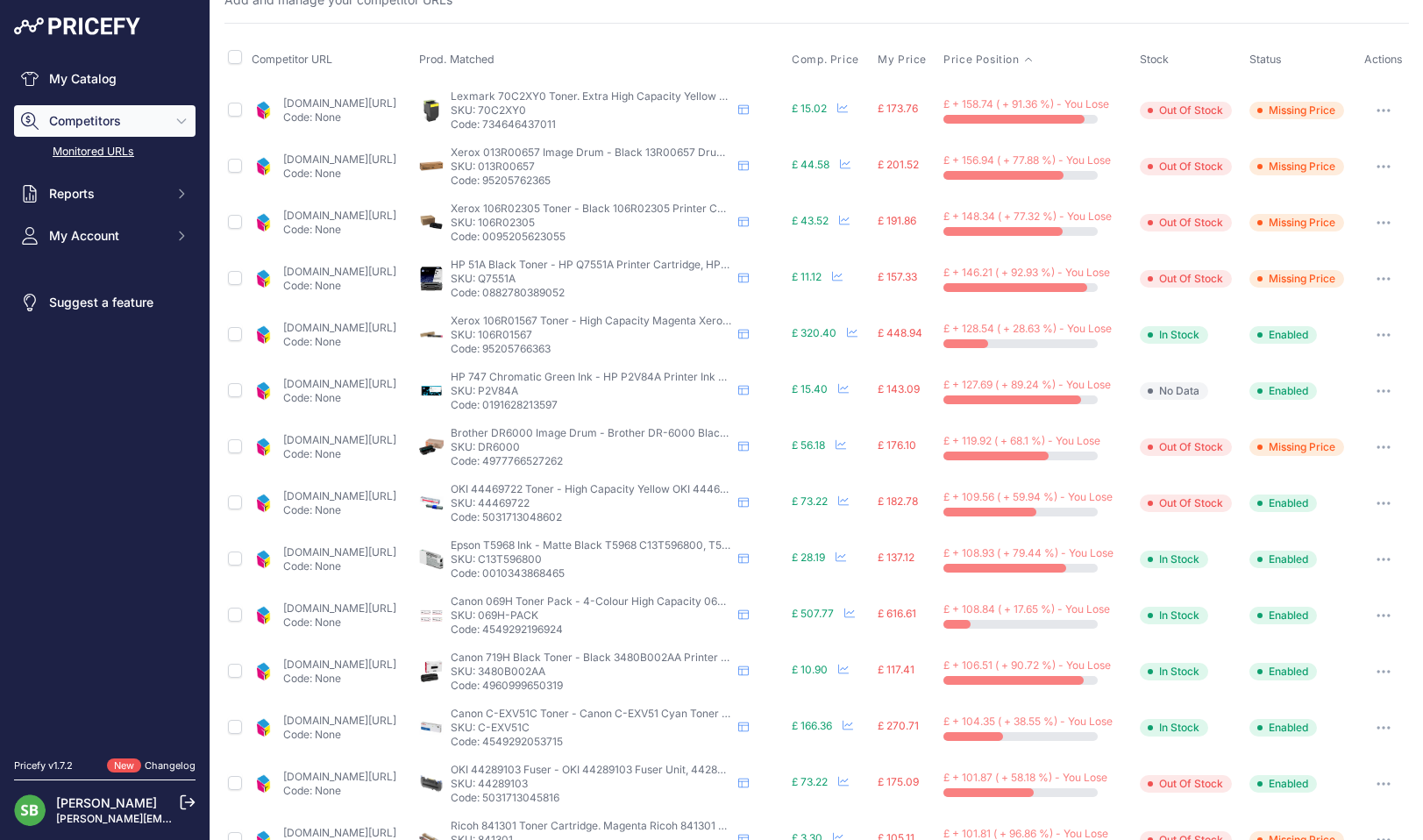
click at [397, 327] on link "cartridgepeople.com/toner/xerox-106r01567-high-capacity-original-magenta-toner-…" at bounding box center [340, 326] width 113 height 13
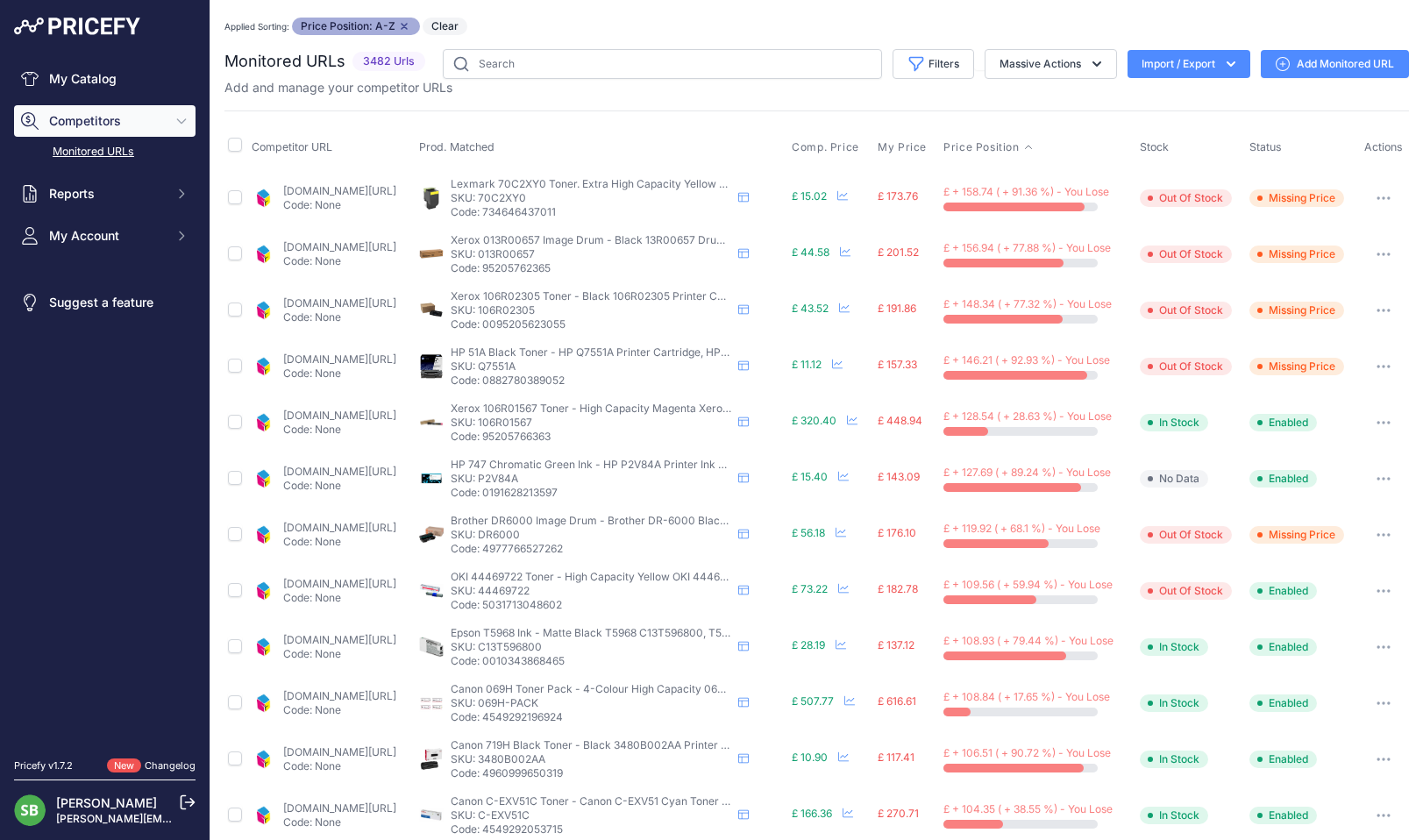
scroll to position [88, 0]
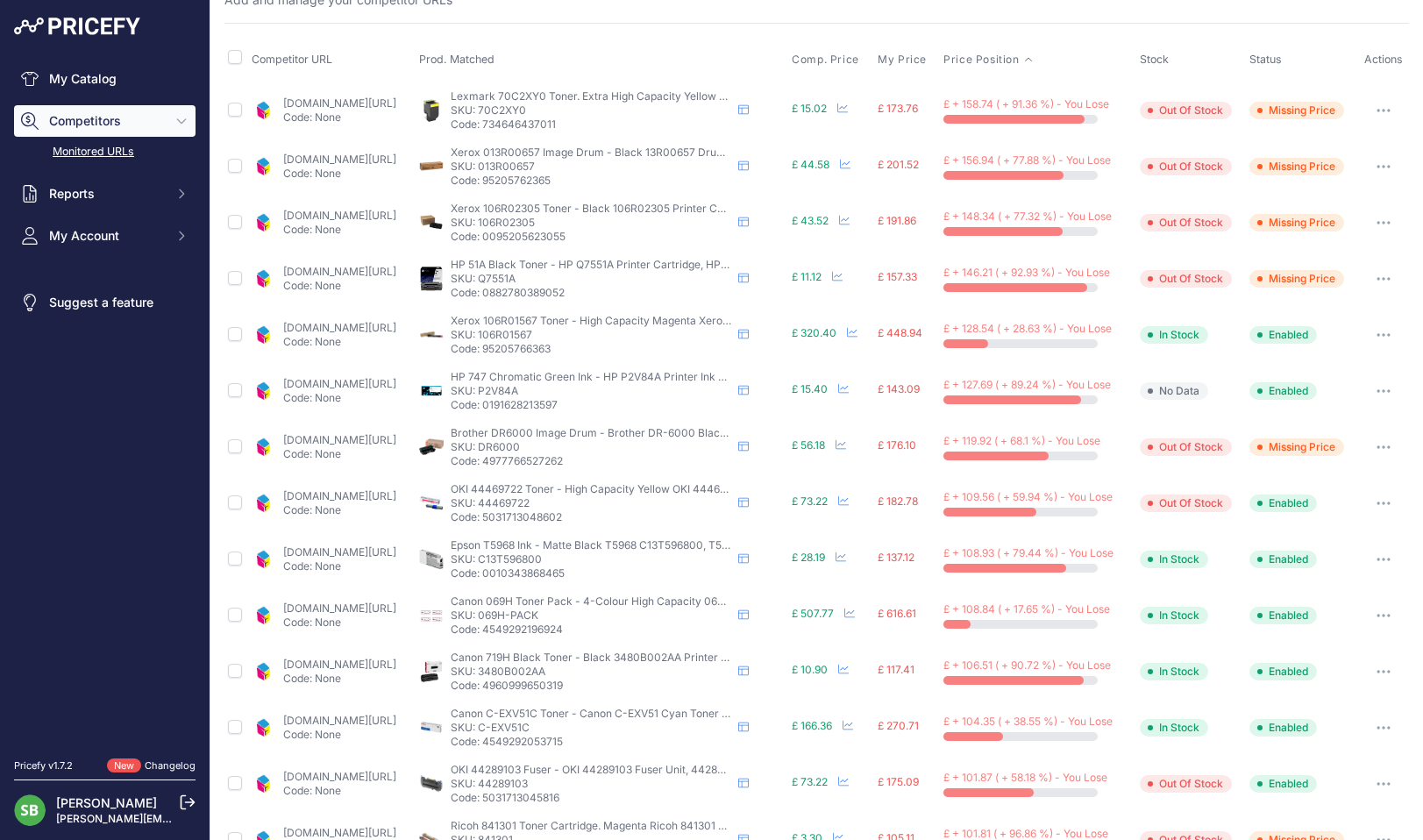
click at [394, 378] on link "cartridgepeople.com/ink/hp-p2v84a-original-green-ink-cartridge-73596.html?priru…" at bounding box center [340, 383] width 113 height 13
click at [1377, 390] on icon "button" at bounding box center [1384, 391] width 14 height 4
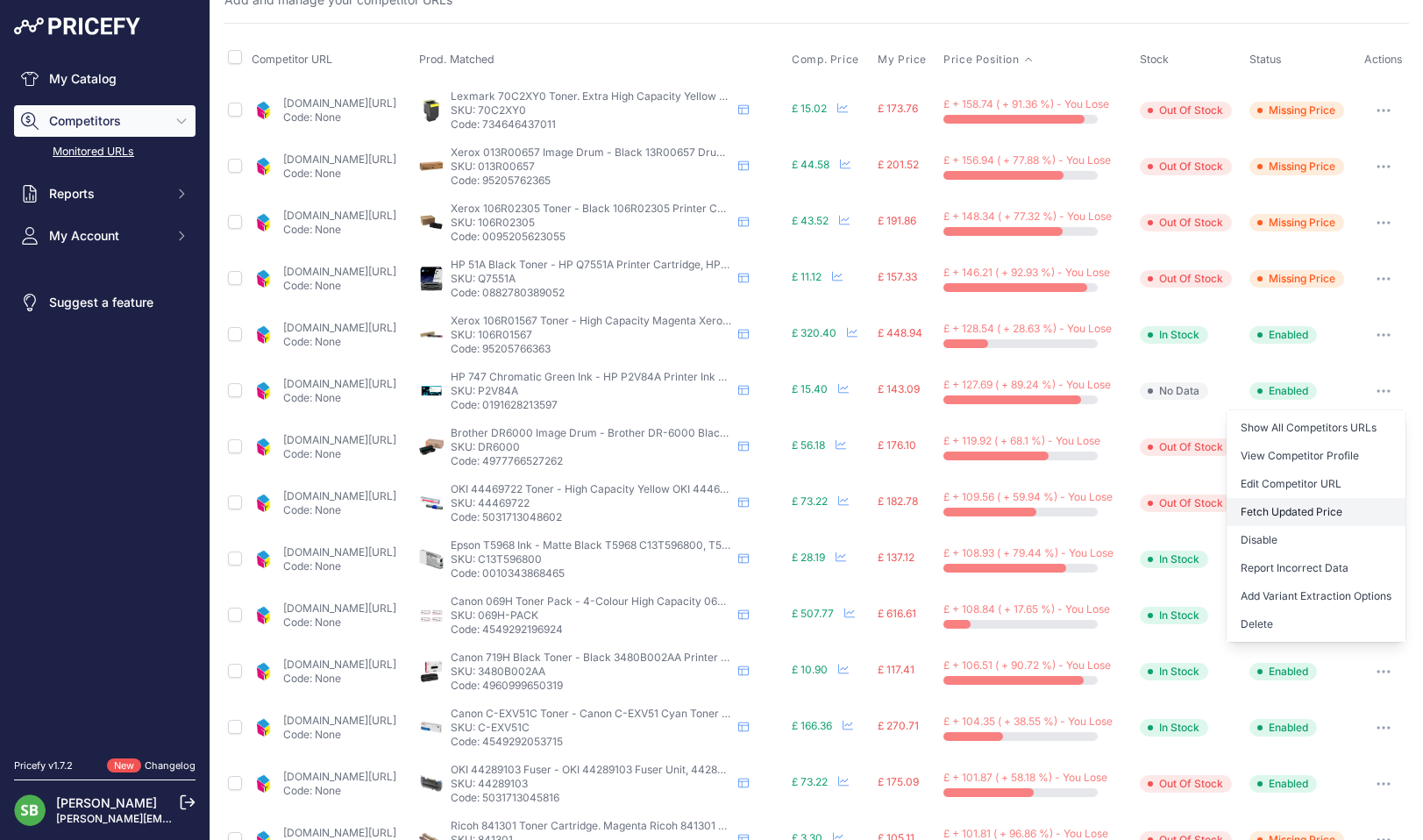
click at [1281, 513] on button "Fetch Updated Price" at bounding box center [1317, 512] width 179 height 28
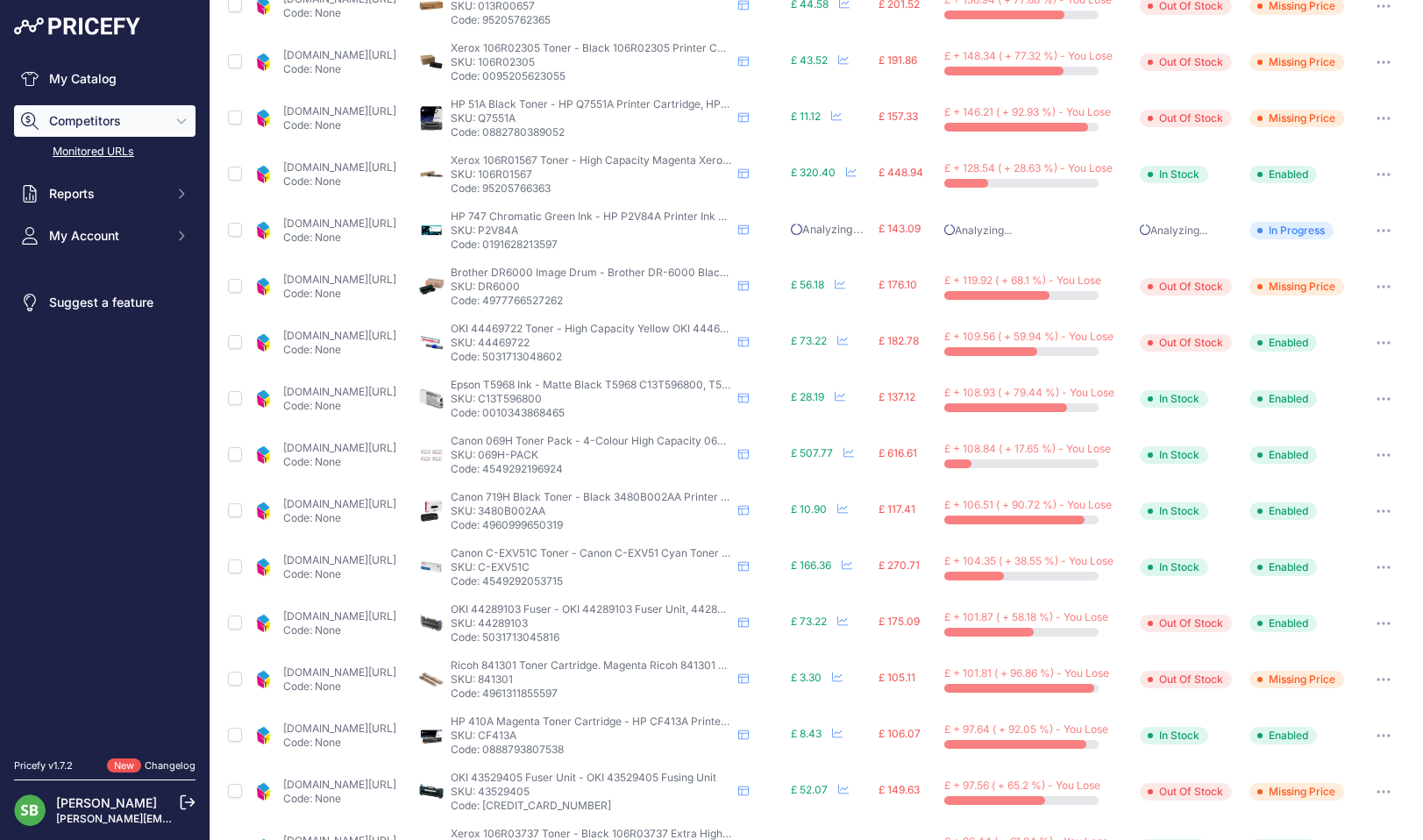
scroll to position [263, 0]
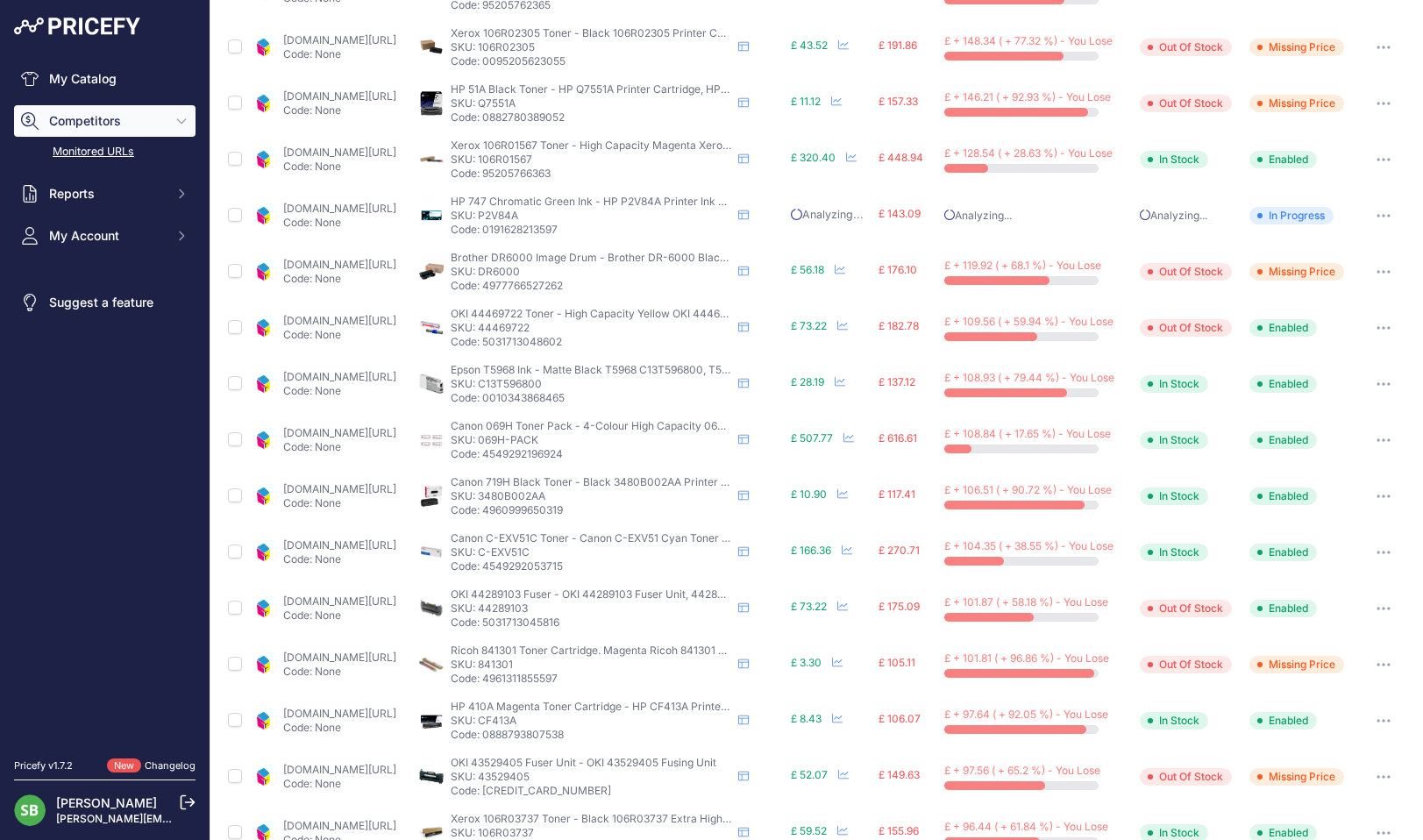
click at [344, 261] on link "[DOMAIN_NAME][URL]" at bounding box center [340, 264] width 113 height 13
click at [376, 323] on link "cartridgepeople.com/toner/oki-44469722-high-capacity-original-yellow-toner-cart…" at bounding box center [340, 320] width 113 height 13
click at [1372, 325] on button "button" at bounding box center [1384, 327] width 35 height 24
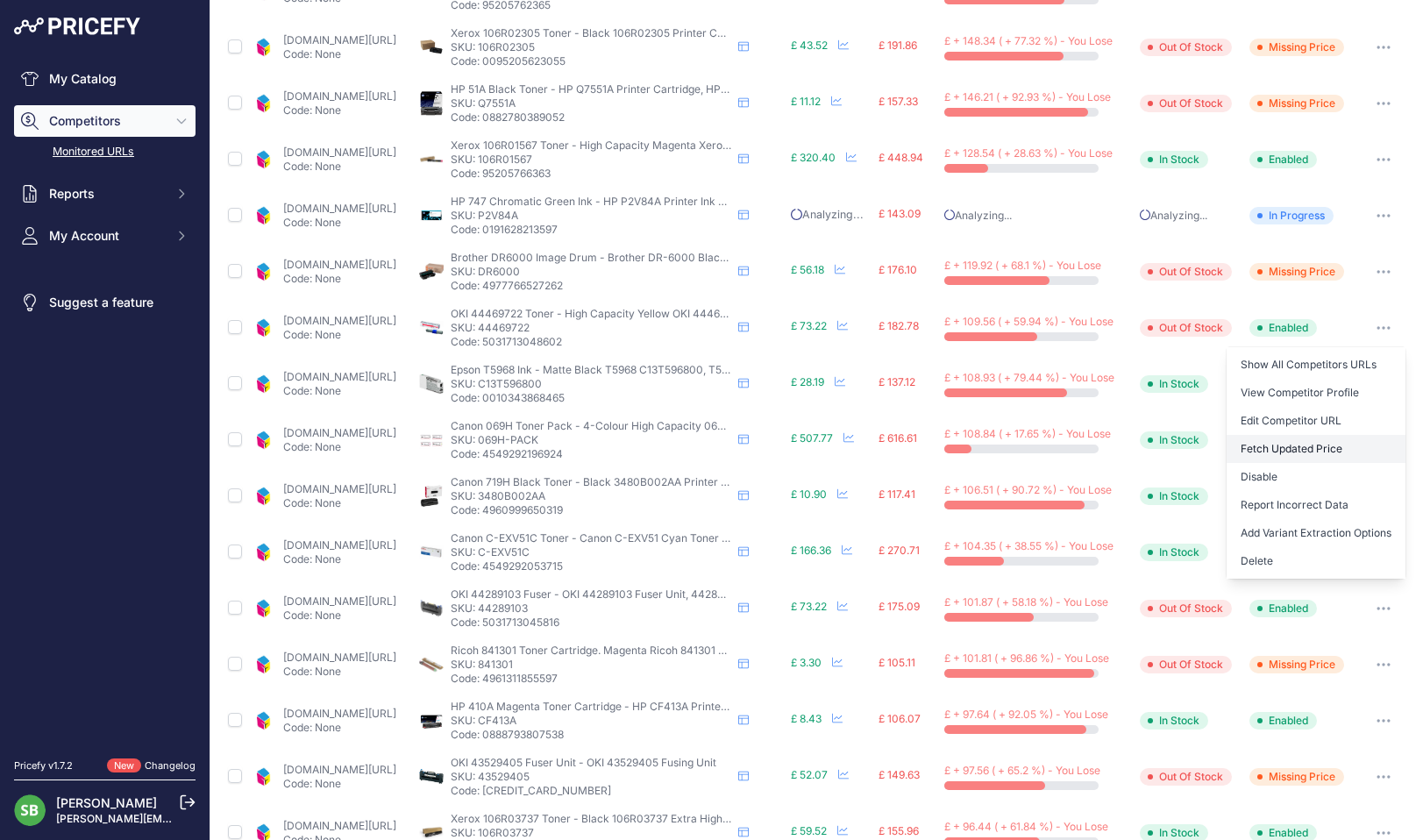
click at [1288, 448] on button "Fetch Updated Price" at bounding box center [1317, 448] width 179 height 28
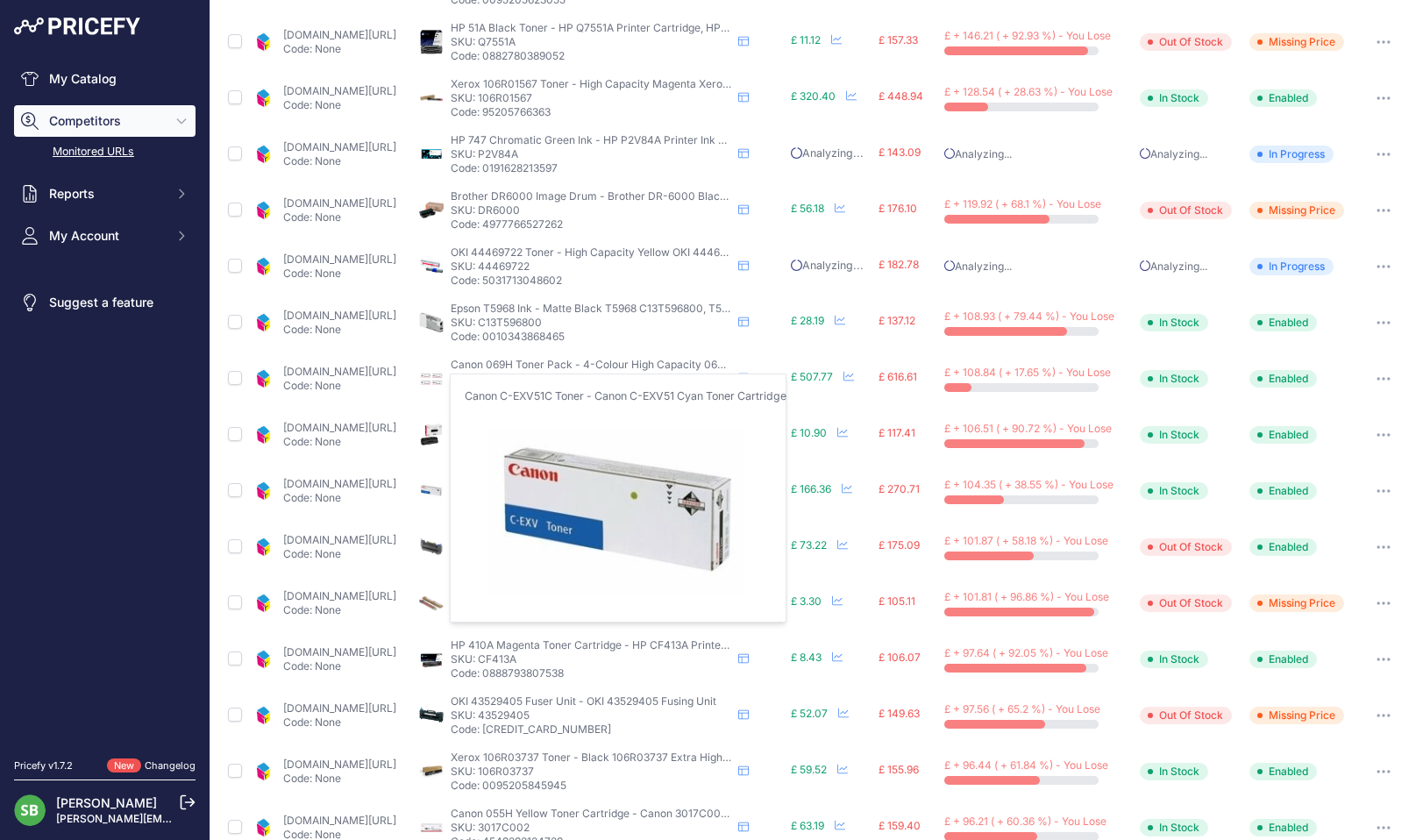
scroll to position [350, 0]
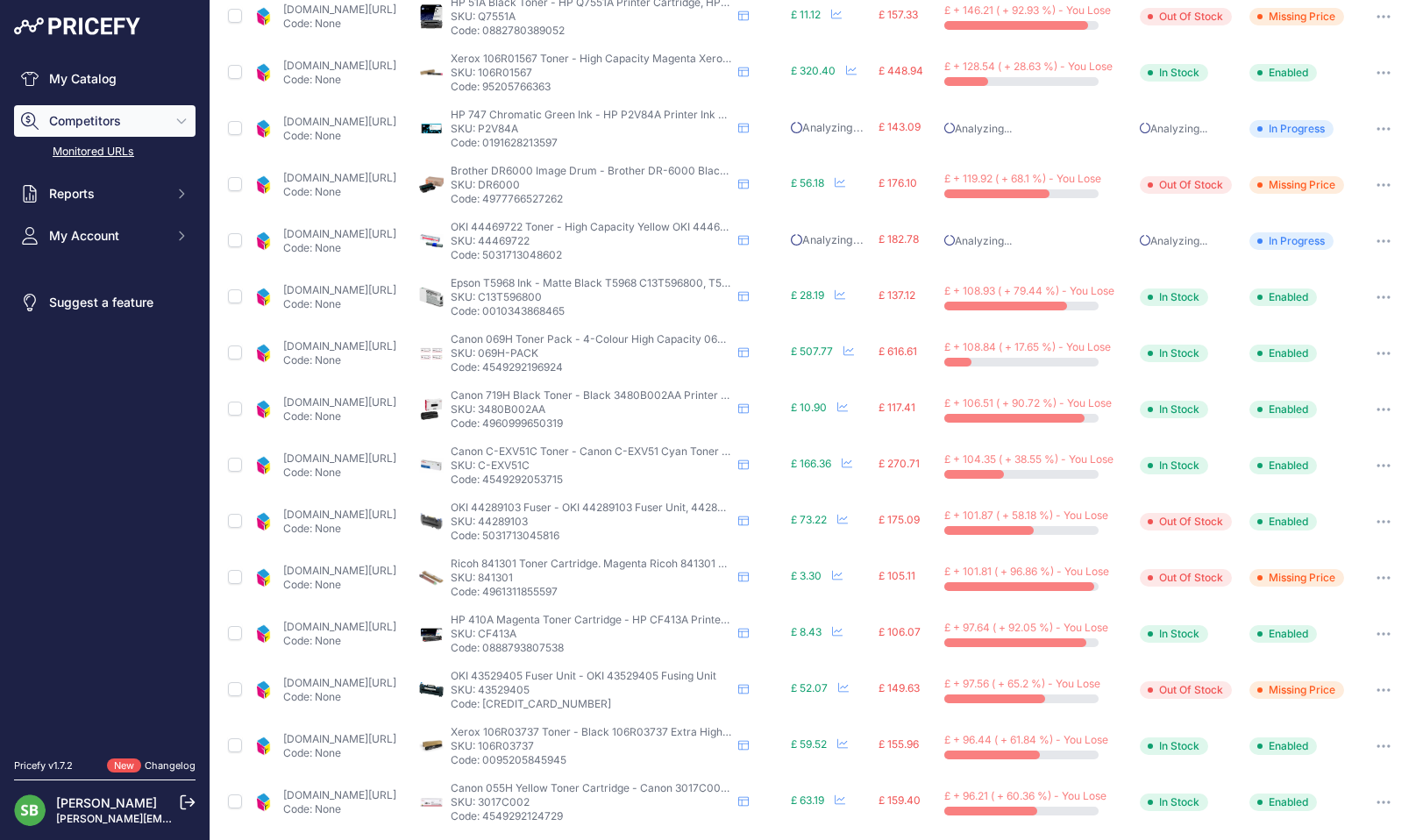
click at [343, 291] on link "[DOMAIN_NAME][URL]" at bounding box center [340, 289] width 113 height 13
click at [1366, 294] on button "button" at bounding box center [1384, 296] width 35 height 24
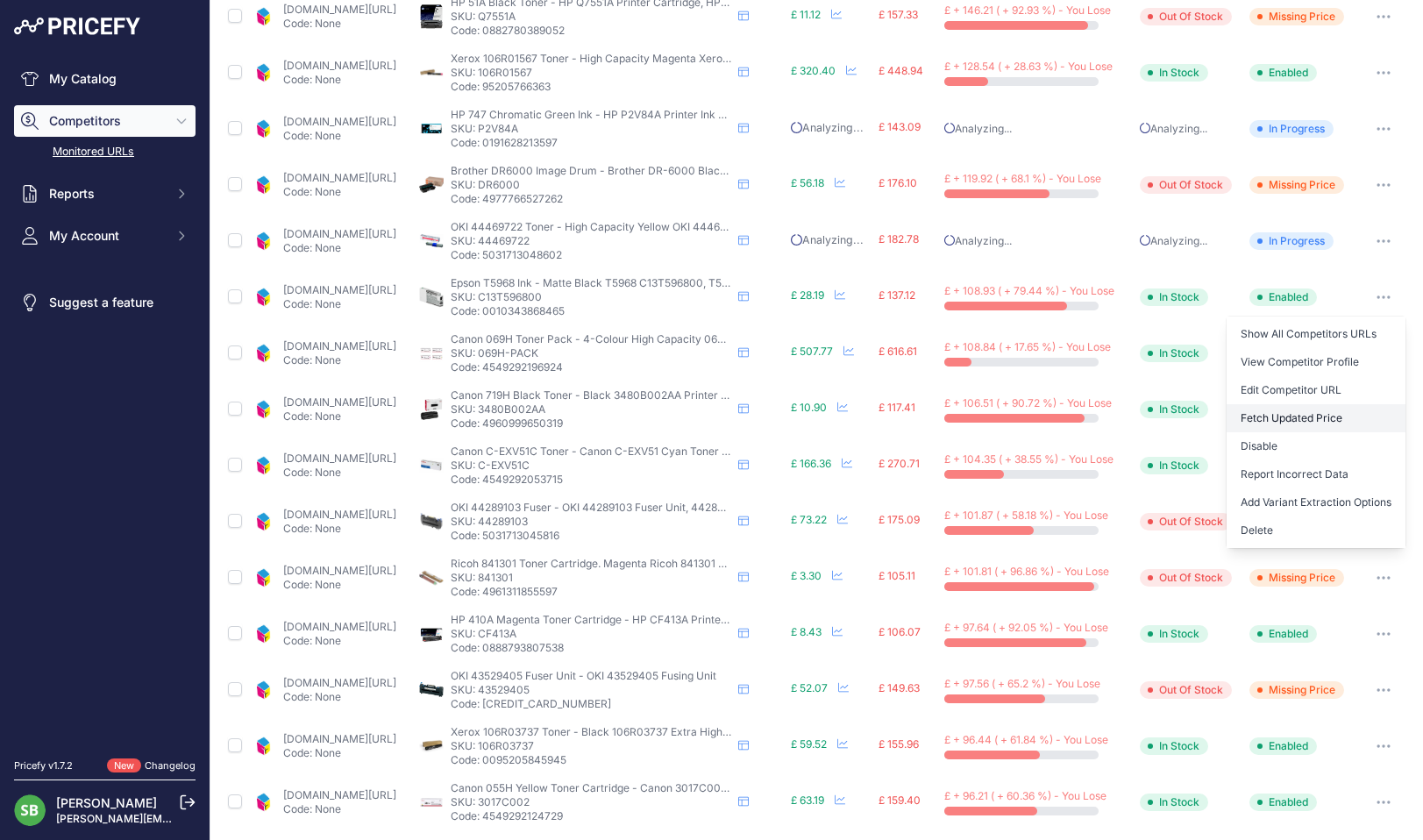
click at [1289, 424] on button "Fetch Updated Price" at bounding box center [1317, 418] width 179 height 28
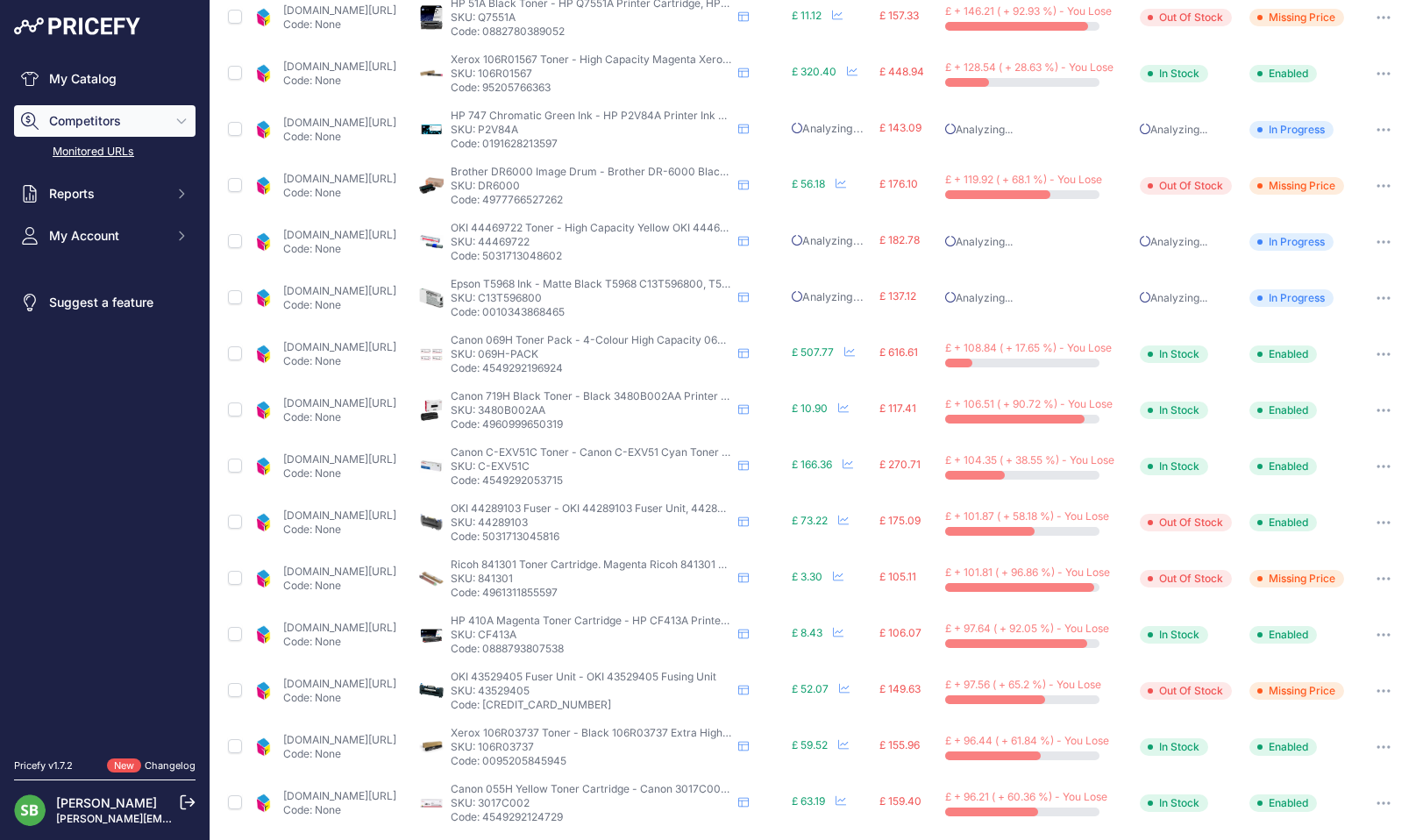
scroll to position [437, 0]
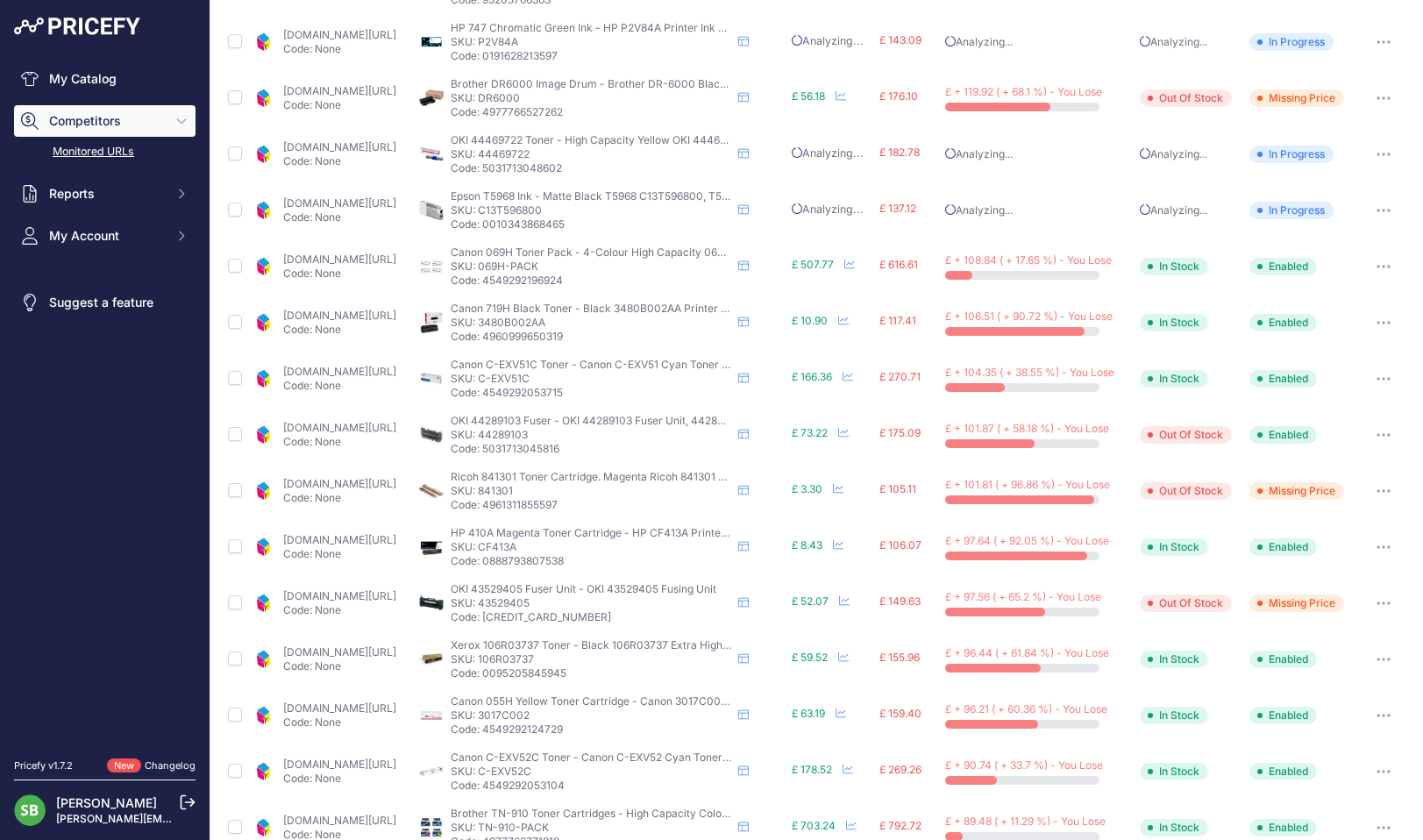
click at [327, 311] on link "[DOMAIN_NAME][URL]" at bounding box center [340, 315] width 113 height 13
click at [1377, 323] on icon "button" at bounding box center [1384, 323] width 14 height 4
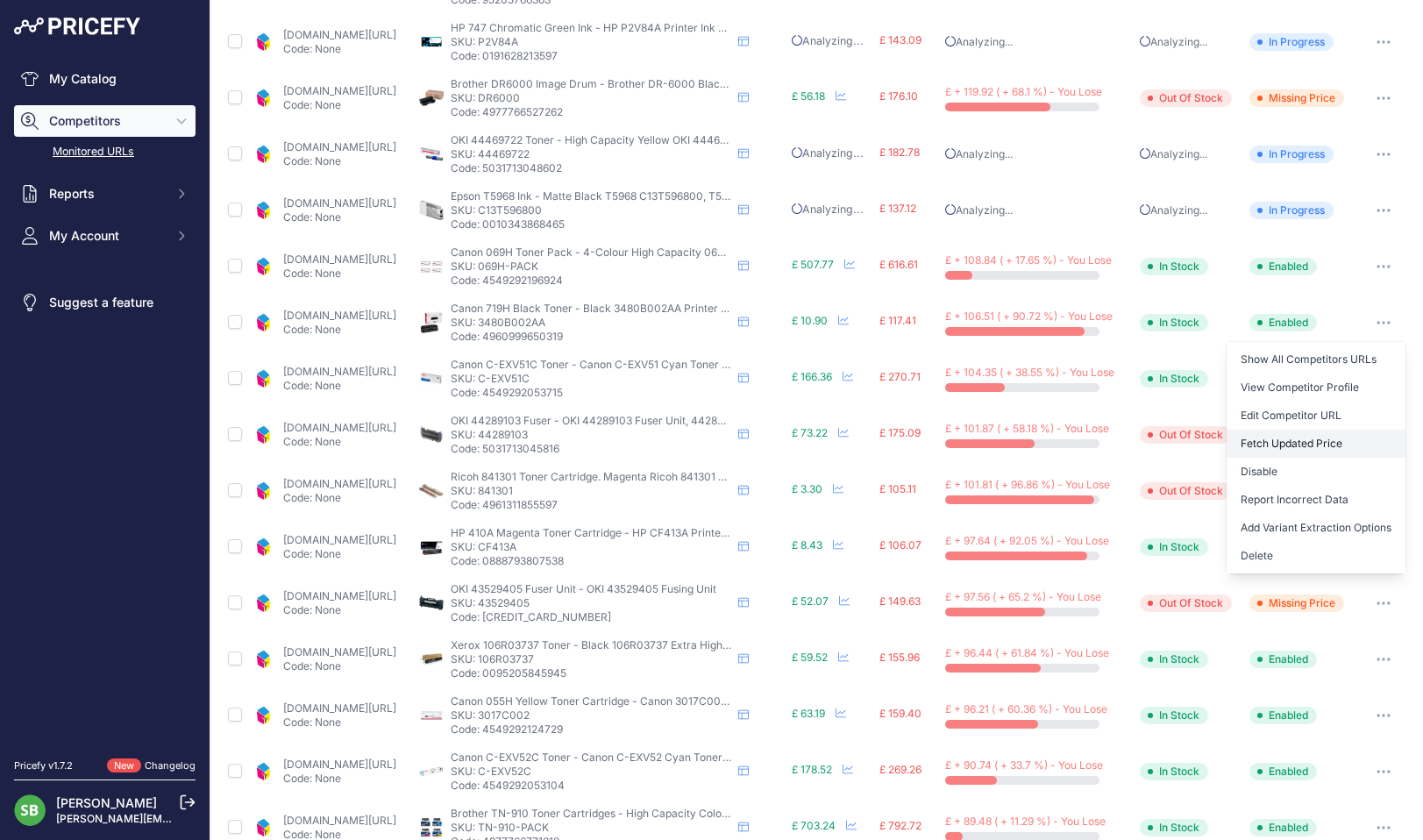
click at [1270, 440] on button "Fetch Updated Price" at bounding box center [1317, 443] width 179 height 28
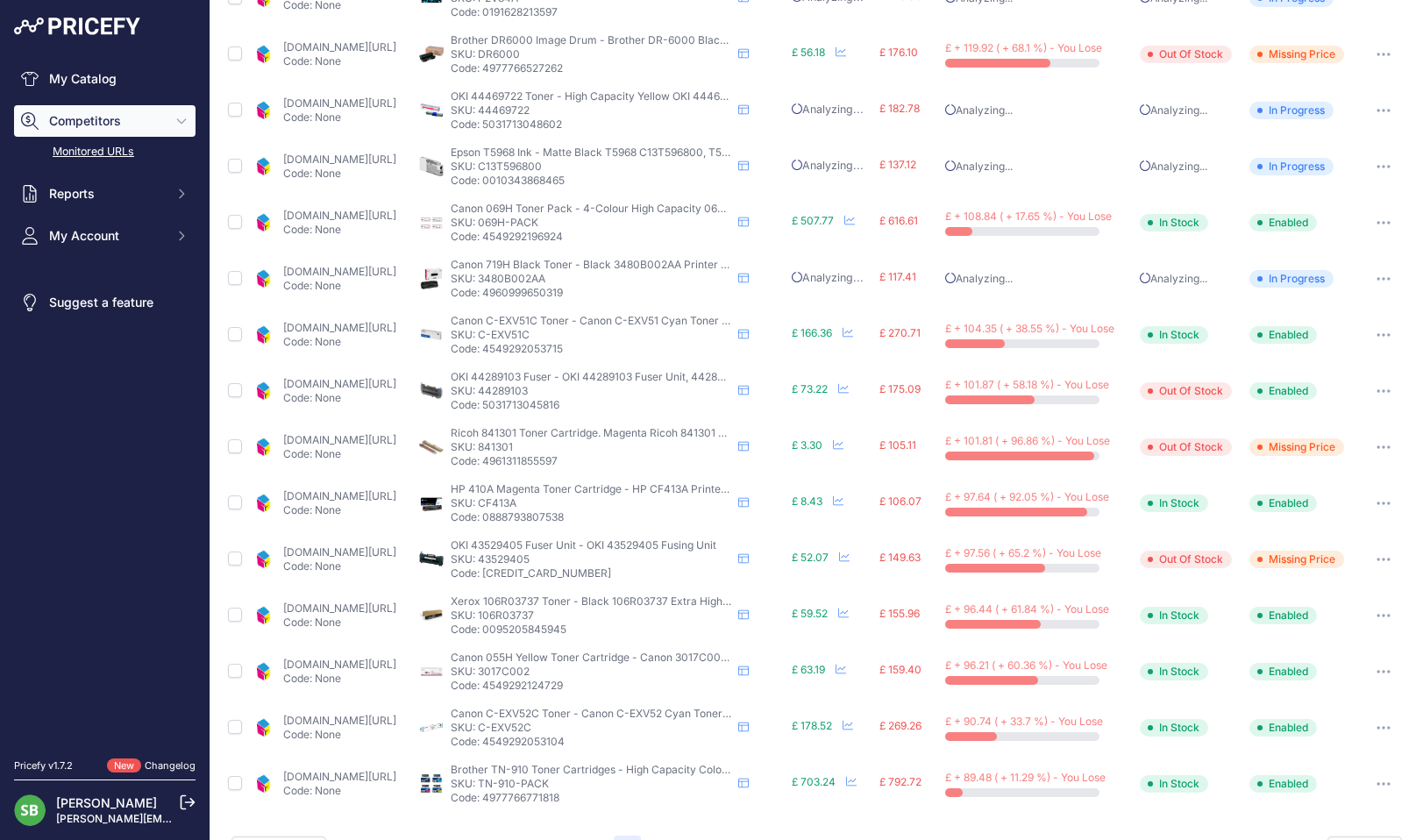
scroll to position [436, 0]
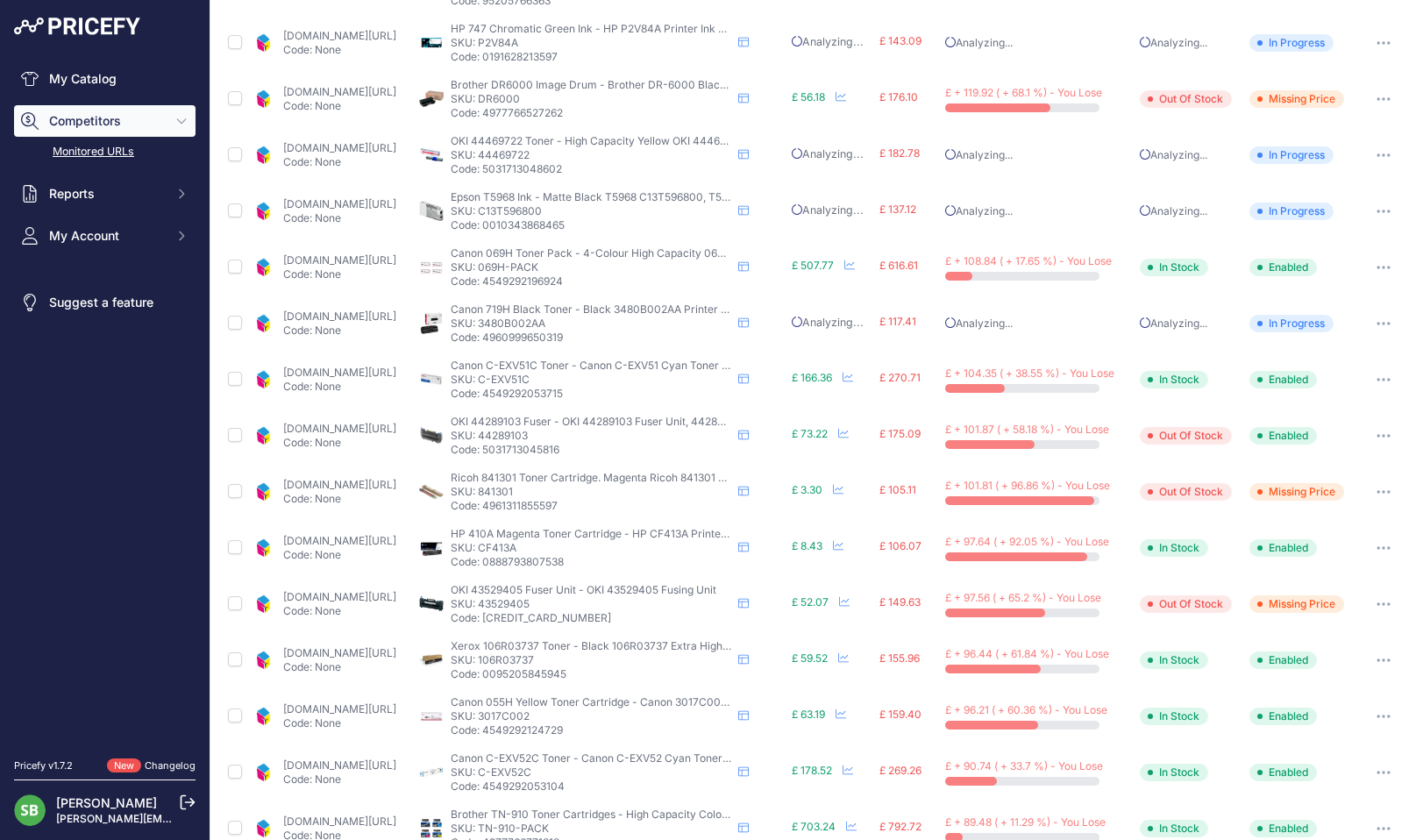
click at [371, 371] on link "[DOMAIN_NAME][URL]" at bounding box center [340, 371] width 113 height 13
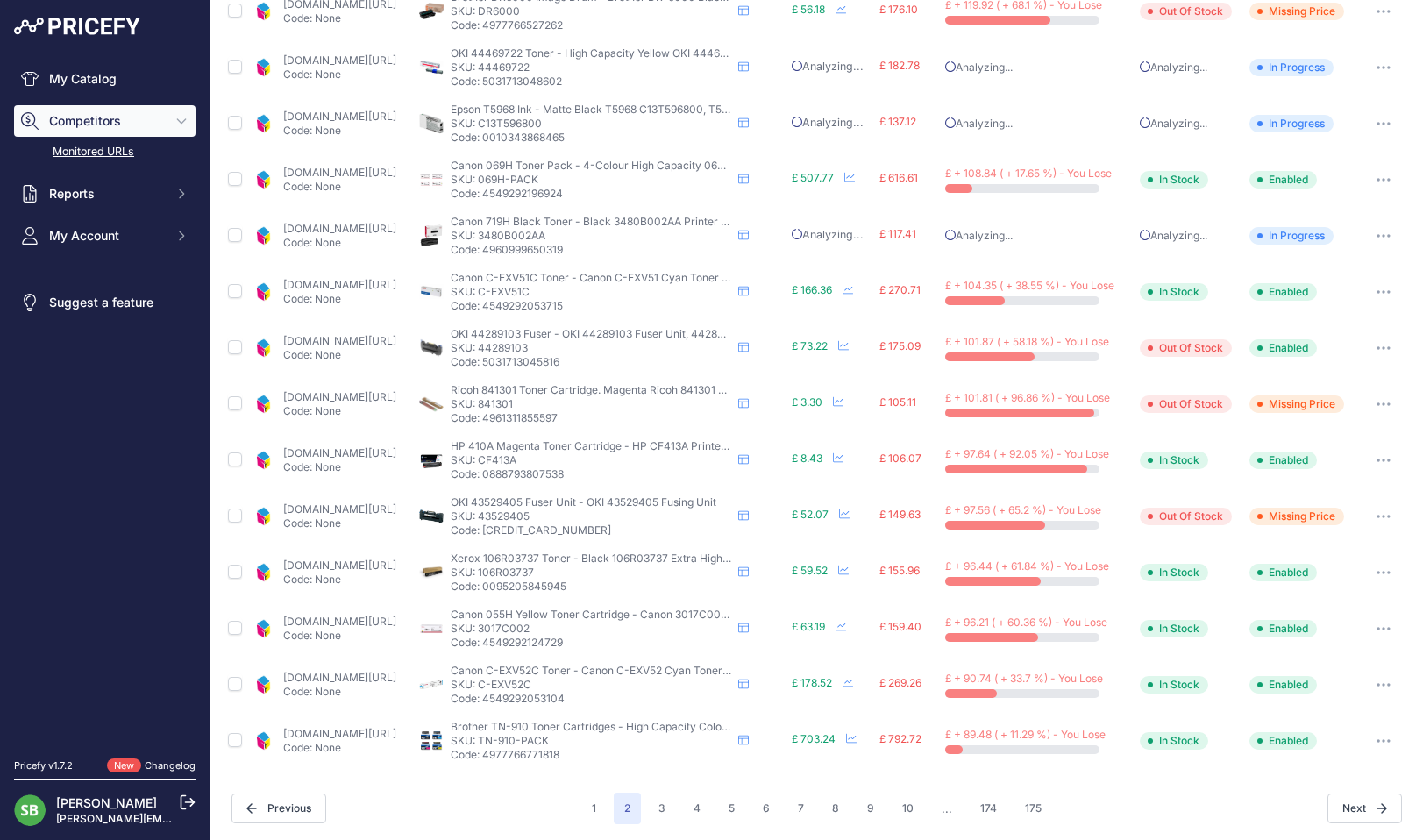
scroll to position [525, 0]
click at [357, 339] on link "[DOMAIN_NAME][URL]" at bounding box center [340, 338] width 113 height 13
click at [1366, 344] on button "button" at bounding box center [1384, 346] width 35 height 24
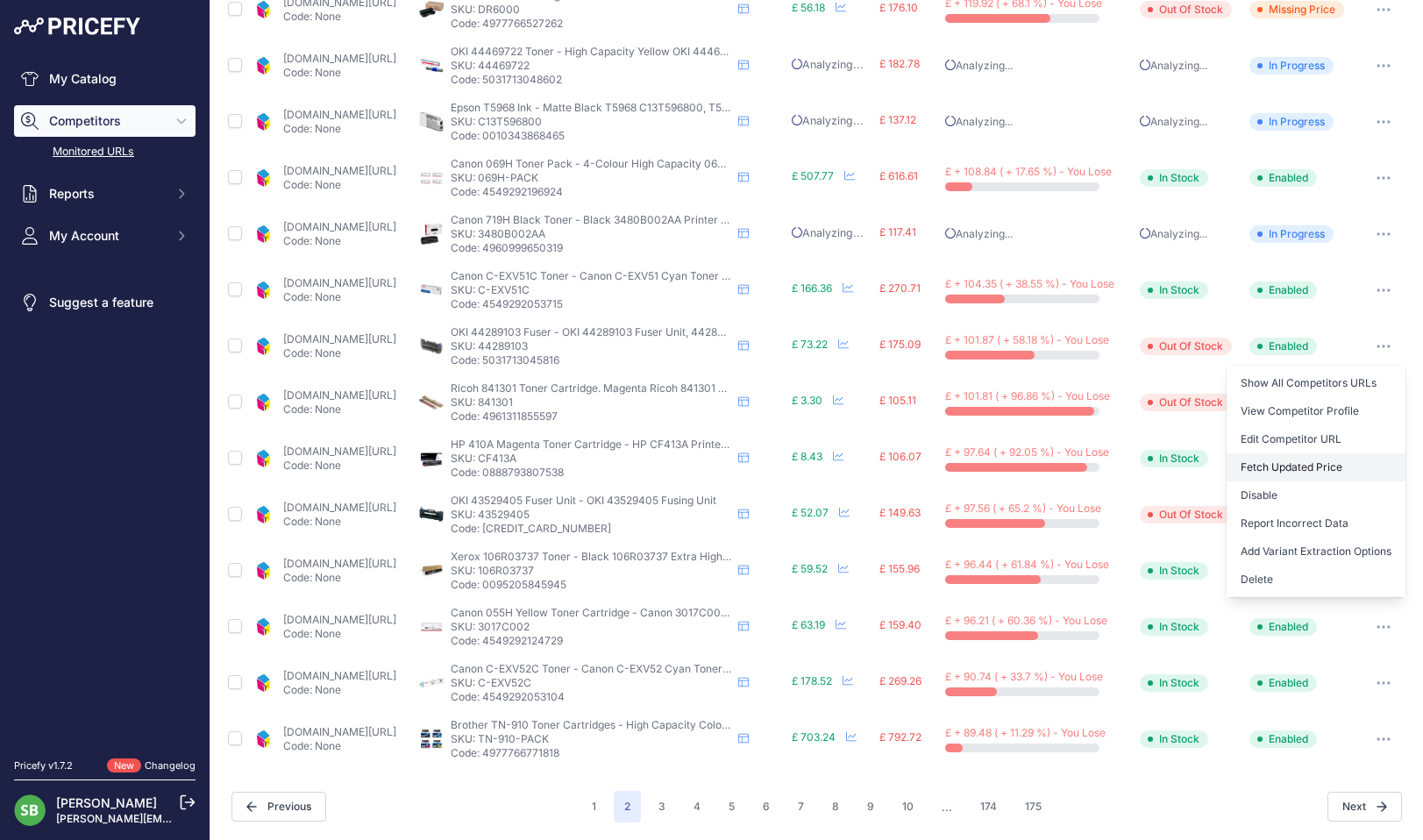
click at [1288, 461] on button "Fetch Updated Price" at bounding box center [1317, 467] width 179 height 28
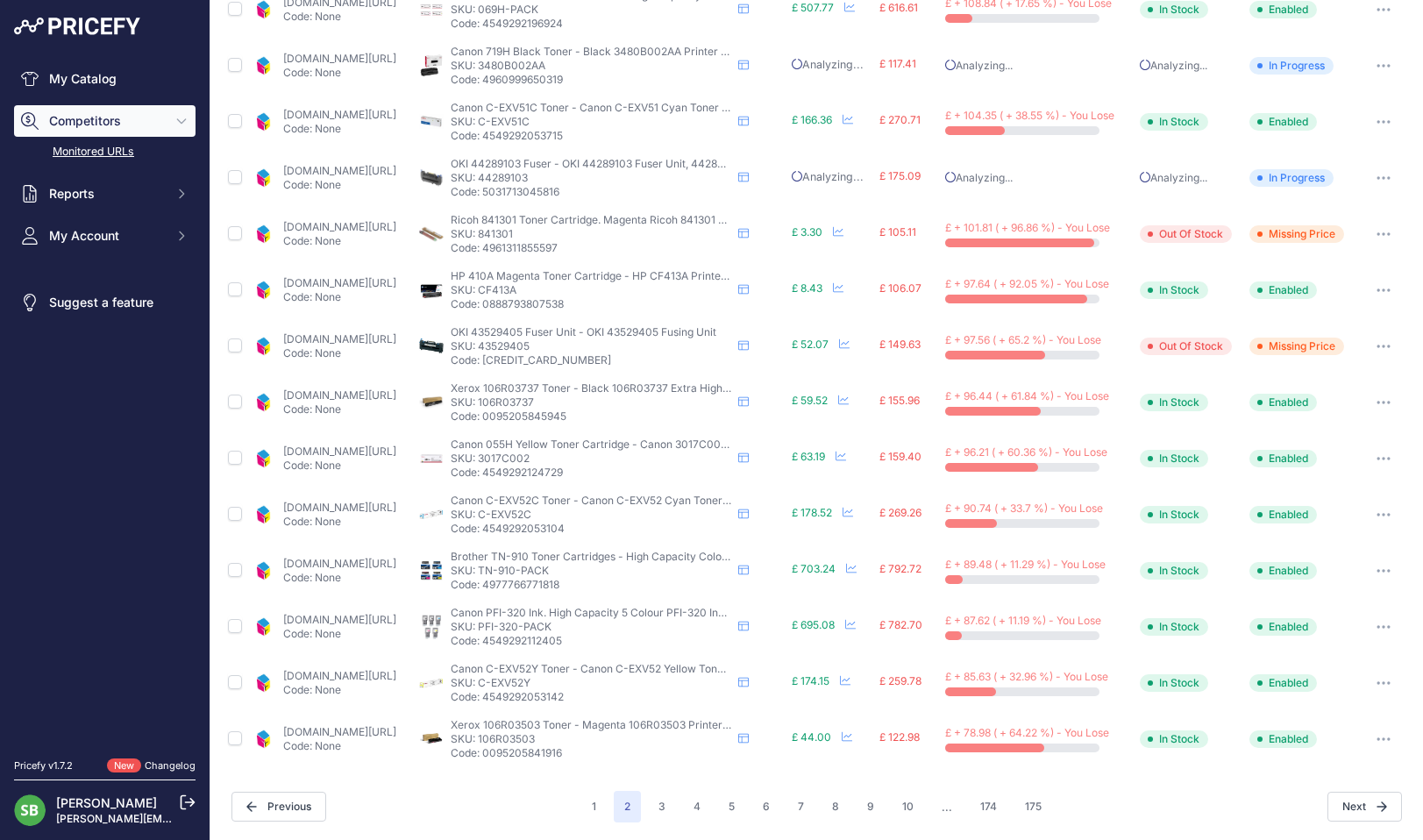
scroll to position [524, 0]
click at [397, 403] on p "Code: None" at bounding box center [340, 410] width 113 height 14
click at [397, 395] on link "[DOMAIN_NAME][URL]" at bounding box center [340, 395] width 113 height 13
click at [1366, 401] on button "button" at bounding box center [1384, 402] width 35 height 24
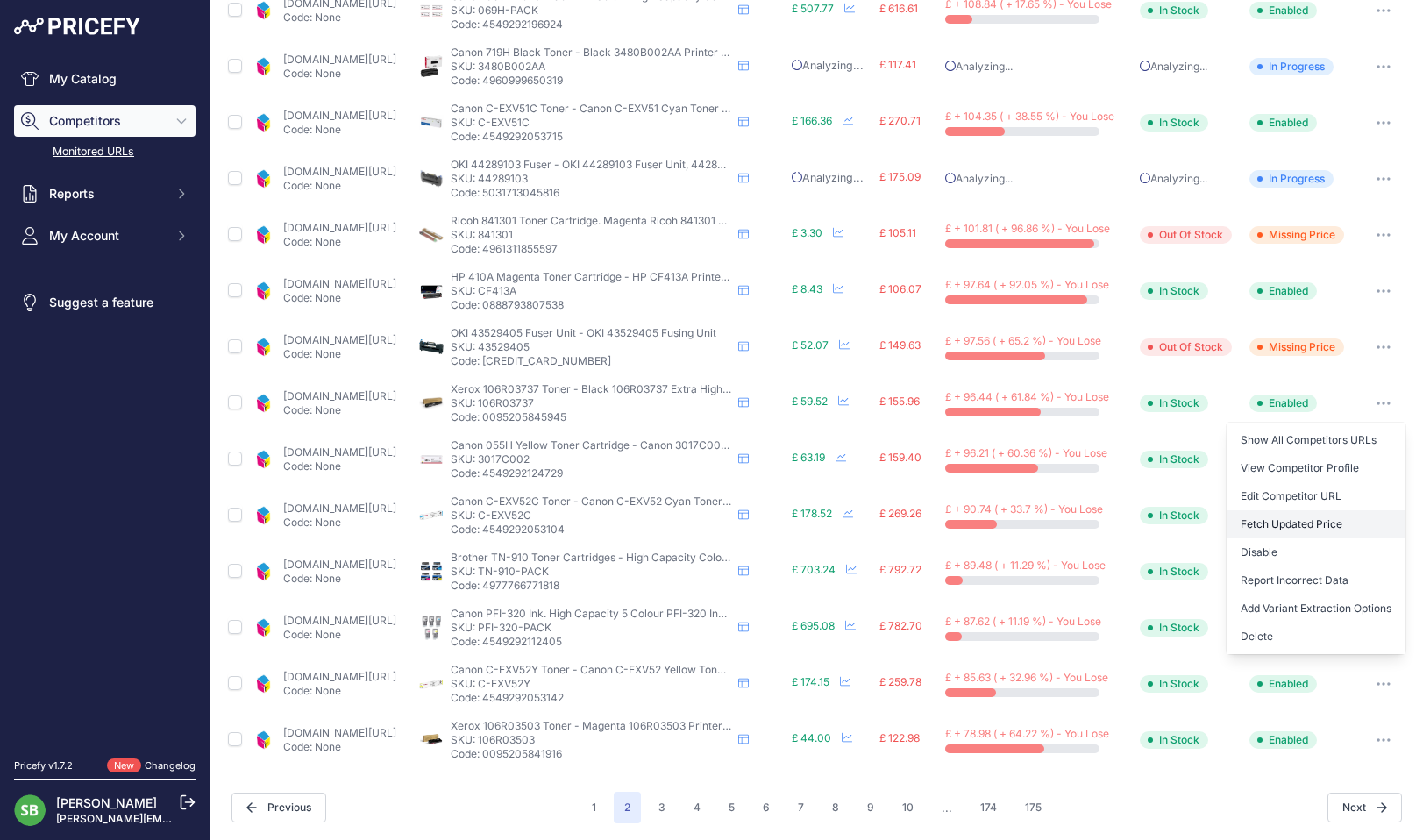
click at [1288, 520] on button "Fetch Updated Price" at bounding box center [1317, 524] width 179 height 28
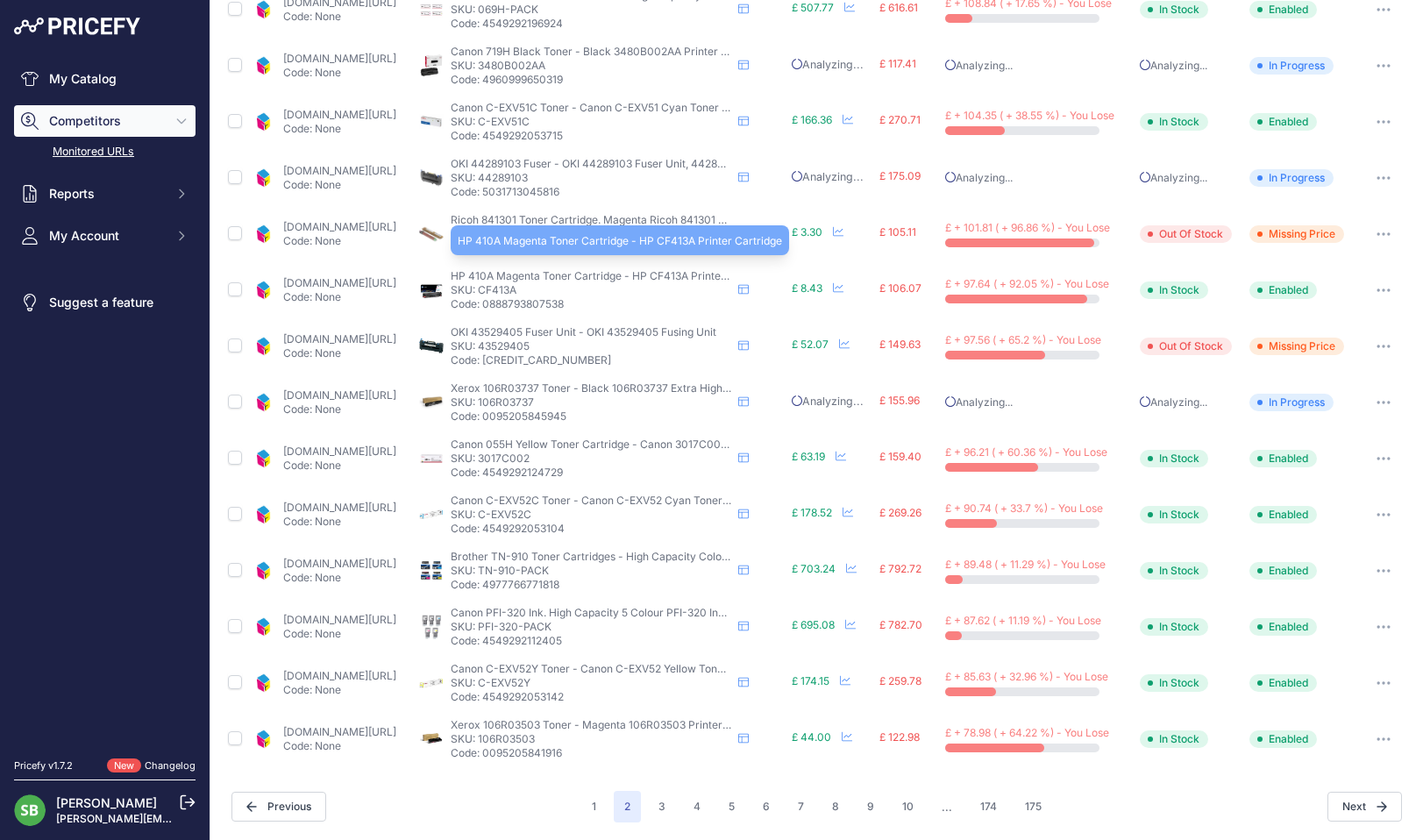
scroll to position [523, 0]
click at [373, 452] on link "[DOMAIN_NAME][URL]" at bounding box center [340, 452] width 113 height 13
click at [1377, 459] on icon "button" at bounding box center [1384, 461] width 14 height 4
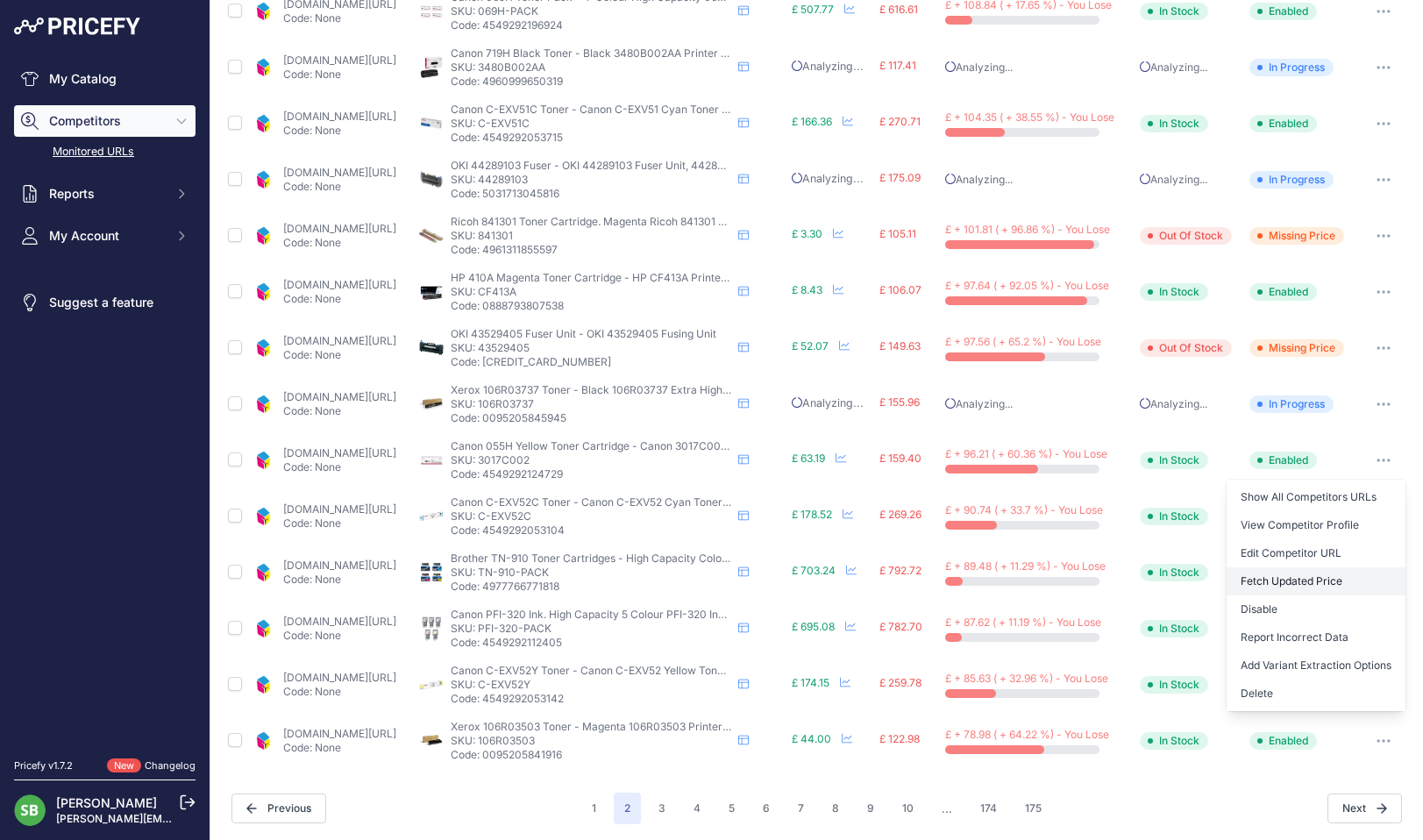
click at [1259, 576] on button "Fetch Updated Price" at bounding box center [1317, 581] width 179 height 28
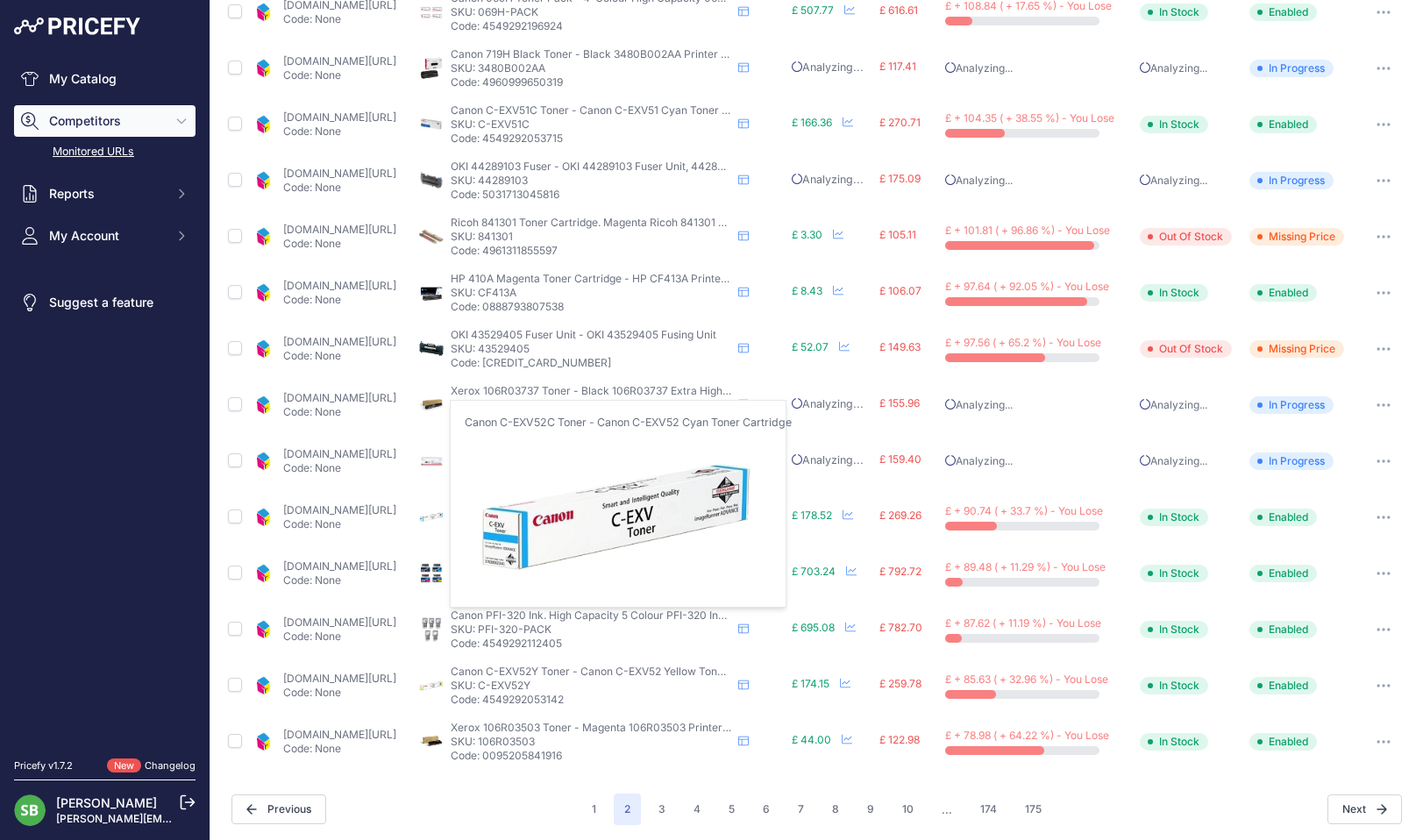
scroll to position [525, 0]
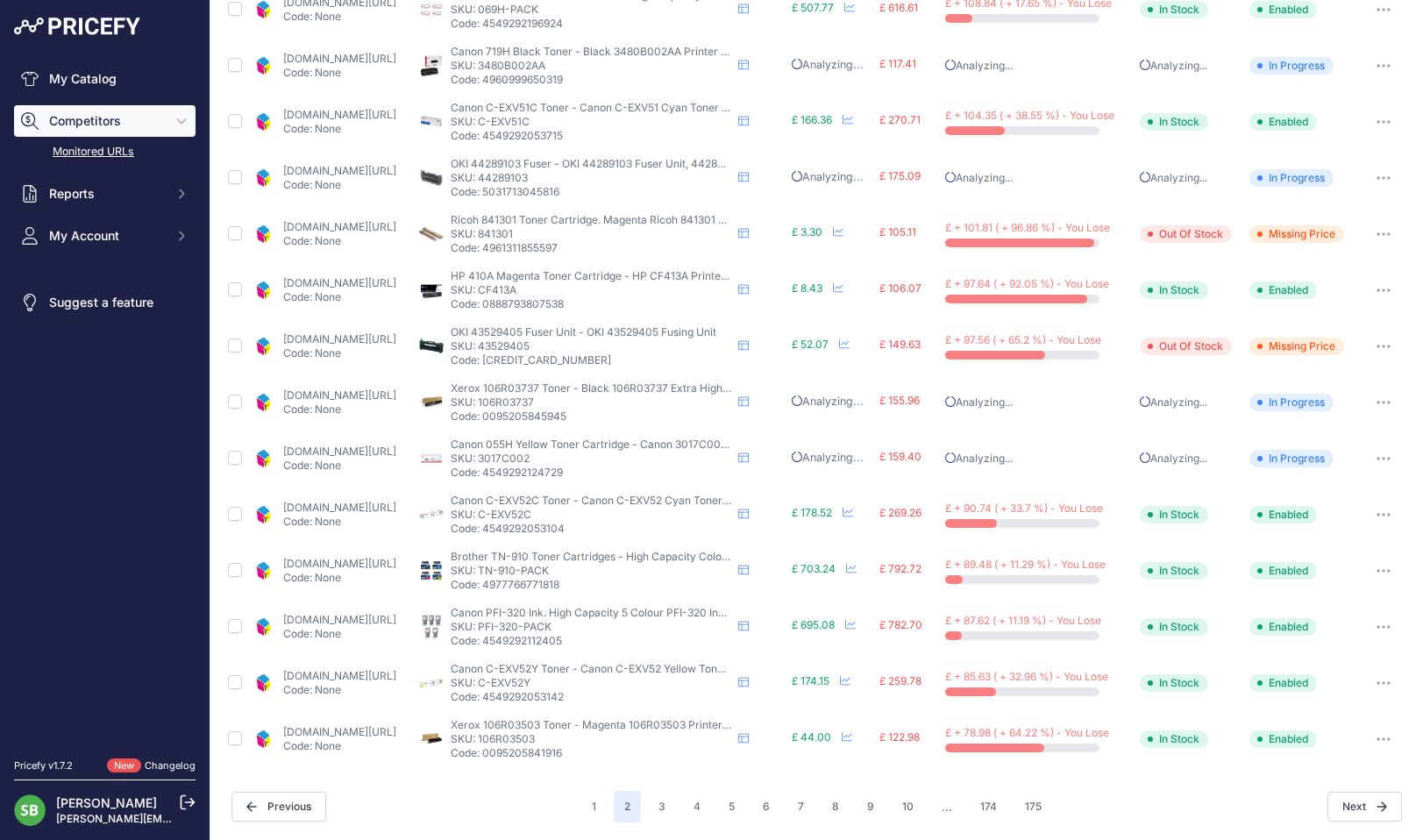
click at [365, 515] on p "Code: None" at bounding box center [340, 521] width 113 height 14
click at [361, 509] on link "cartridgepeople.com/toner/canon-0999c002-original-cyan-toner-cartridge-72848.ht…" at bounding box center [340, 507] width 113 height 13
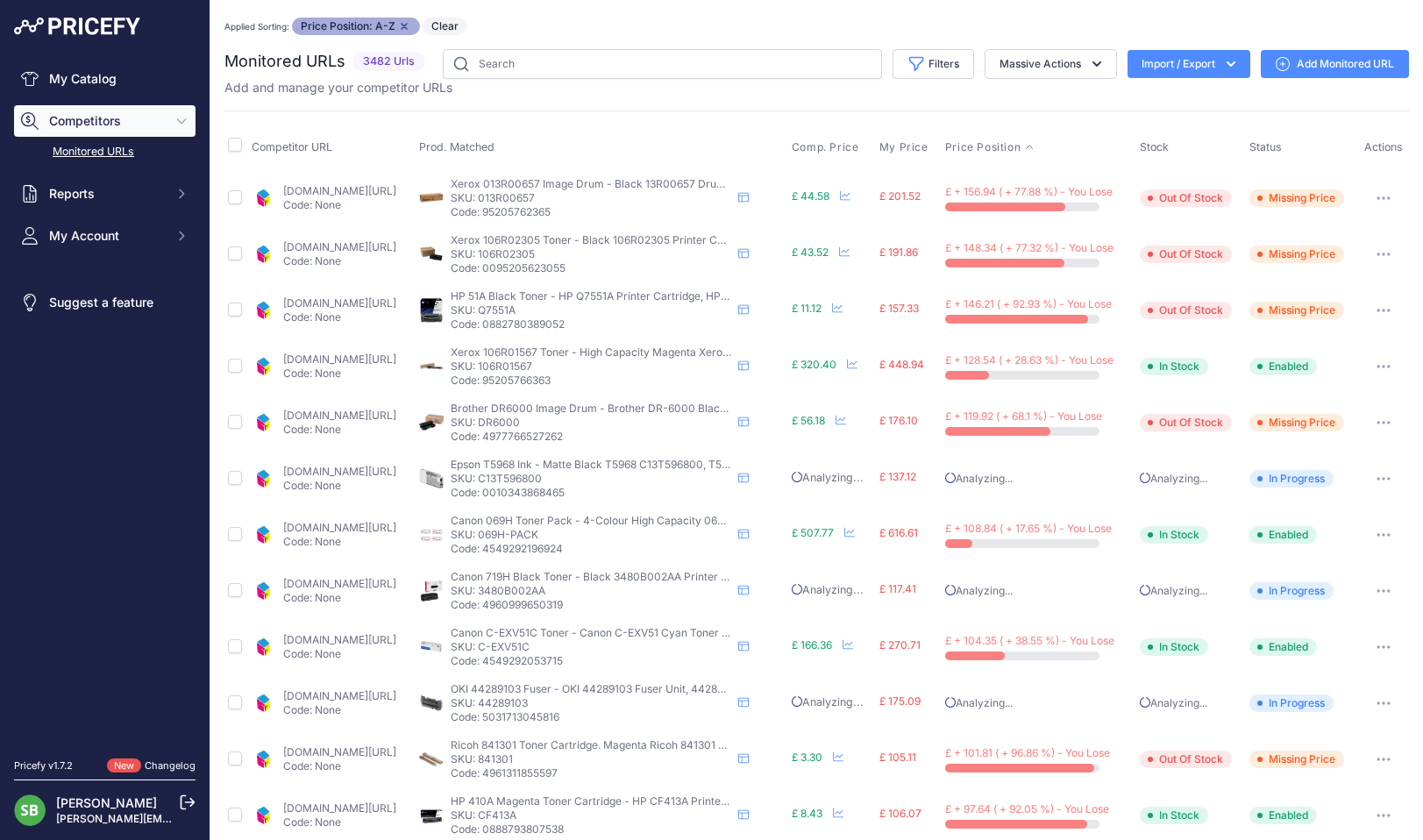
scroll to position [525, 0]
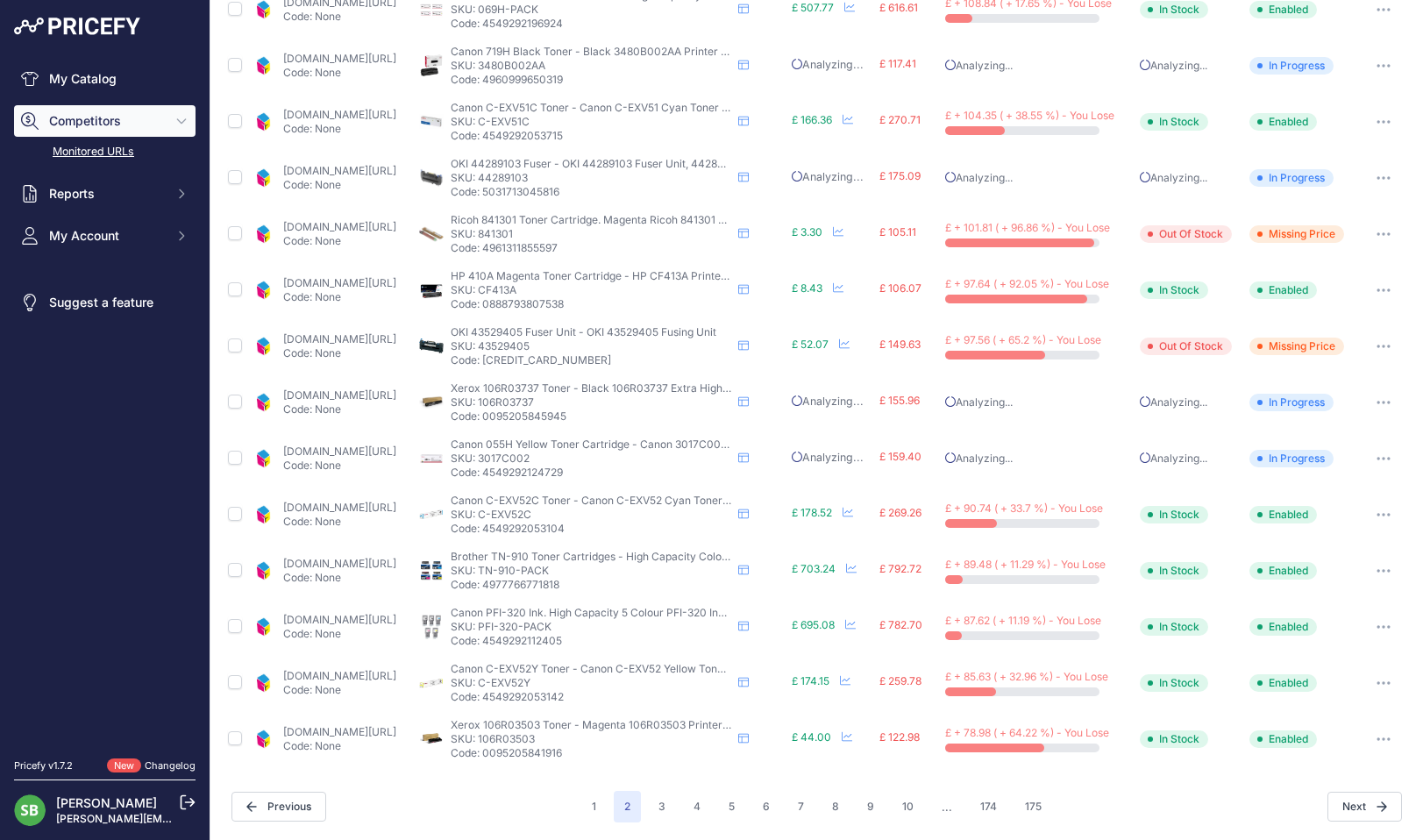
click at [337, 561] on link "[DOMAIN_NAME][URL]" at bounding box center [340, 562] width 113 height 13
click at [371, 672] on link "[DOMAIN_NAME][URL]" at bounding box center [340, 675] width 113 height 13
click at [325, 730] on link "[DOMAIN_NAME][URL]" at bounding box center [340, 731] width 113 height 13
click at [1377, 738] on icon "button" at bounding box center [1384, 740] width 14 height 4
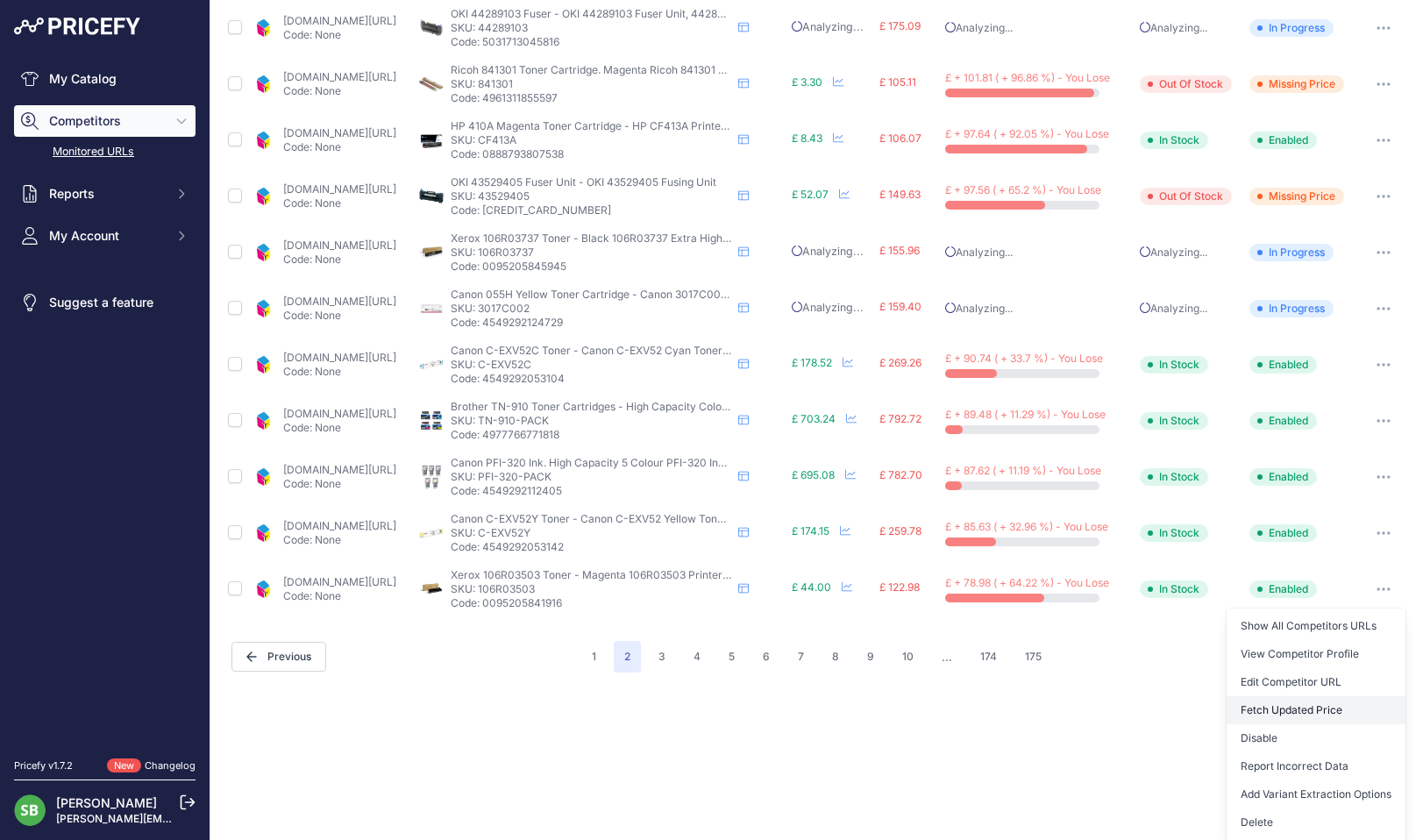
click at [1305, 707] on button "Fetch Updated Price" at bounding box center [1317, 709] width 179 height 28
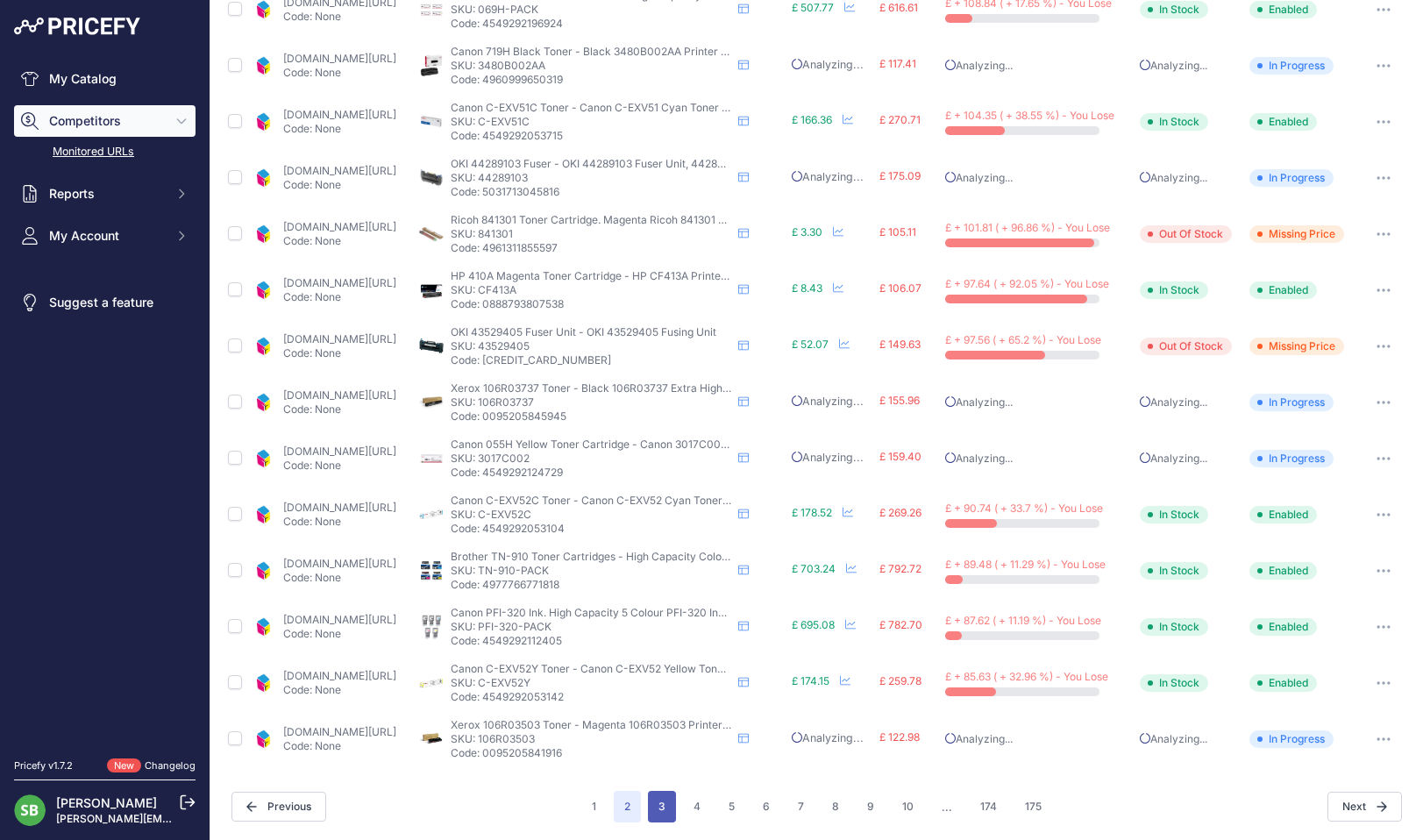
click at [661, 809] on button "3" at bounding box center [662, 807] width 28 height 31
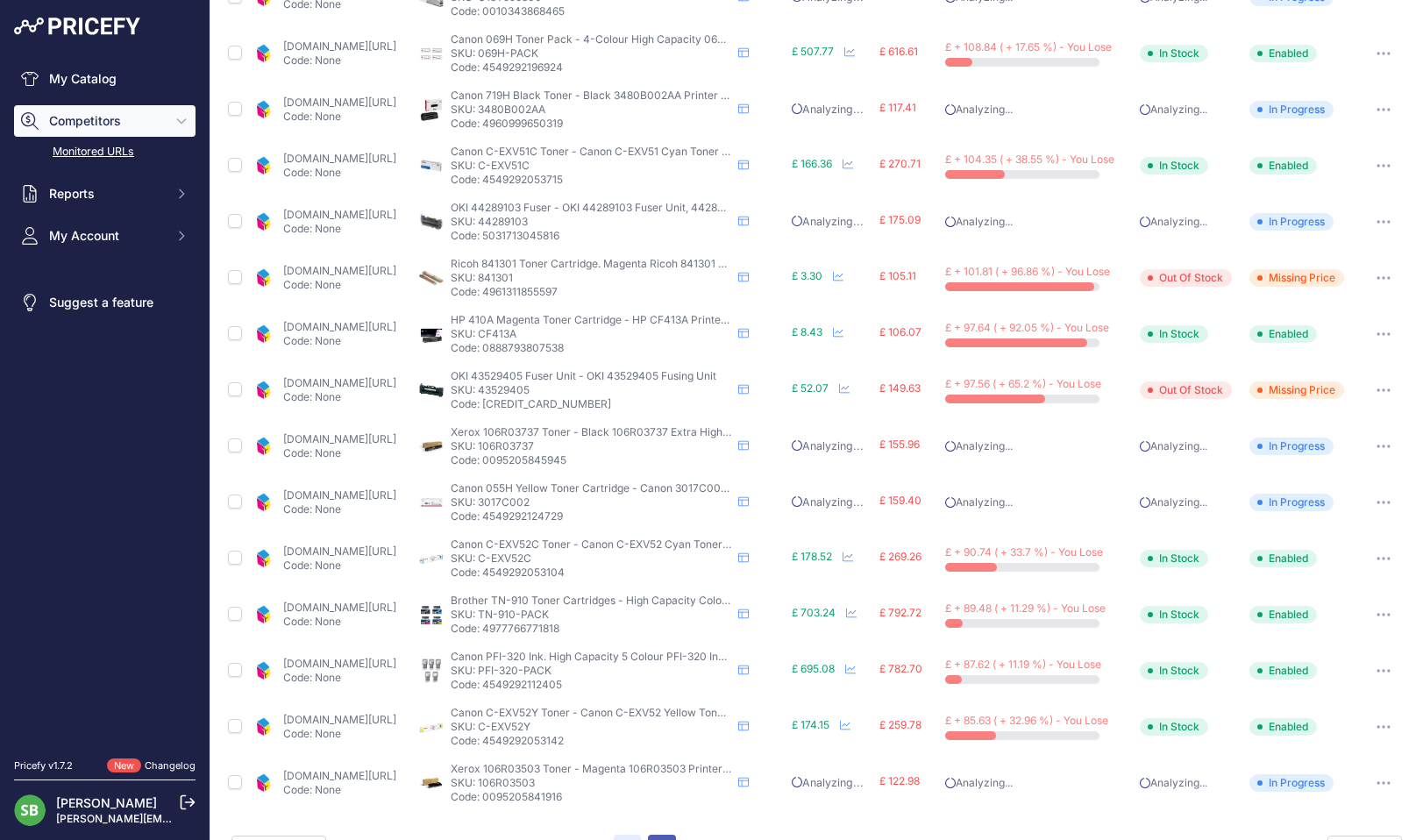
scroll to position [569, 0]
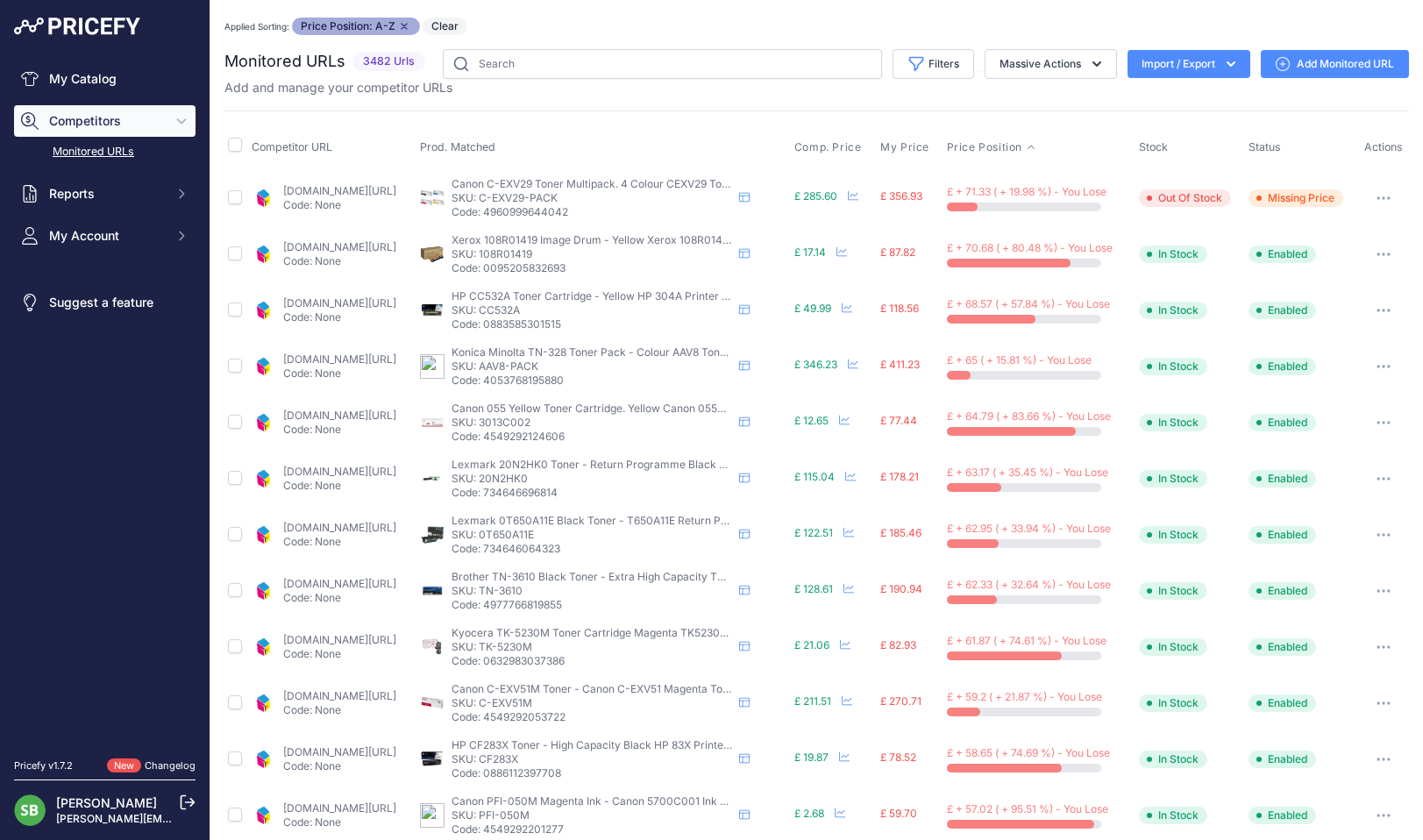
click at [353, 242] on link "[DOMAIN_NAME][URL]" at bounding box center [340, 247] width 113 height 13
click at [1377, 253] on icon "button" at bounding box center [1384, 254] width 14 height 4
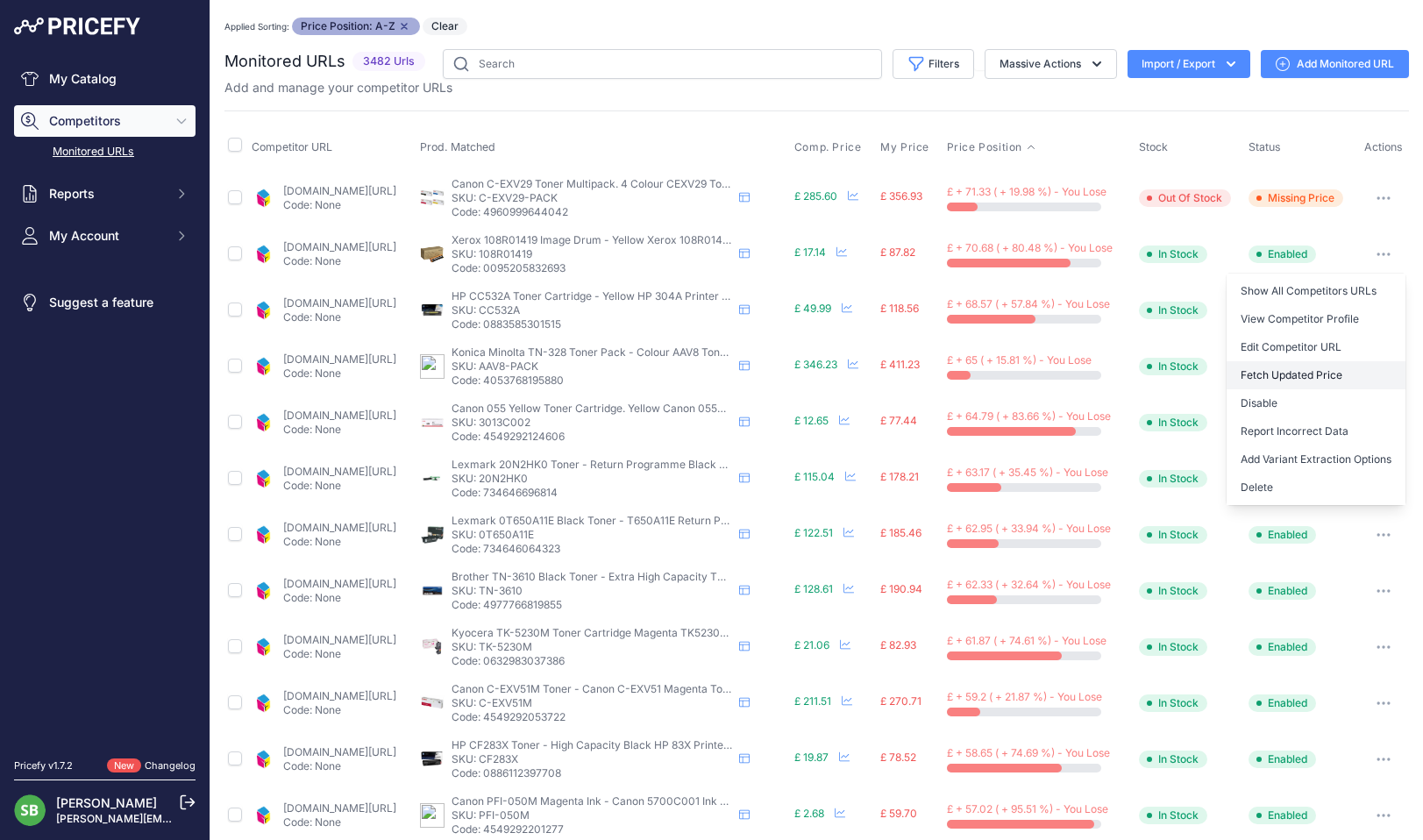
click at [1282, 378] on button "Fetch Updated Price" at bounding box center [1317, 375] width 179 height 28
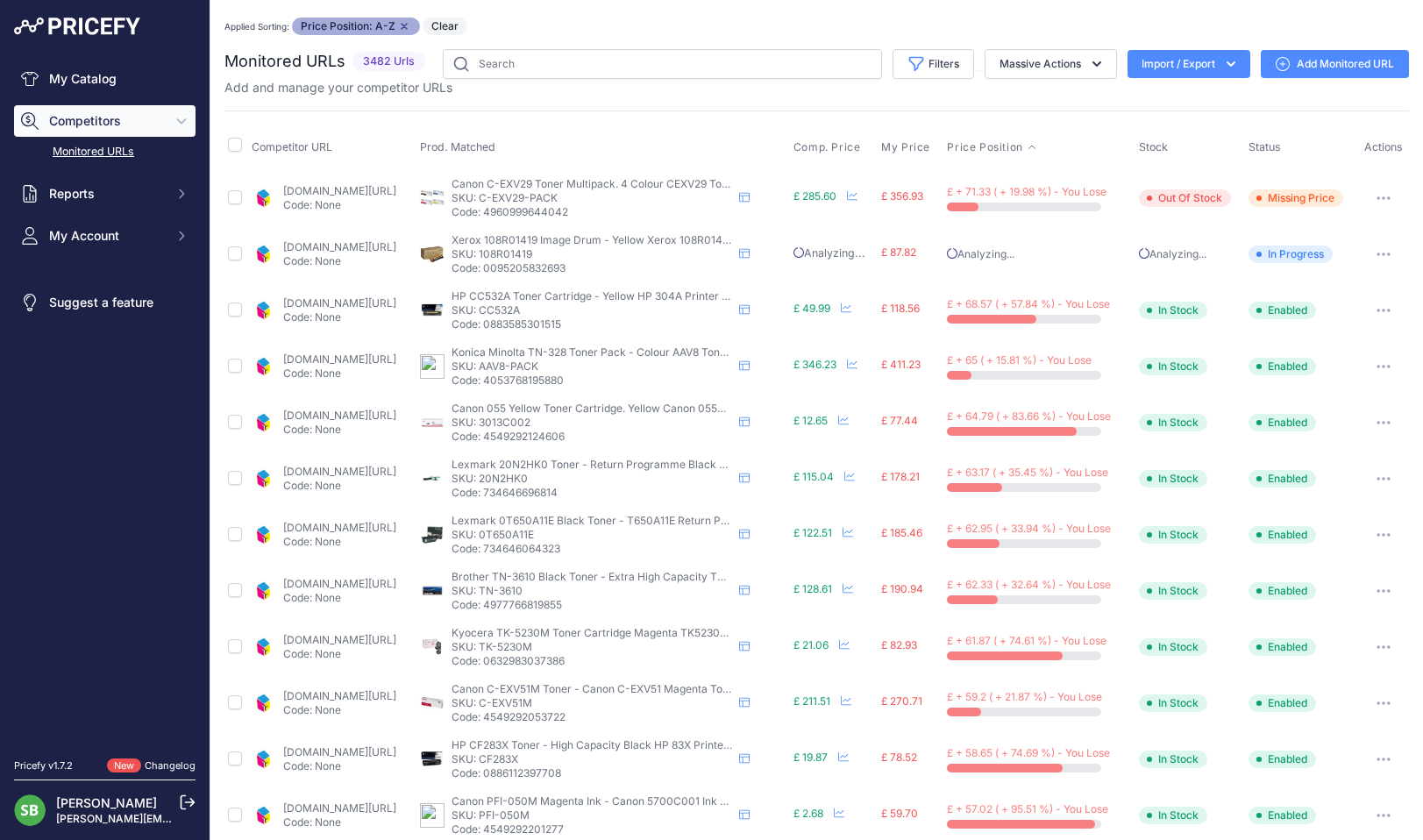
click at [389, 306] on link "[DOMAIN_NAME][URL]" at bounding box center [340, 302] width 113 height 13
click at [1377, 309] on icon "button" at bounding box center [1384, 311] width 14 height 4
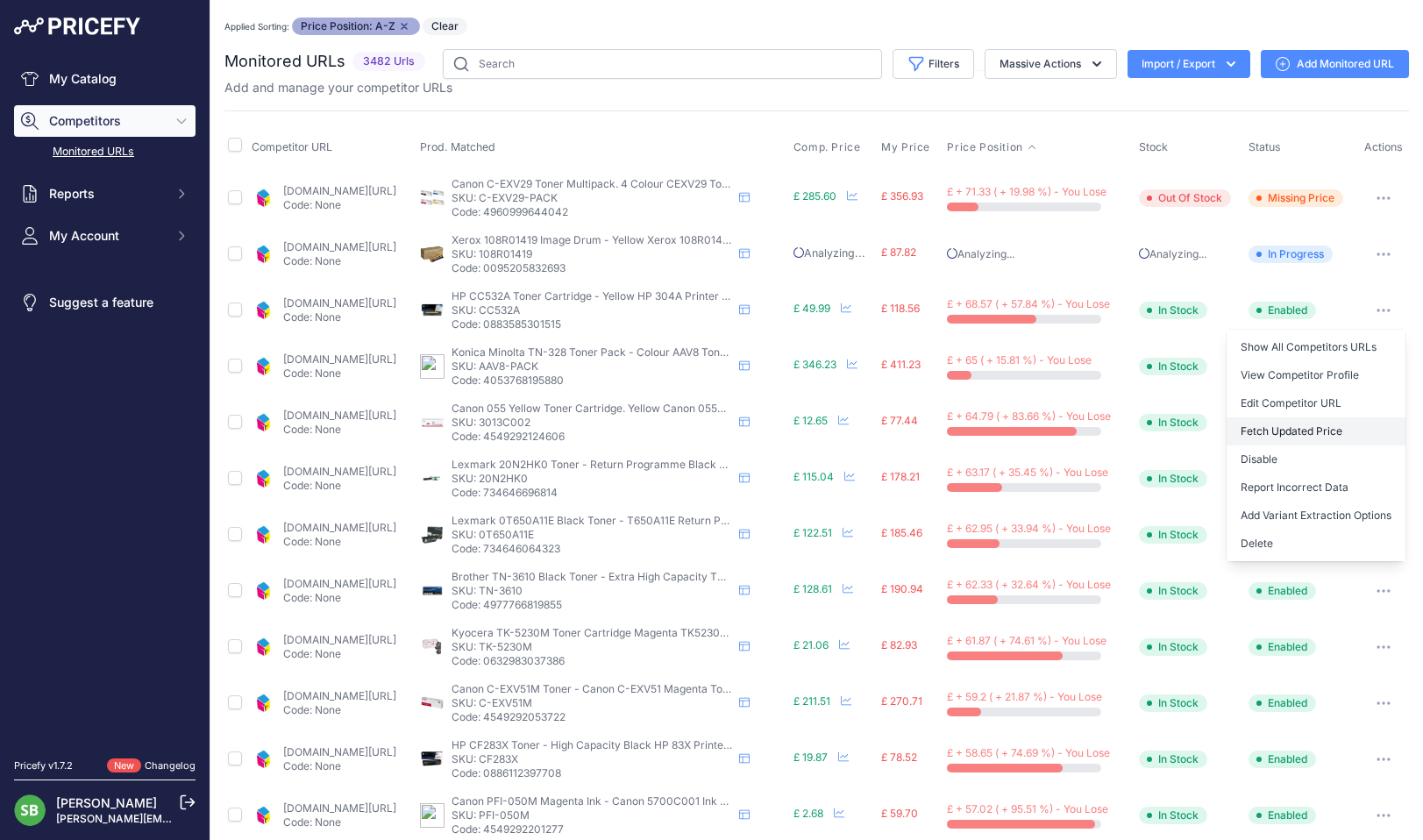
click at [1290, 430] on button "Fetch Updated Price" at bounding box center [1317, 431] width 179 height 28
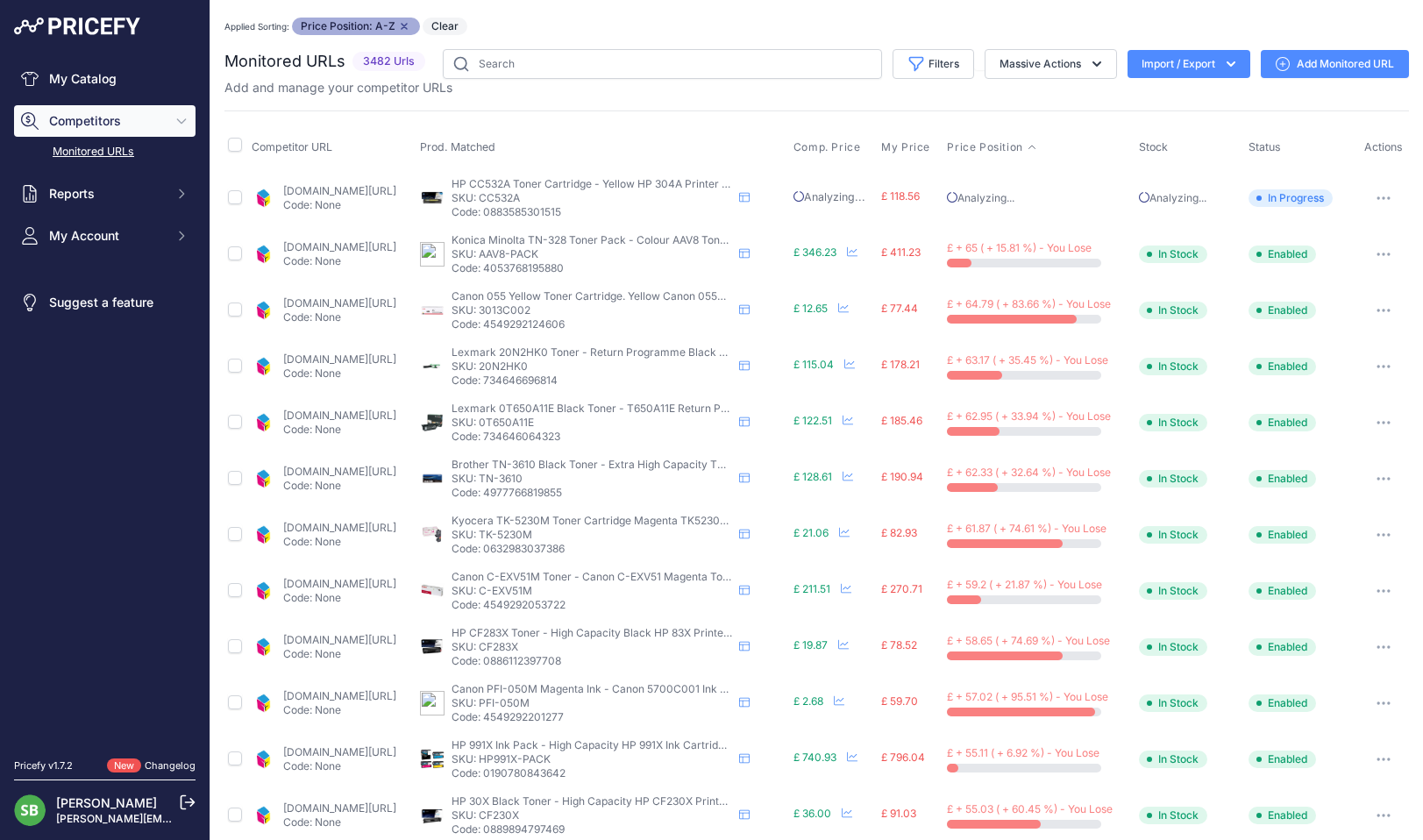
click at [378, 305] on link "[DOMAIN_NAME][URL]" at bounding box center [340, 302] width 113 height 13
click at [1377, 311] on icon "button" at bounding box center [1384, 311] width 14 height 4
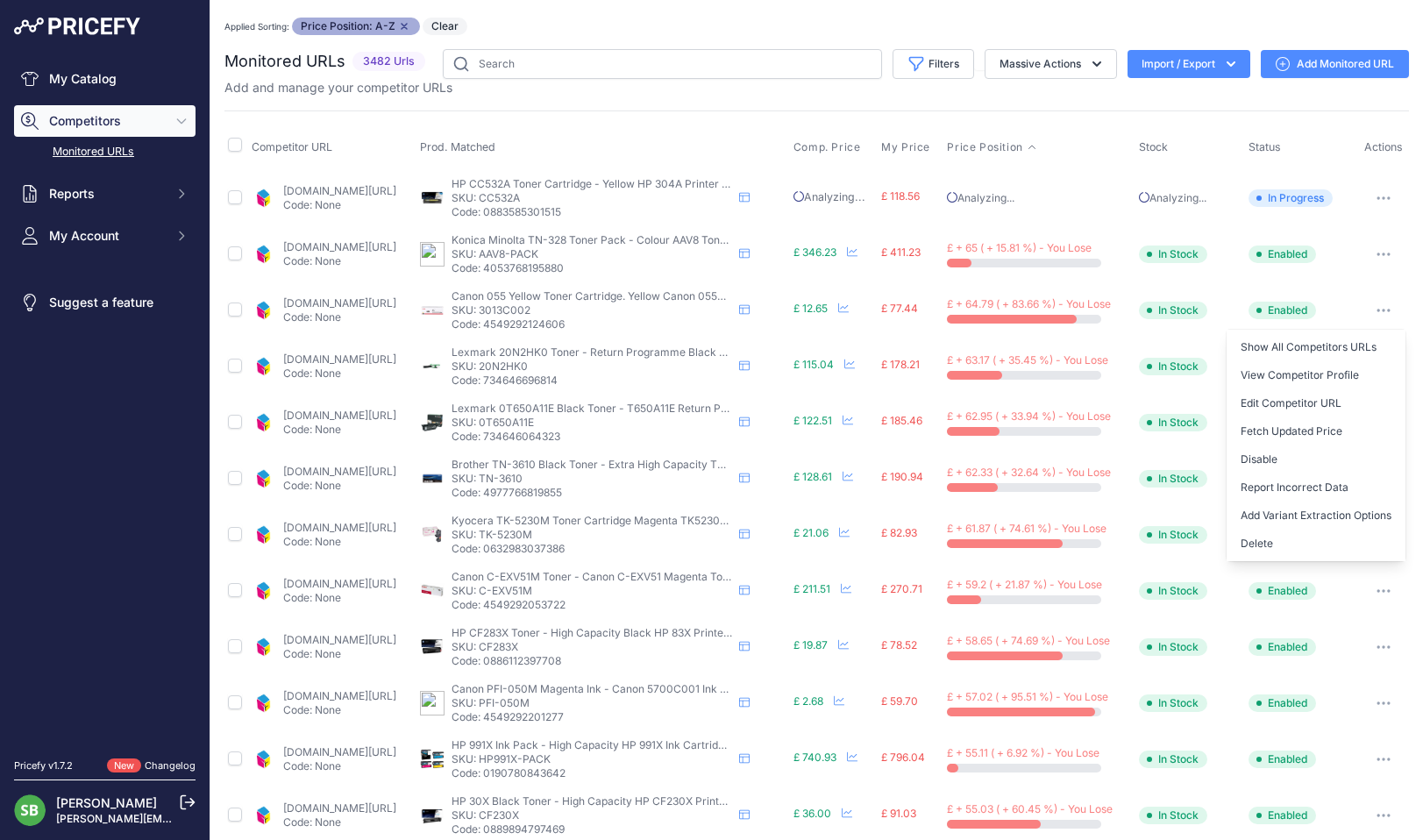
click at [1306, 428] on button "Fetch Updated Price" at bounding box center [1317, 431] width 179 height 28
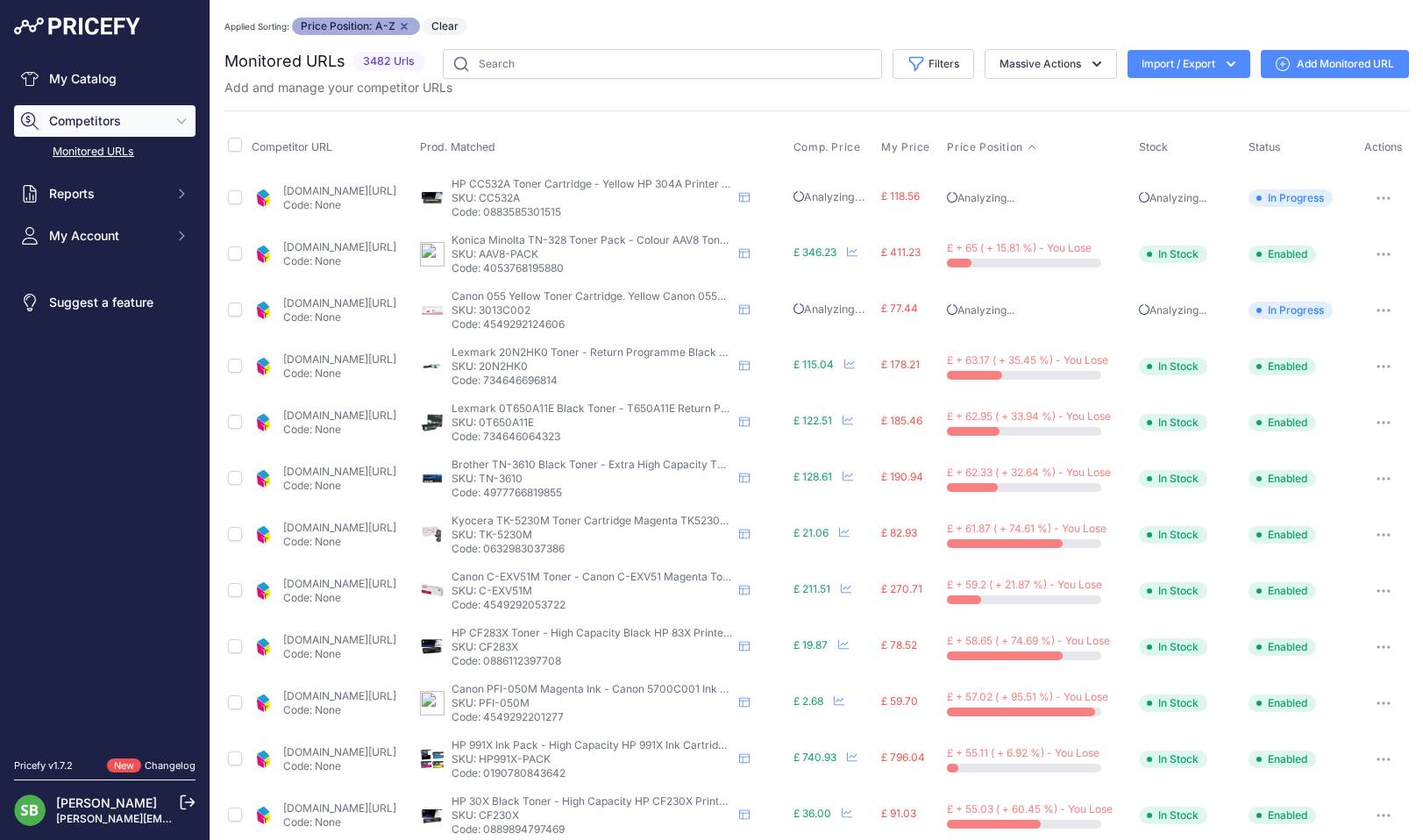
click at [363, 357] on link "[DOMAIN_NAME][URL]" at bounding box center [340, 359] width 113 height 13
click at [1369, 359] on button "button" at bounding box center [1384, 365] width 35 height 24
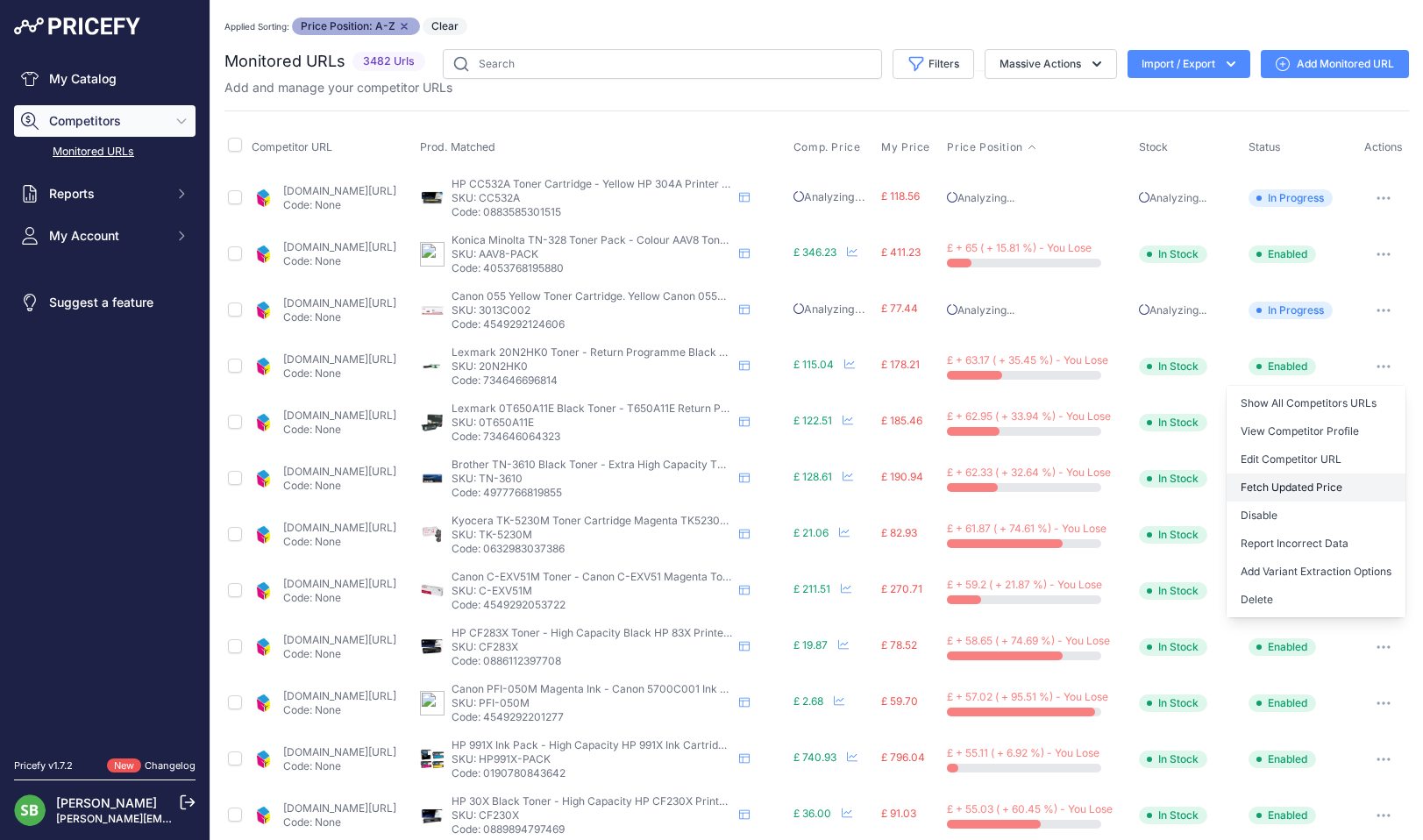
click at [1300, 480] on button "Fetch Updated Price" at bounding box center [1317, 487] width 179 height 28
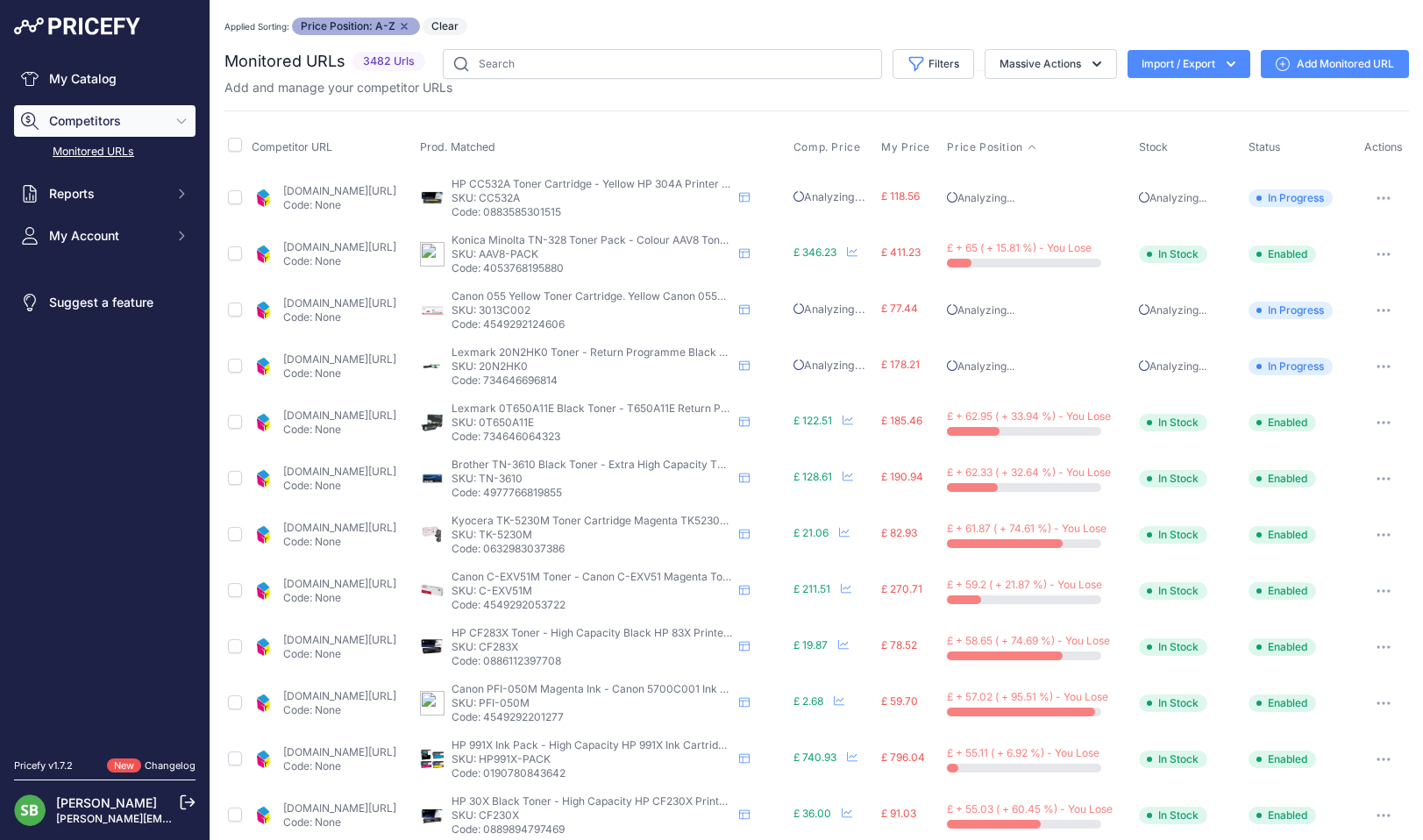
click at [389, 415] on link "[DOMAIN_NAME][URL]" at bounding box center [340, 414] width 113 height 13
click at [389, 470] on link "[DOMAIN_NAME][URL]" at bounding box center [340, 471] width 113 height 13
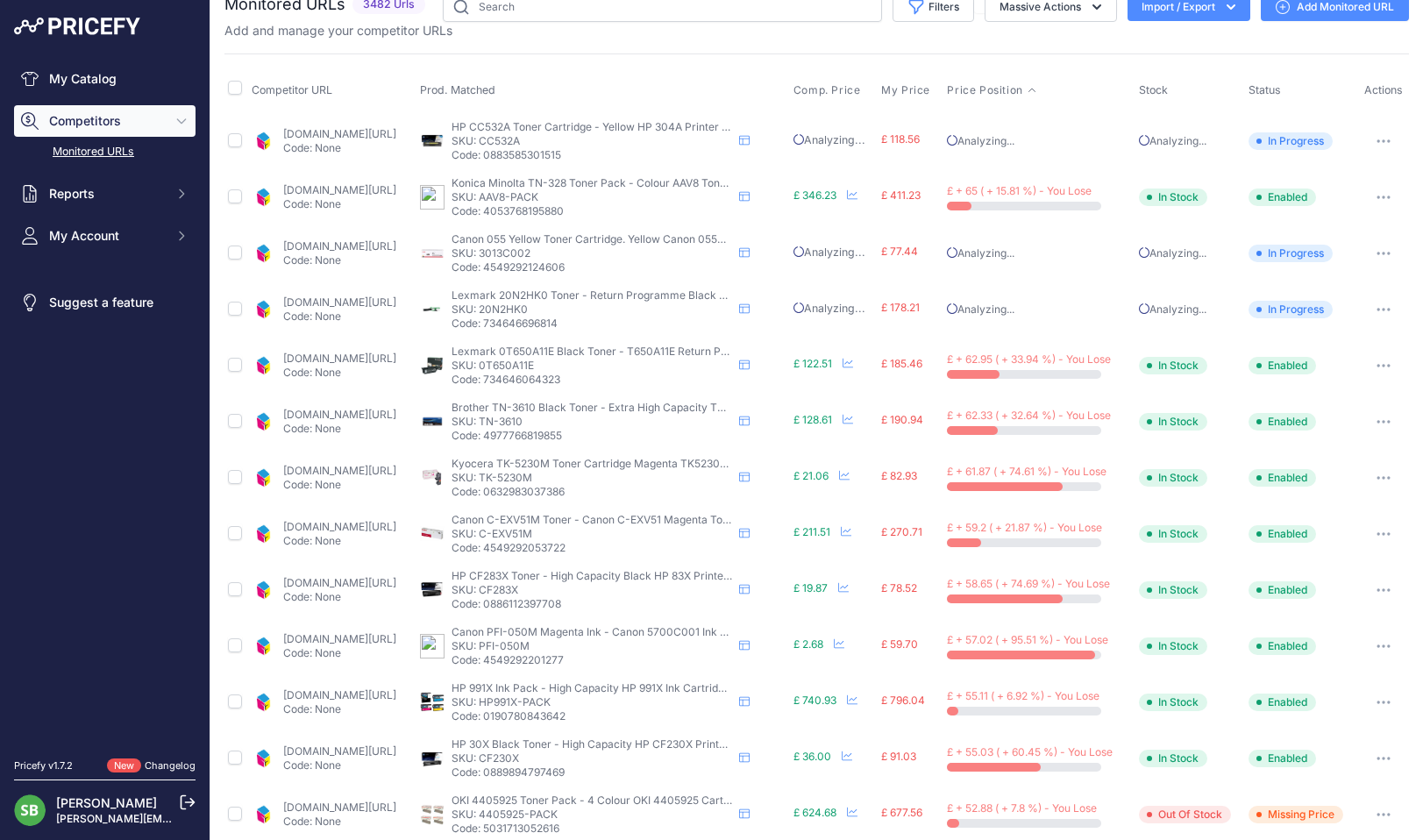
scroll to position [175, 0]
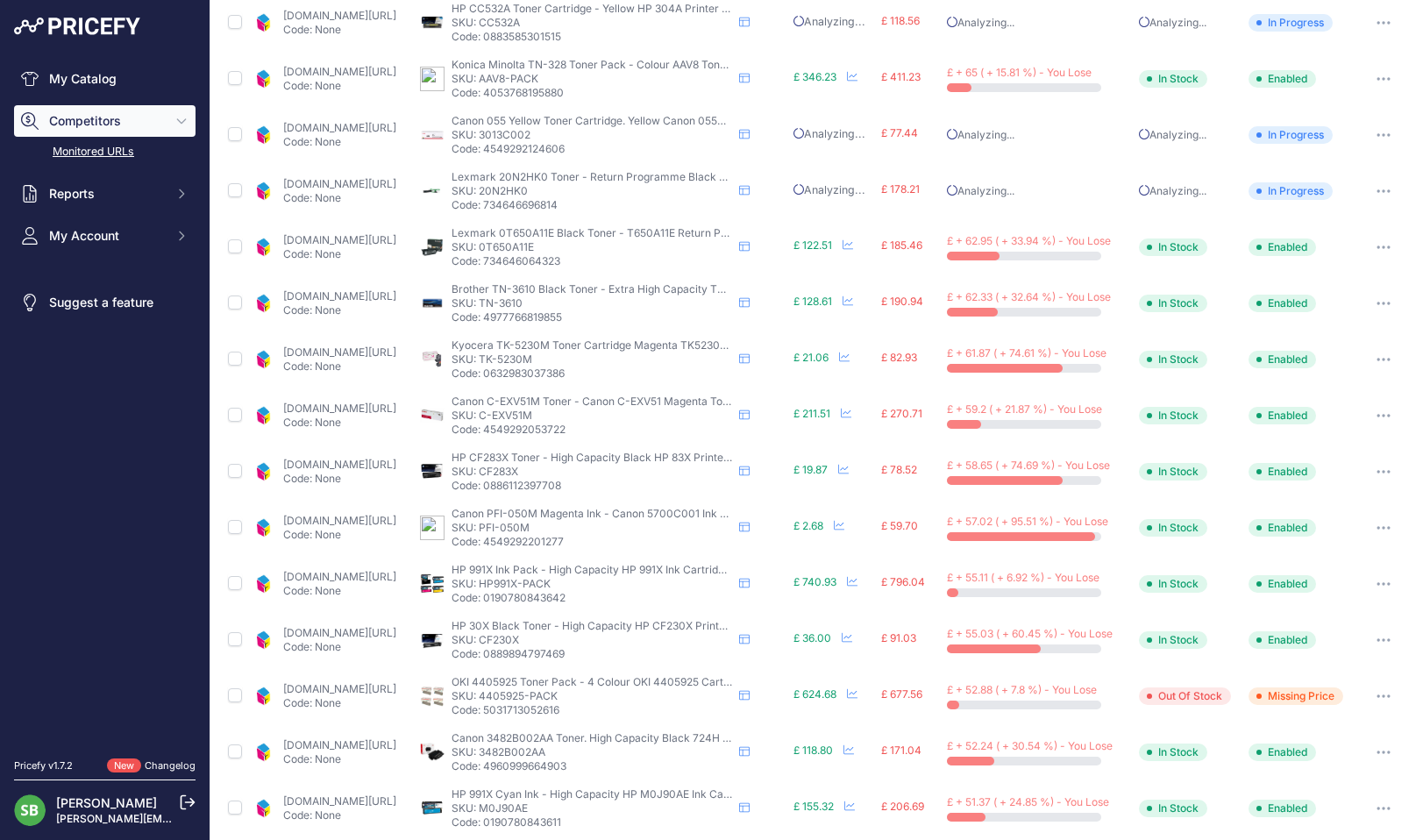
click at [383, 354] on link "[DOMAIN_NAME][URL]" at bounding box center [340, 352] width 113 height 13
click at [1374, 356] on button "button" at bounding box center [1384, 359] width 35 height 24
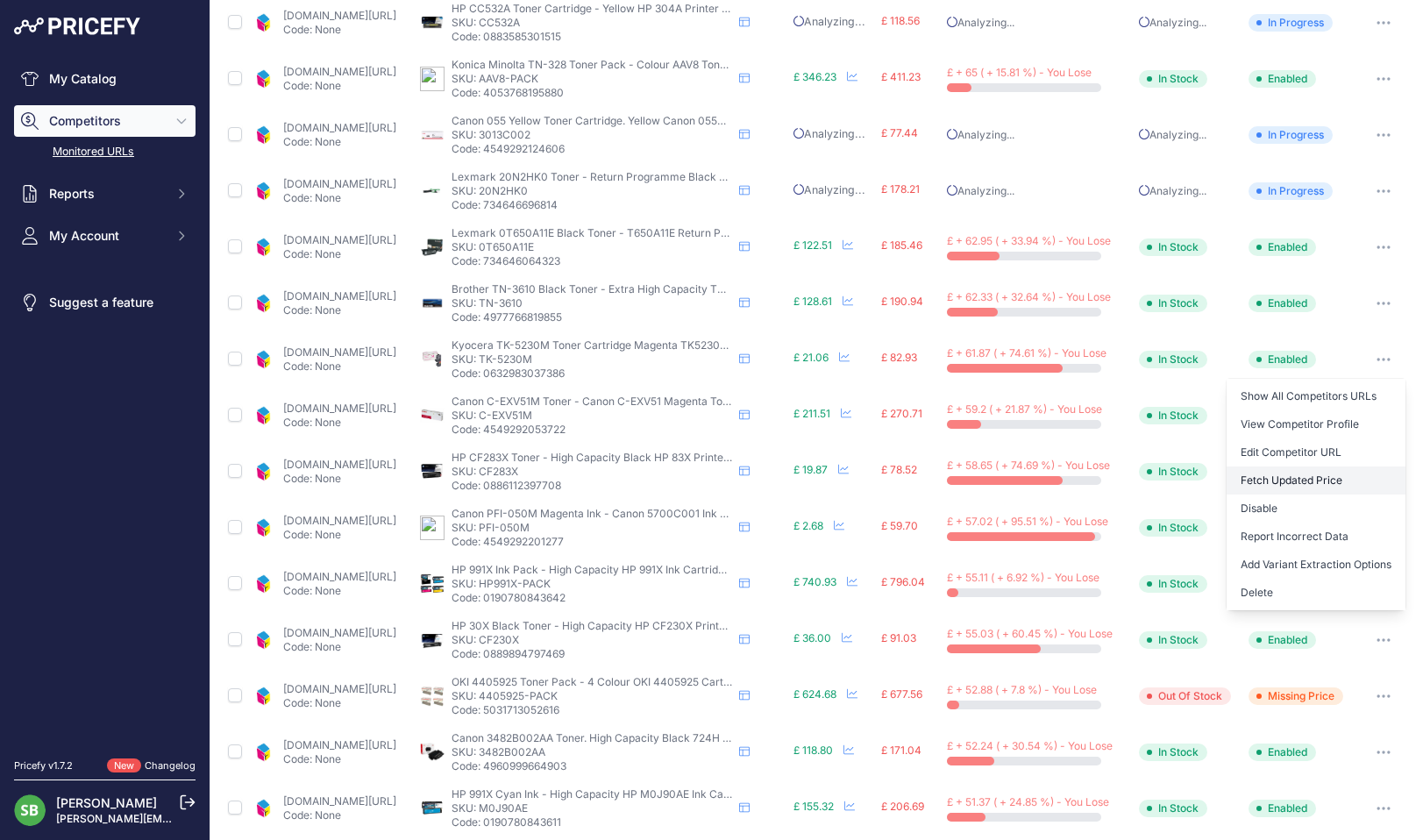
click at [1288, 477] on button "Fetch Updated Price" at bounding box center [1317, 480] width 179 height 28
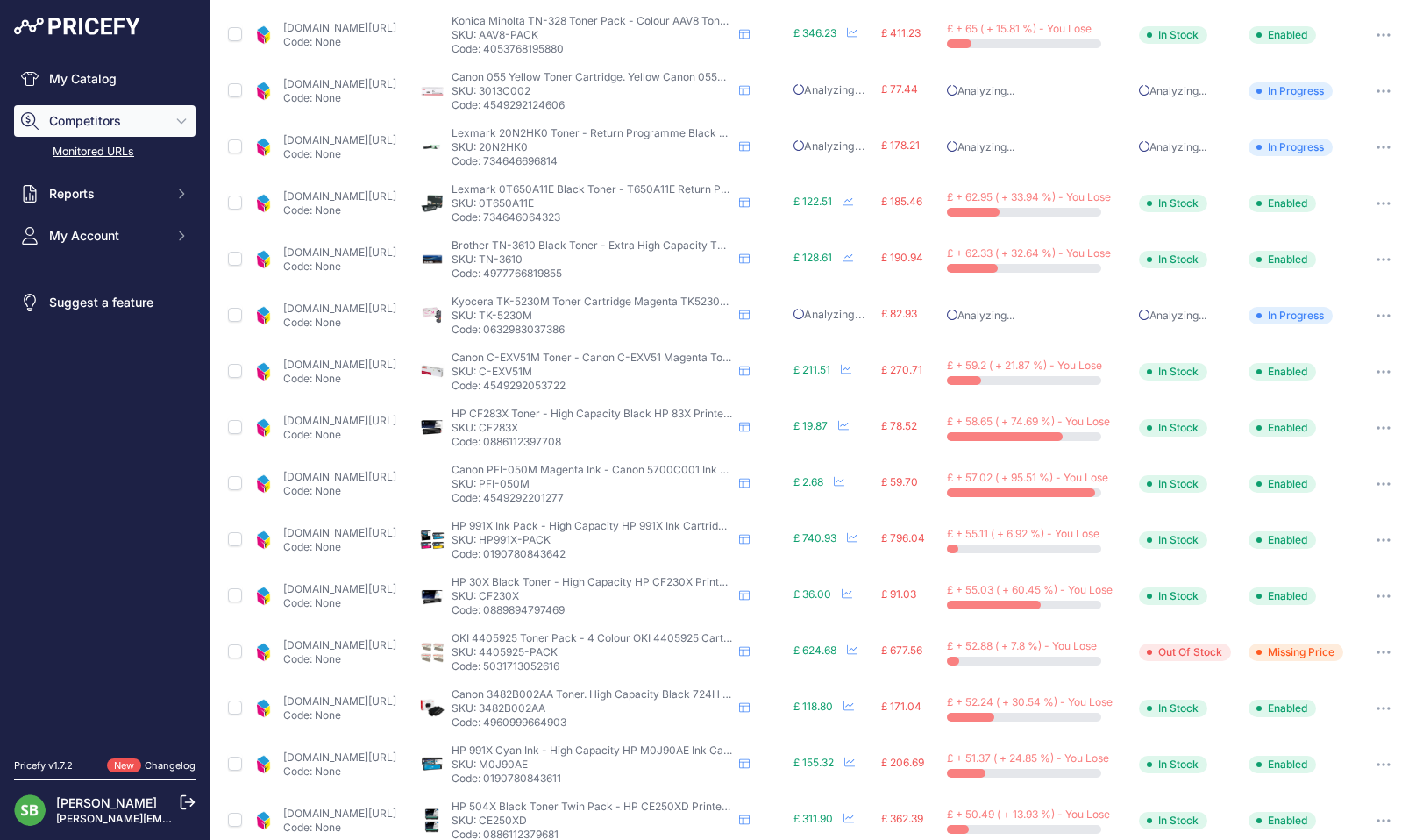
scroll to position [174, 0]
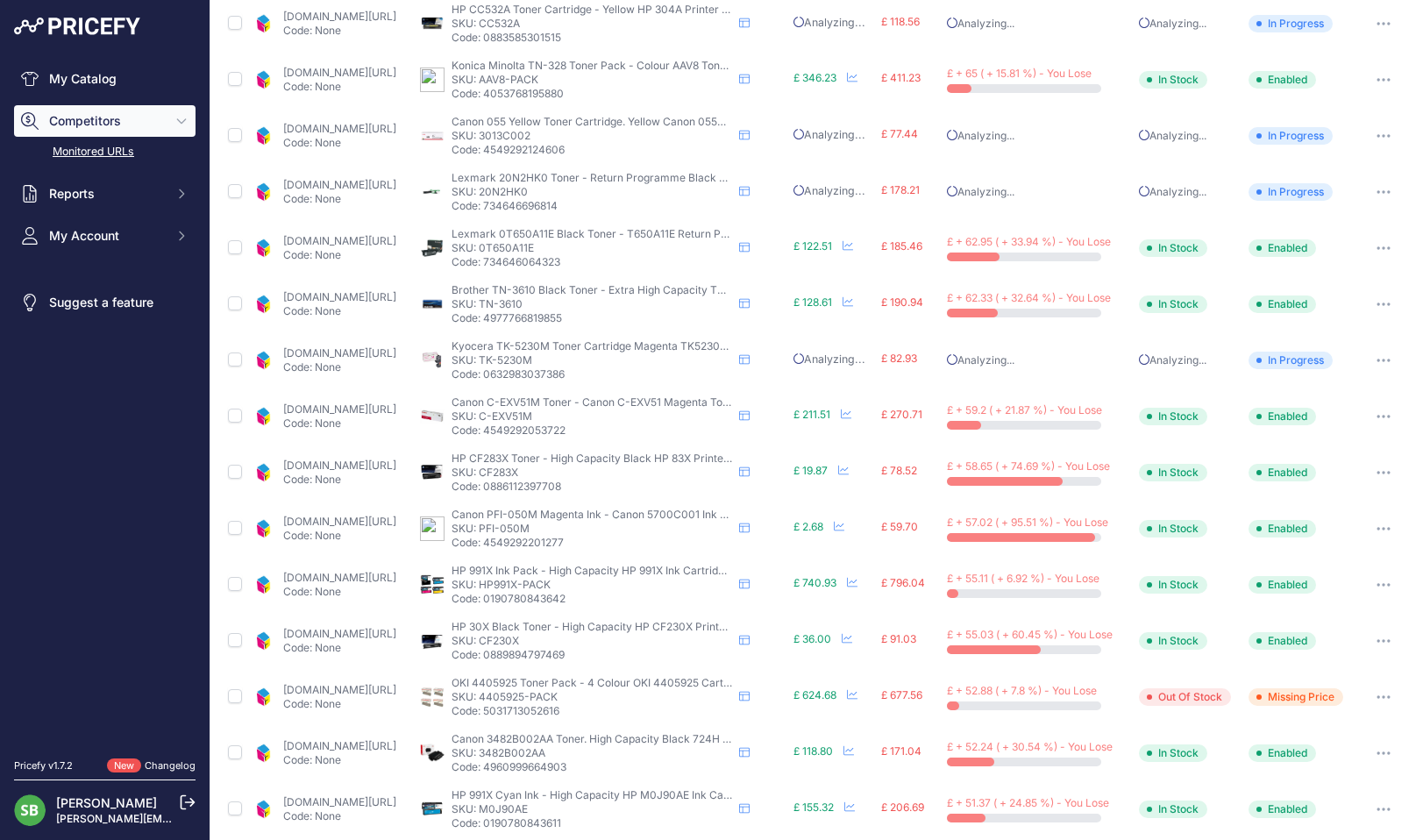
click at [386, 463] on link "[DOMAIN_NAME][URL]" at bounding box center [340, 465] width 113 height 13
click at [1366, 479] on button "button" at bounding box center [1384, 472] width 35 height 24
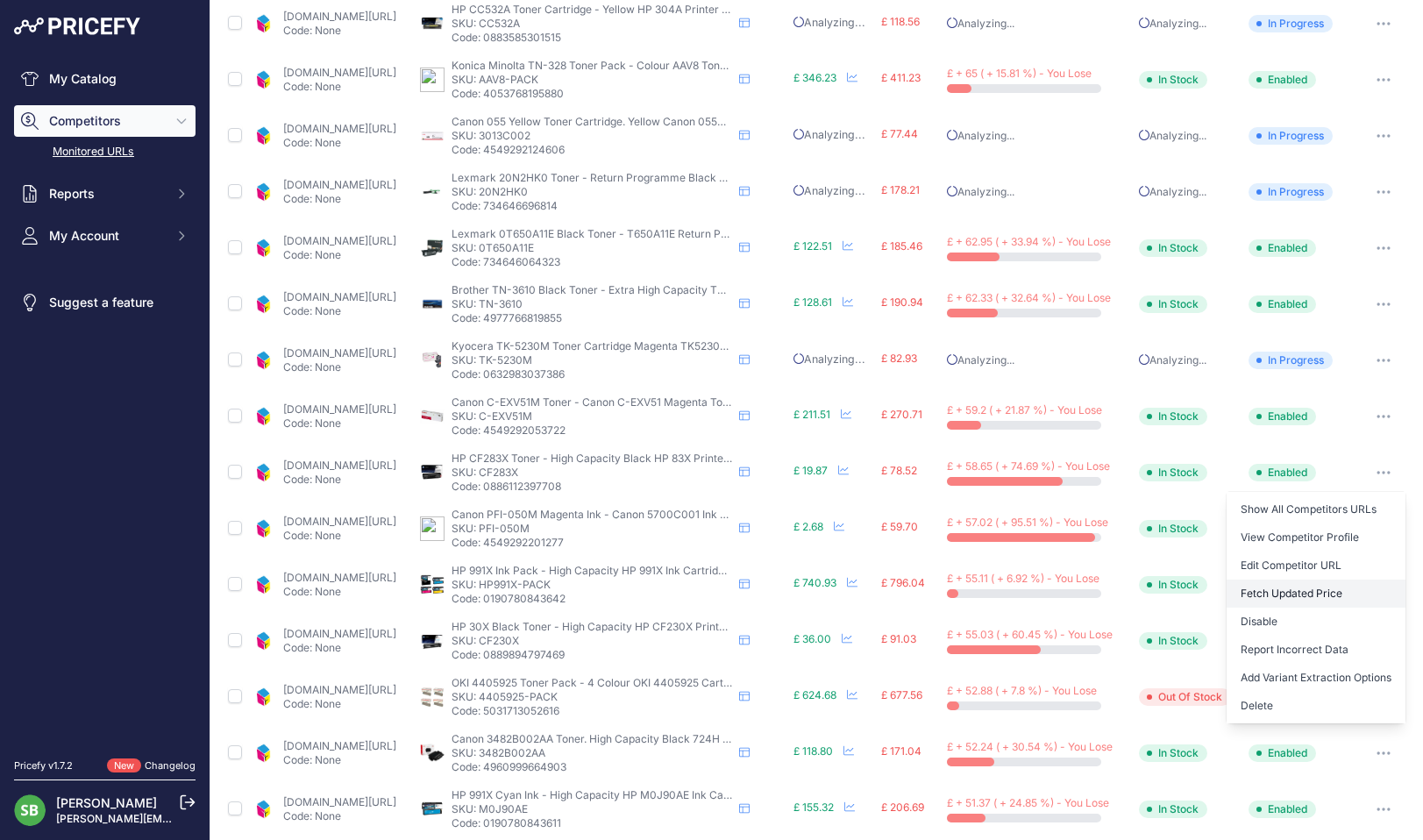
click at [1290, 592] on button "Fetch Updated Price" at bounding box center [1317, 593] width 179 height 28
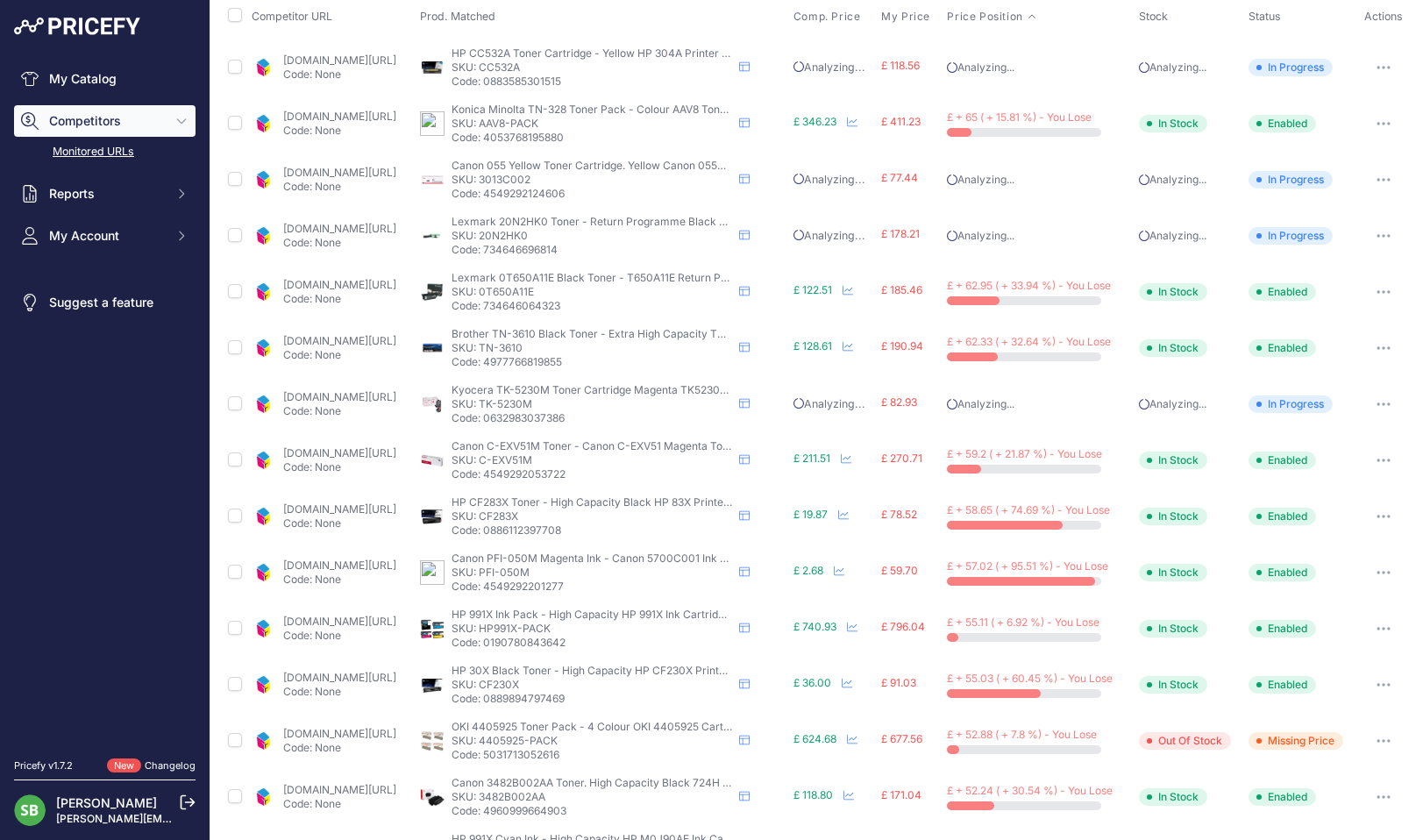
scroll to position [218, 0]
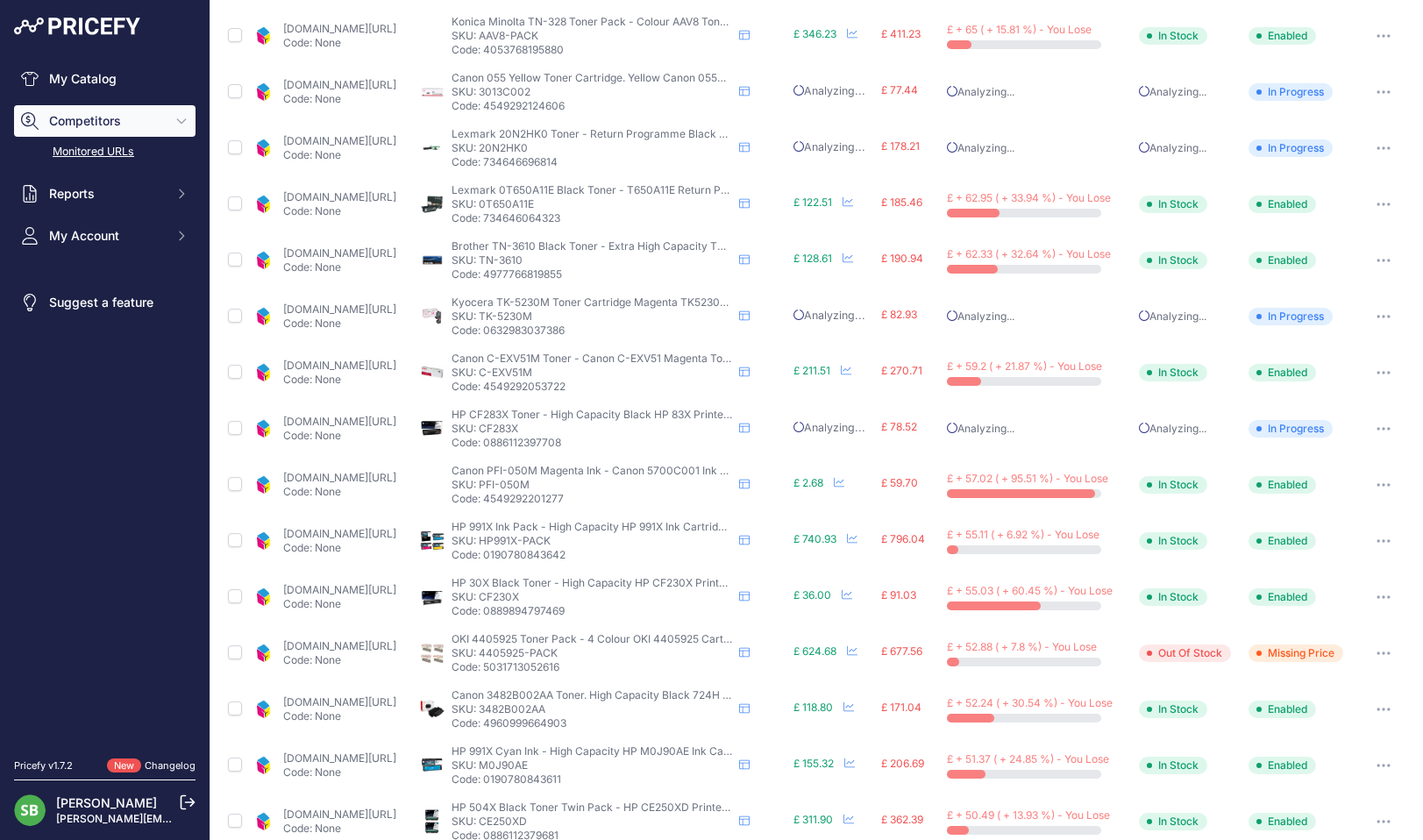
scroll to position [173, 0]
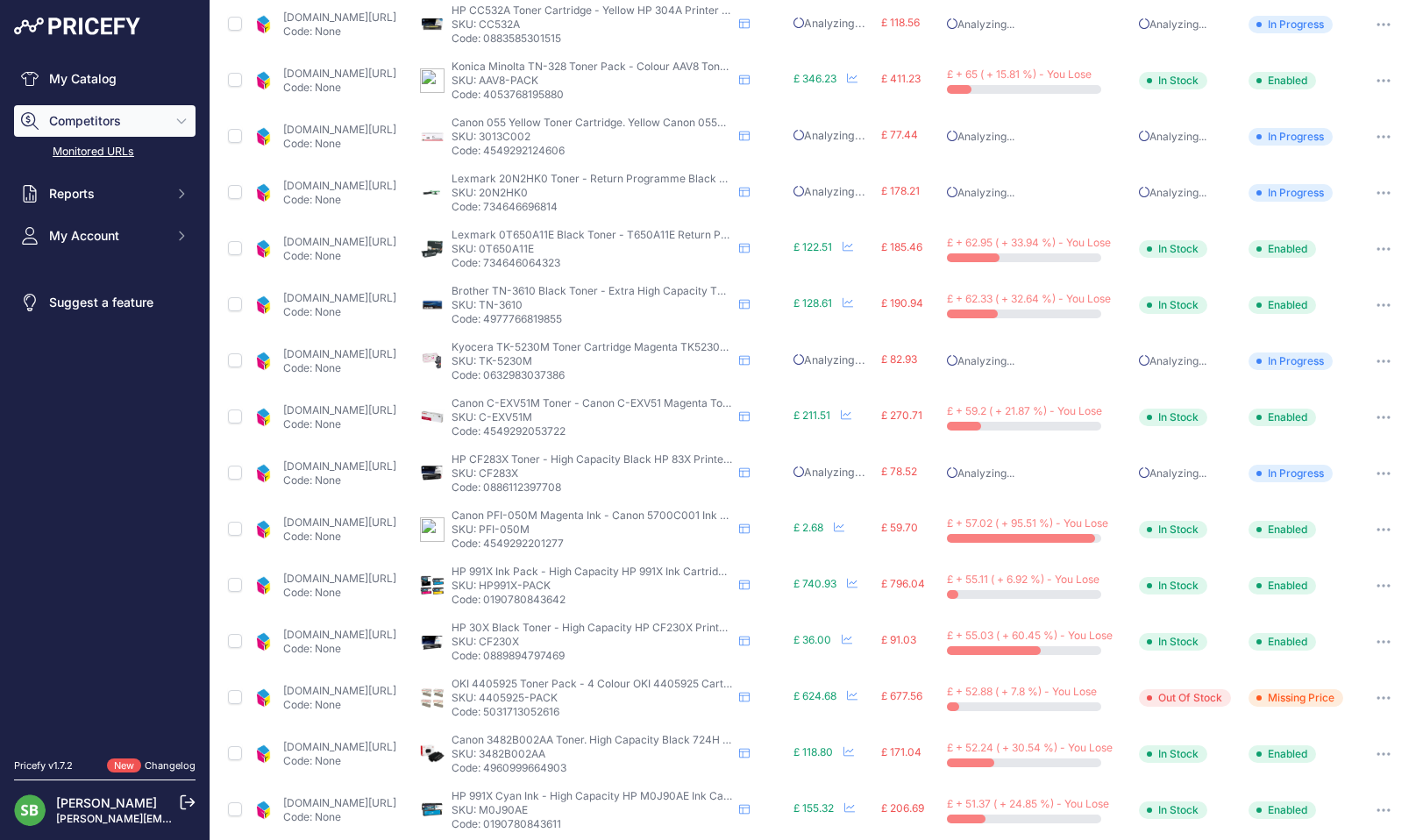
click at [368, 521] on link "[DOMAIN_NAME][URL]" at bounding box center [340, 521] width 113 height 13
click at [1377, 529] on icon "button" at bounding box center [1384, 530] width 14 height 4
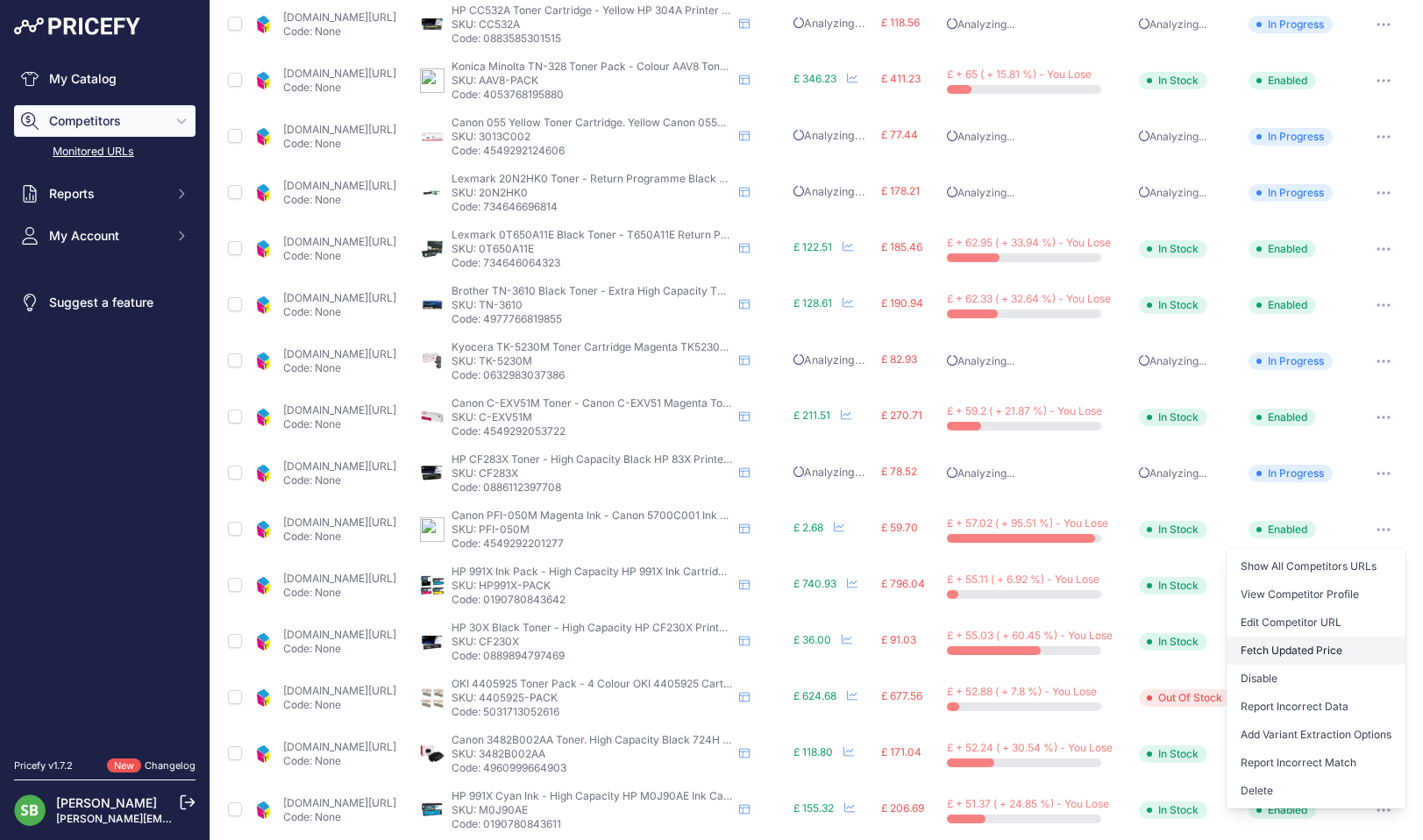
click at [1294, 645] on button "Fetch Updated Price" at bounding box center [1317, 650] width 179 height 28
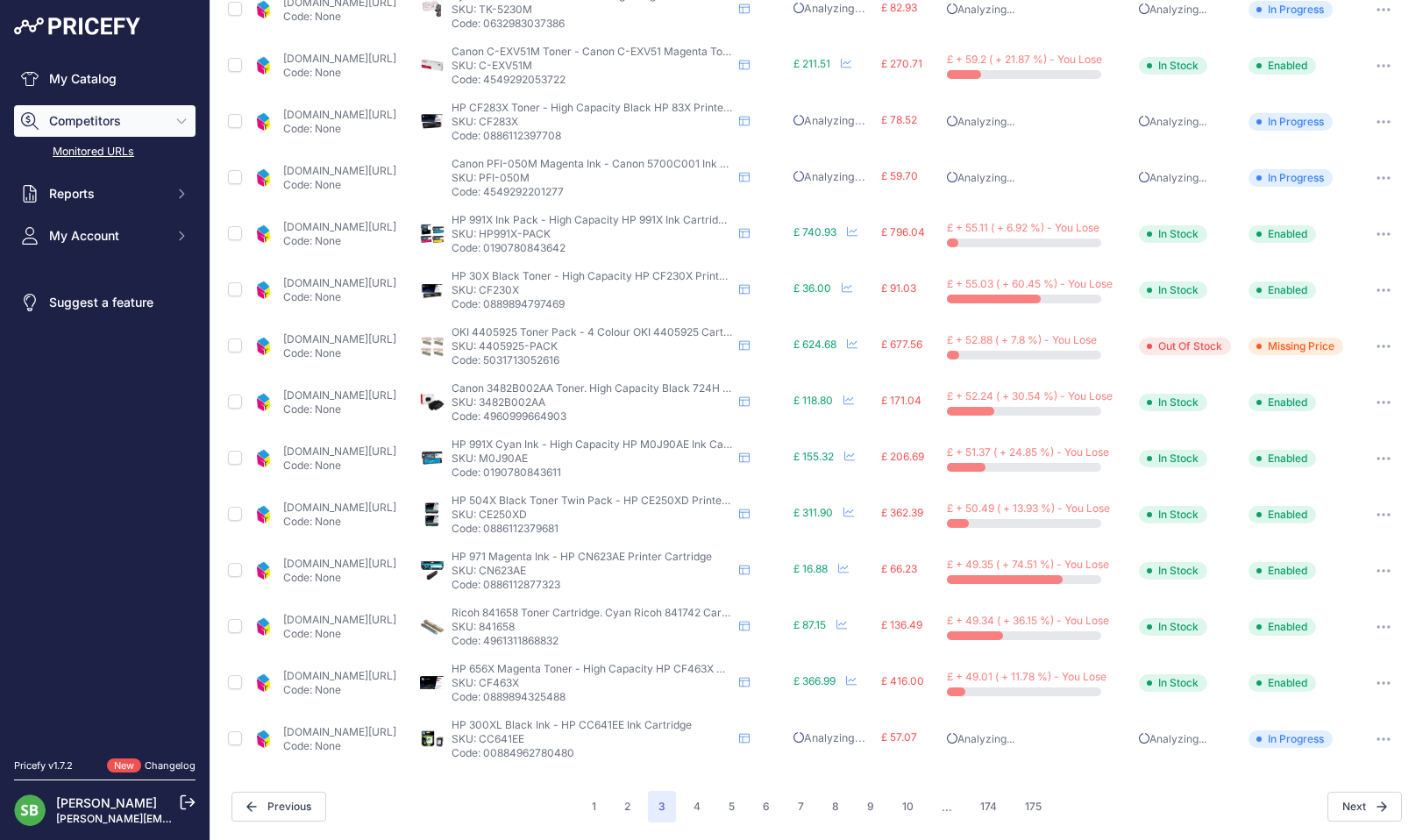
scroll to position [524, 0]
click at [1377, 570] on icon "button" at bounding box center [1384, 572] width 14 height 4
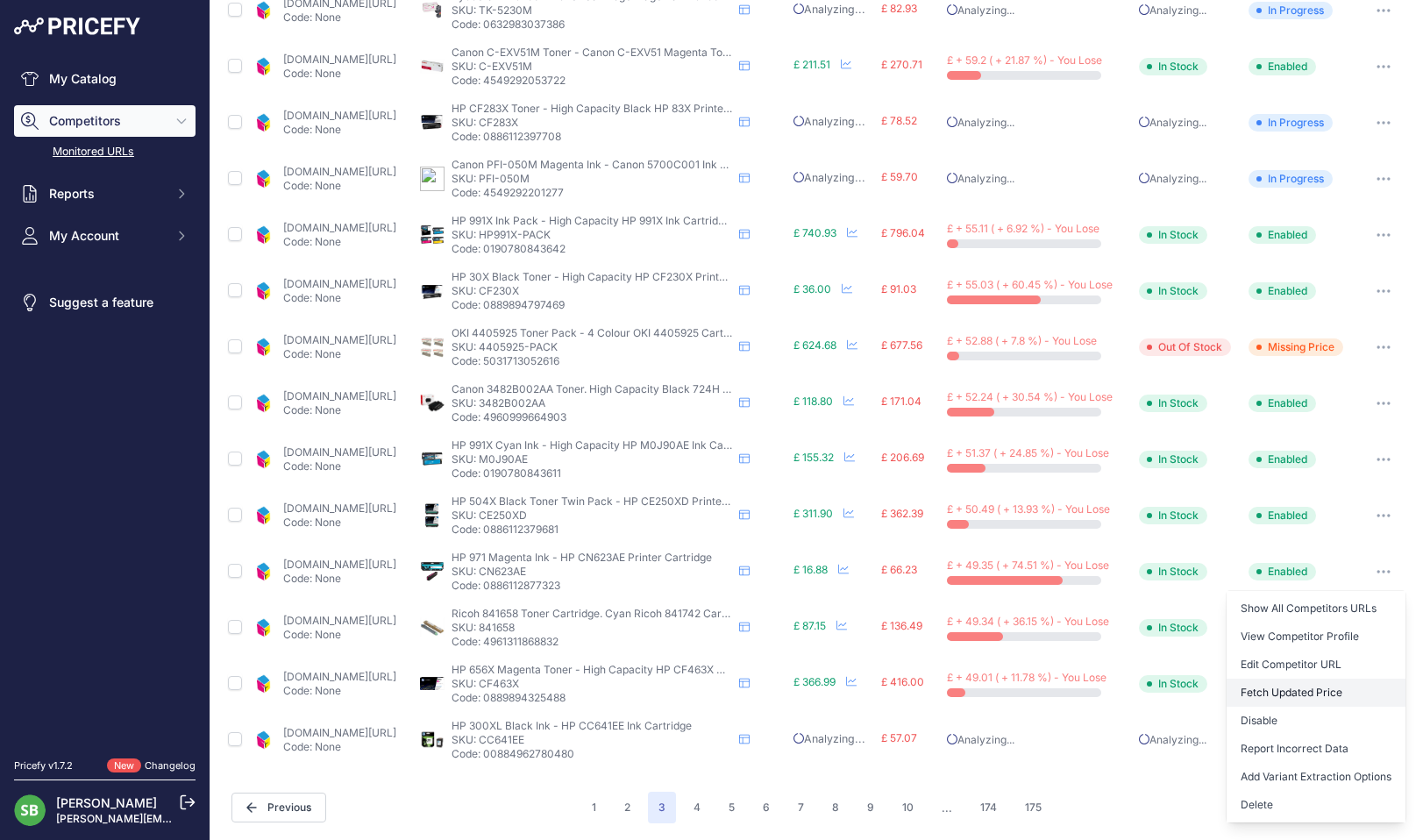
click at [1310, 687] on button "Fetch Updated Price" at bounding box center [1317, 692] width 179 height 28
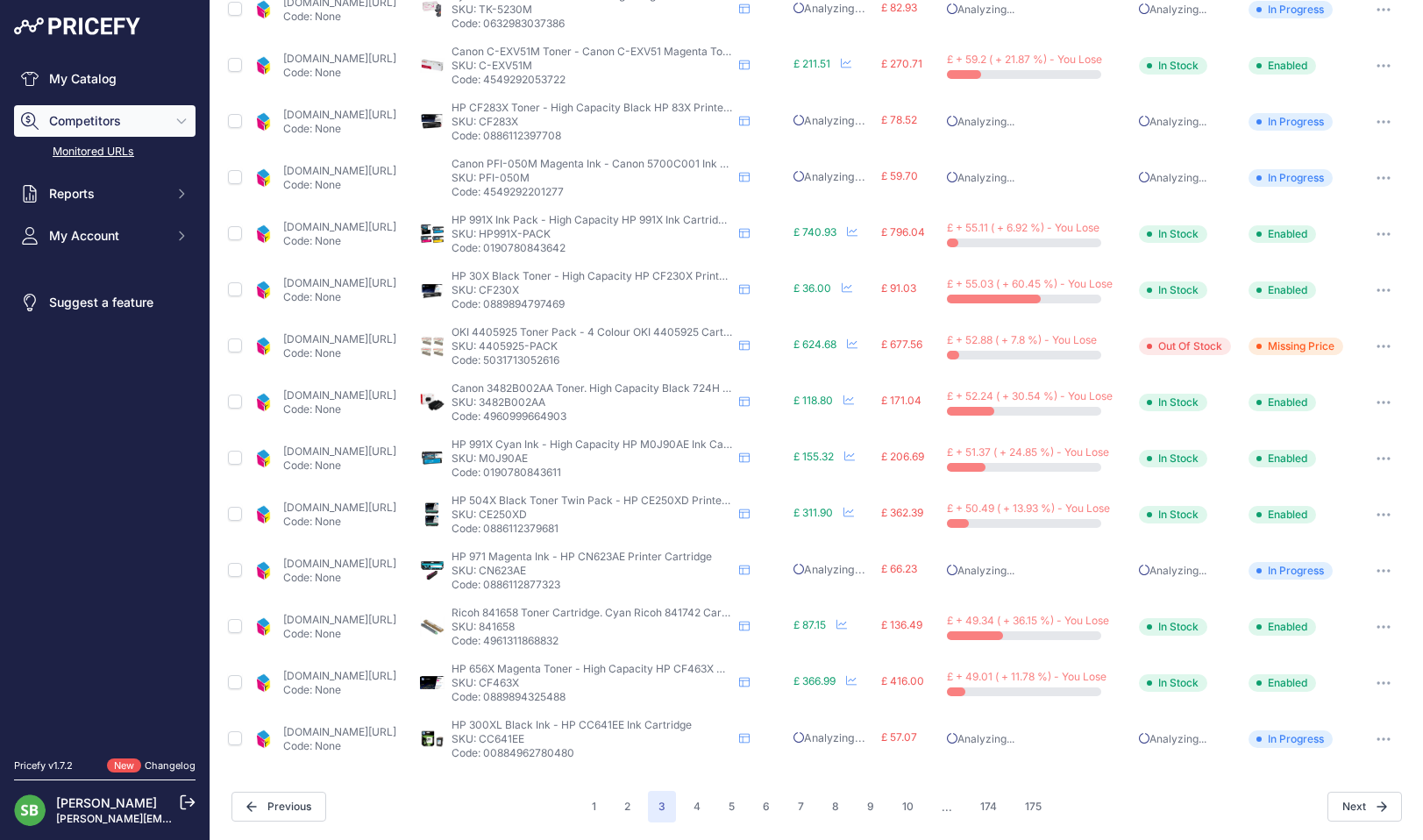
scroll to position [523, 0]
click at [349, 608] on td "[DOMAIN_NAME][URL] Code: None" at bounding box center [332, 629] width 169 height 57
click at [346, 617] on link "[DOMAIN_NAME][URL]" at bounding box center [340, 621] width 113 height 13
click at [688, 806] on button "4" at bounding box center [697, 808] width 28 height 31
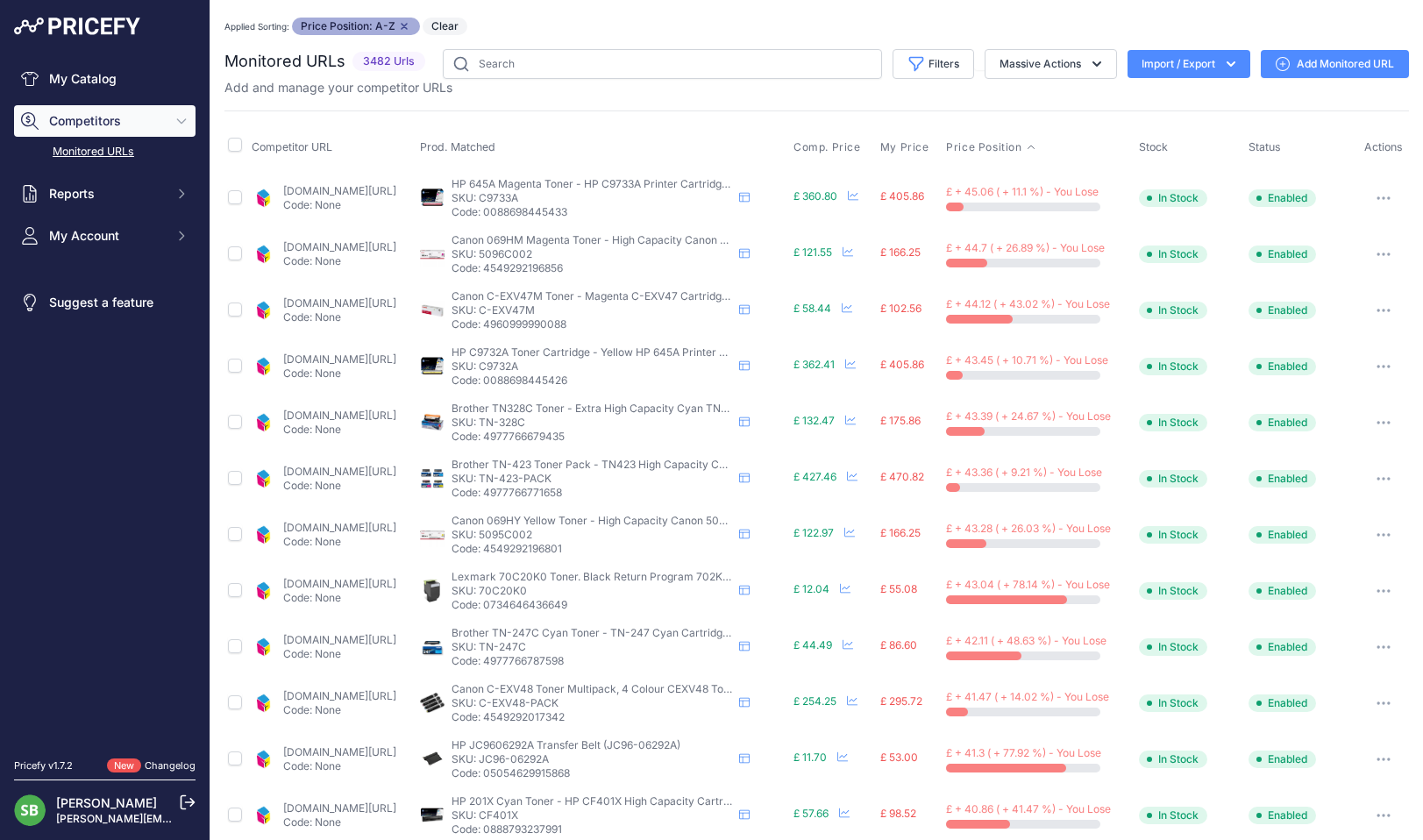
click at [354, 303] on link "[DOMAIN_NAME][URL]" at bounding box center [340, 302] width 113 height 13
click at [378, 355] on link "[DOMAIN_NAME][URL]" at bounding box center [340, 359] width 113 height 13
click at [375, 415] on link "[DOMAIN_NAME][URL]" at bounding box center [340, 414] width 113 height 13
